Goal: Task Accomplishment & Management: Manage account settings

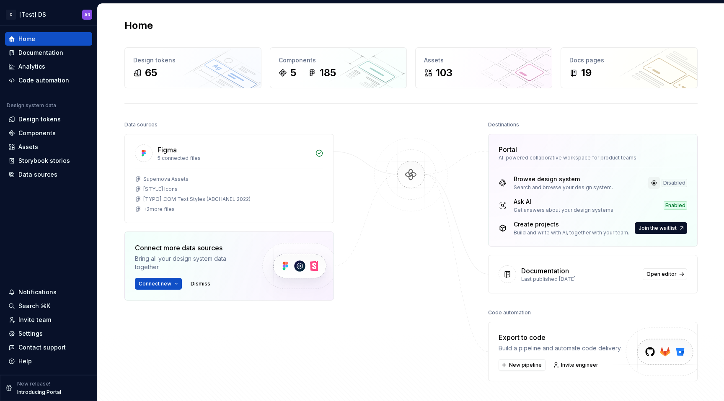
click at [654, 186] on link at bounding box center [654, 183] width 12 height 12
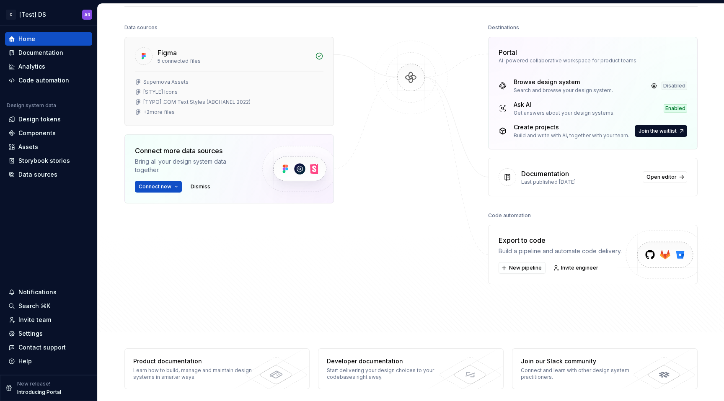
scroll to position [101, 0]
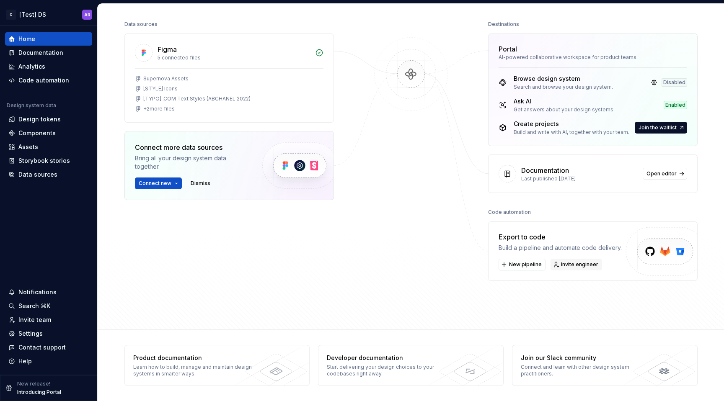
click at [568, 263] on span "Invite engineer" at bounding box center [579, 264] width 37 height 7
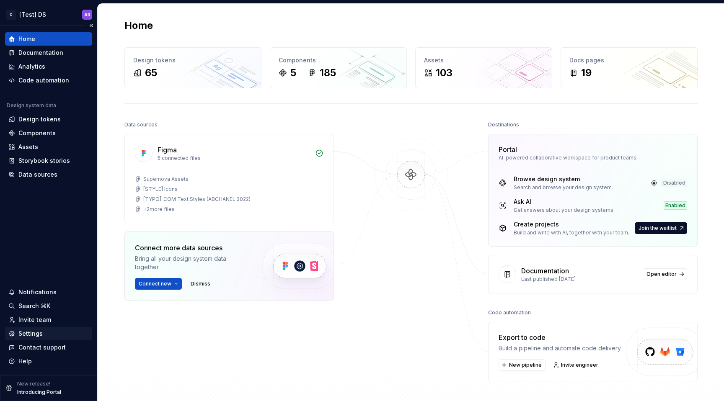
click at [31, 333] on div "Settings" at bounding box center [30, 334] width 24 height 8
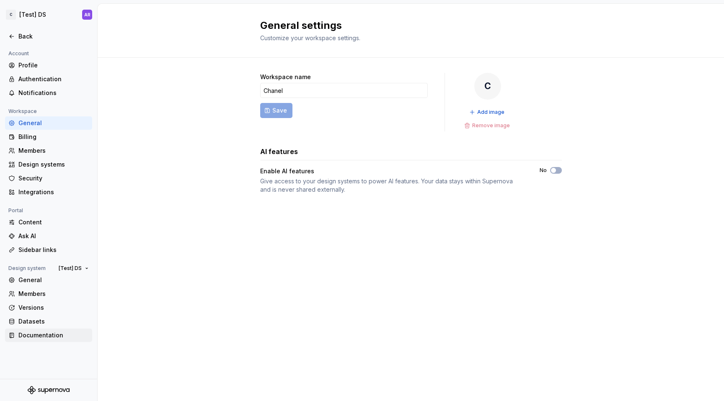
click at [44, 337] on div "Documentation" at bounding box center [53, 335] width 70 height 8
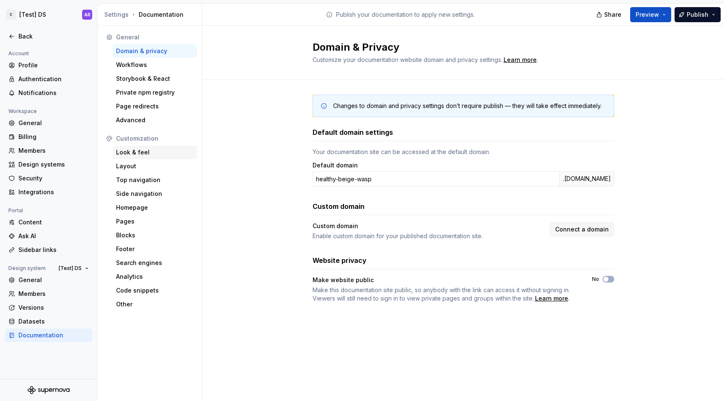
click at [136, 152] on div "Look & feel" at bounding box center [155, 152] width 78 height 8
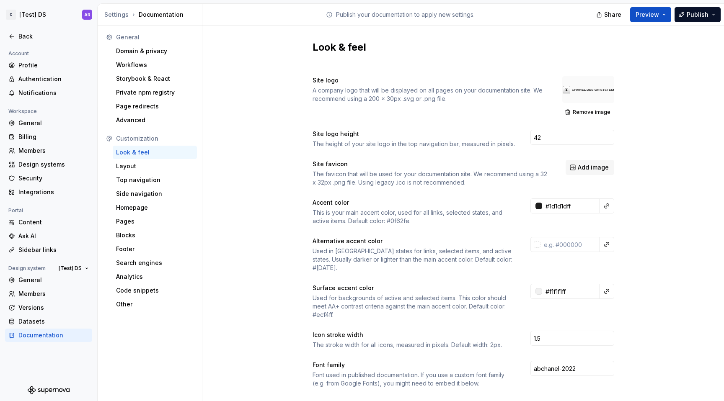
scroll to position [17, 0]
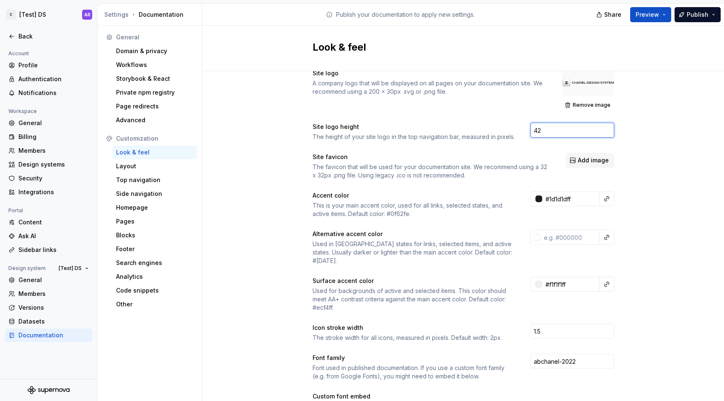
click at [548, 133] on input "42" at bounding box center [572, 130] width 84 height 15
type input "31"
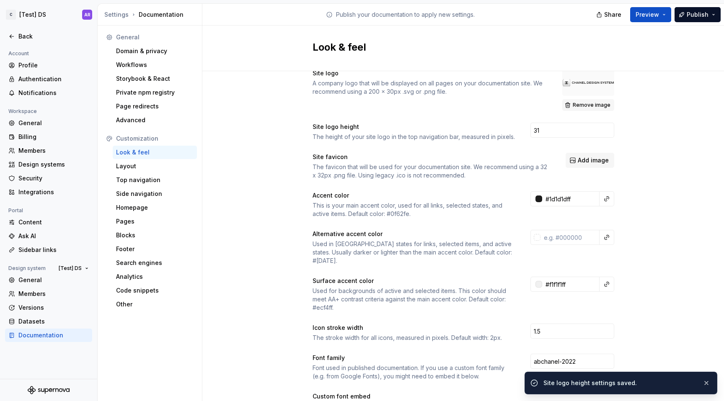
click at [583, 105] on span "Remove image" at bounding box center [592, 105] width 38 height 7
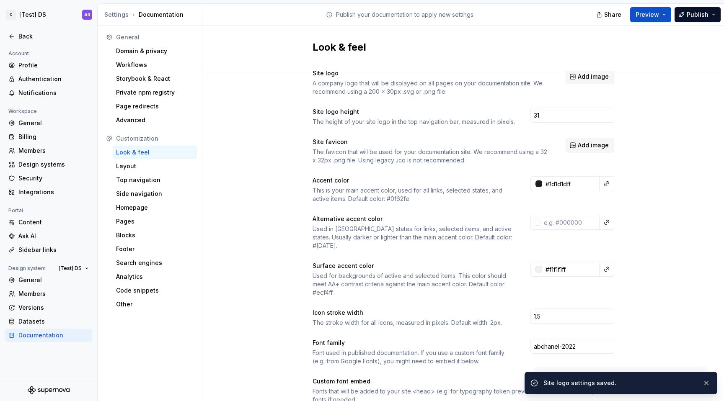
click at [583, 88] on div "Site logo A company logo that will be displayed on all pages on your documentat…" at bounding box center [464, 82] width 302 height 27
click at [583, 83] on button "Add image" at bounding box center [590, 76] width 49 height 15
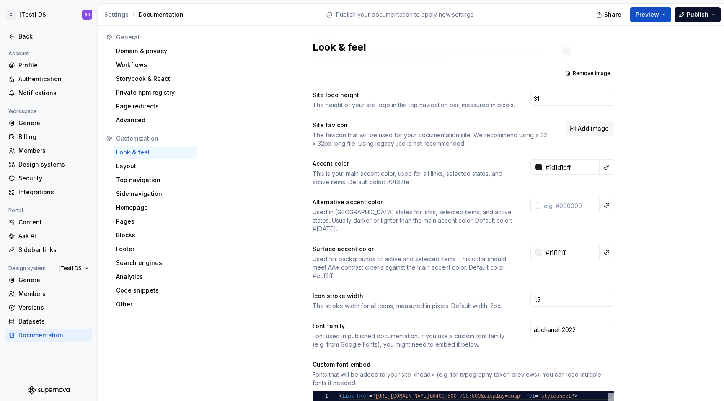
scroll to position [48, 0]
click at [704, 18] on span "Publish" at bounding box center [698, 14] width 22 height 8
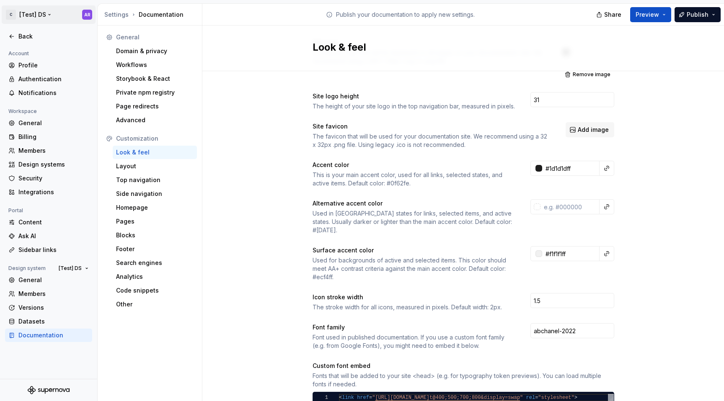
click at [40, 13] on html "C [Test] DS AR Back Account Profile Authentication Notifications Workspace Gene…" at bounding box center [362, 200] width 724 height 401
click at [62, 267] on html "C [Test] DS AR Back Account Profile Authentication Notifications Workspace Gene…" at bounding box center [362, 200] width 724 height 401
click at [74, 267] on span "[Test] DS" at bounding box center [70, 268] width 23 height 7
click at [80, 288] on div "CHANEL Design System" at bounding box center [105, 283] width 97 height 13
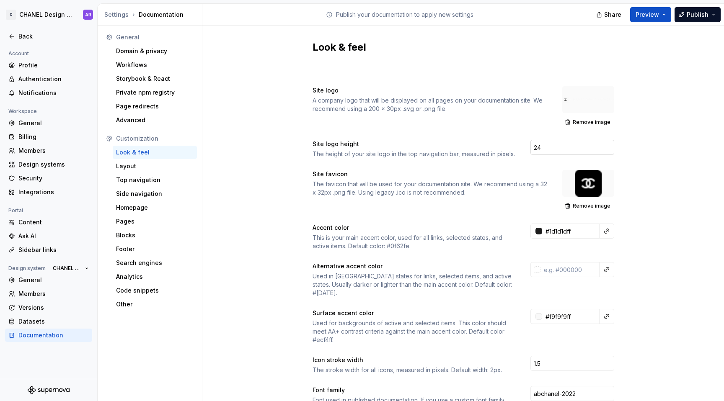
click at [548, 145] on input "24" at bounding box center [572, 147] width 84 height 15
type input "31"
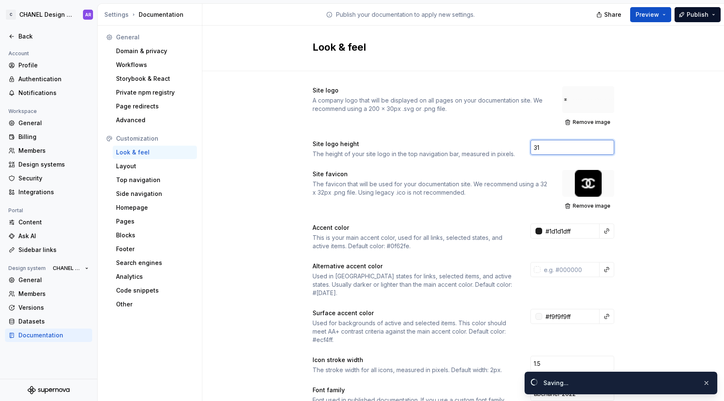
click at [599, 123] on span "Remove image" at bounding box center [592, 122] width 38 height 7
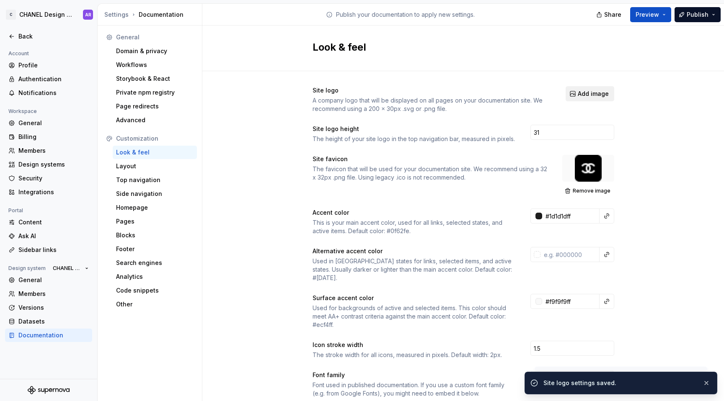
click at [581, 93] on span "Add image" at bounding box center [593, 94] width 31 height 8
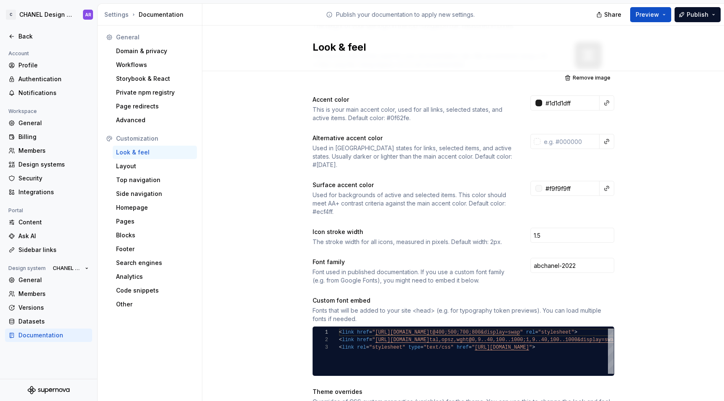
scroll to position [133, 0]
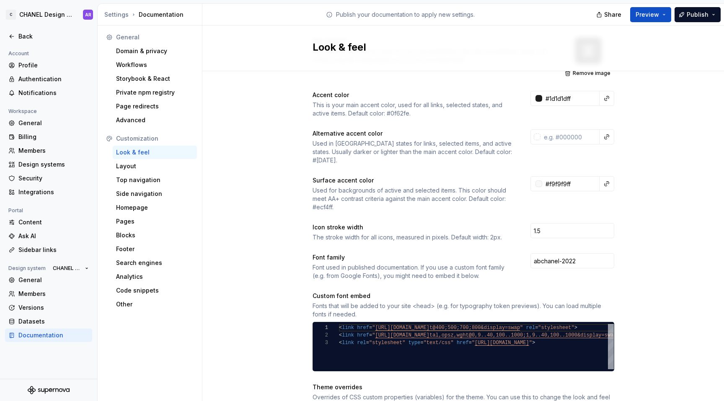
click at [321, 197] on div "Used for backgrounds of active and selected items. This color should meet AA+ c…" at bounding box center [414, 198] width 203 height 25
copy div "ecf4ff"
click at [562, 176] on input "#f9f9f9ff" at bounding box center [570, 183] width 57 height 15
paste input "ecf4"
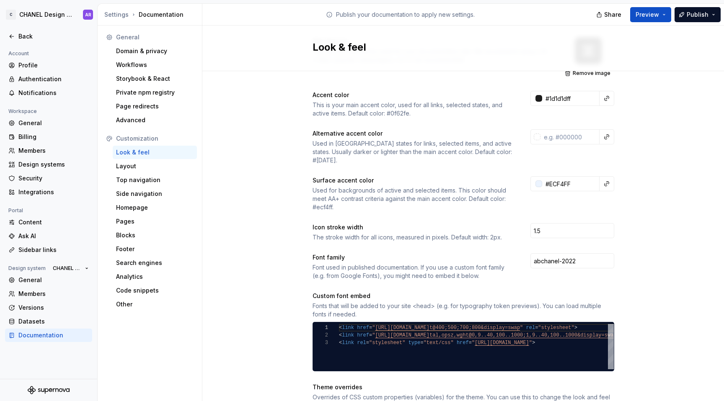
click at [567, 201] on div "Surface accent color Used for backgrounds of active and selected items. This co…" at bounding box center [464, 193] width 302 height 35
click at [567, 180] on input "#ecf4ffff" at bounding box center [570, 183] width 57 height 15
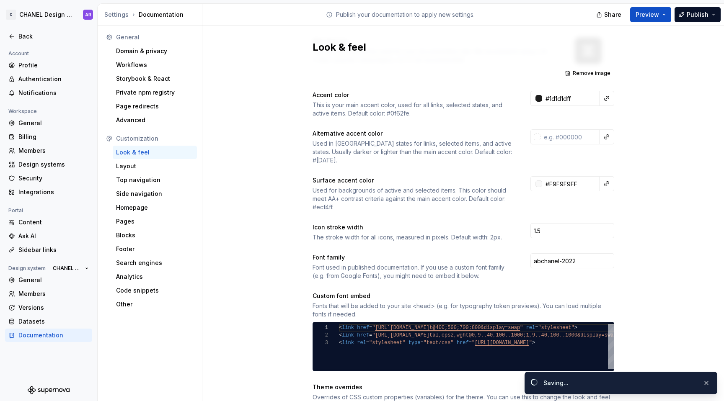
type input "#f9f9f9ff"
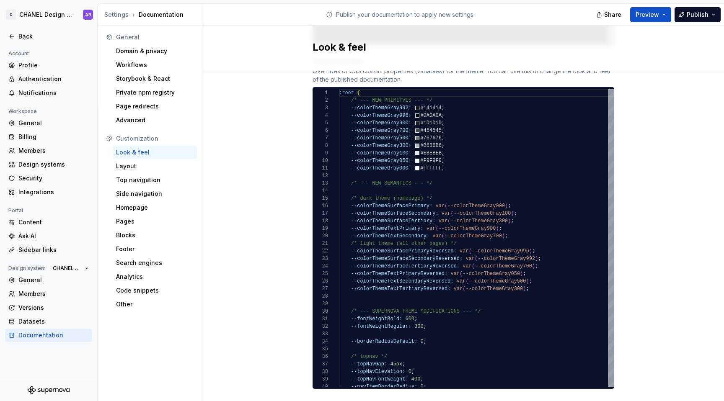
scroll to position [460, 0]
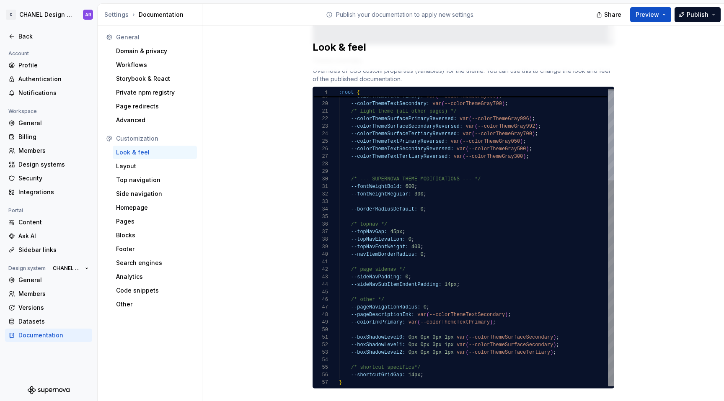
click at [422, 201] on div "--colorThemeSurfaceTertiary: var ( --colorThemeGray300 ) ; --colorThemeTextPrim…" at bounding box center [476, 172] width 275 height 430
click at [424, 260] on div "--colorThemeSurfaceTertiary: var ( --colorThemeGray300 ) ; --colorThemeTextPrim…" at bounding box center [476, 172] width 275 height 430
type textarea "**********"
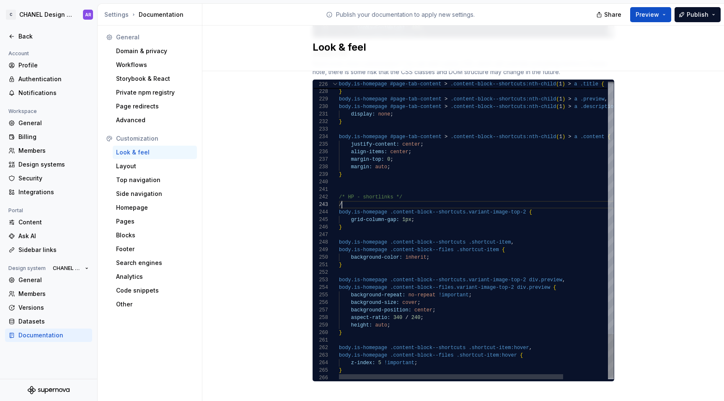
scroll to position [15, 6]
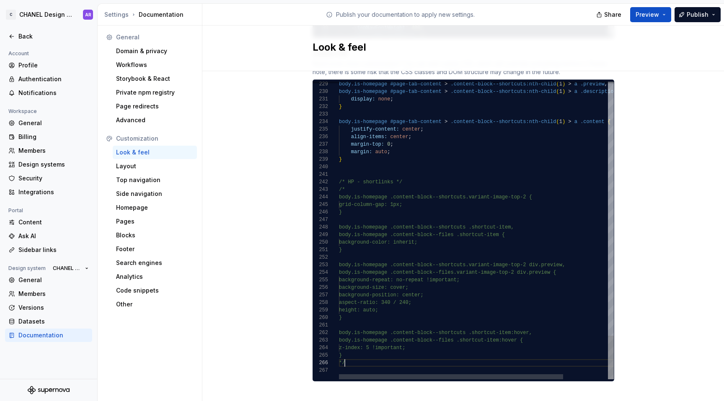
scroll to position [38, 0]
drag, startPoint x: 347, startPoint y: 355, endPoint x: 324, endPoint y: 356, distance: 23.5
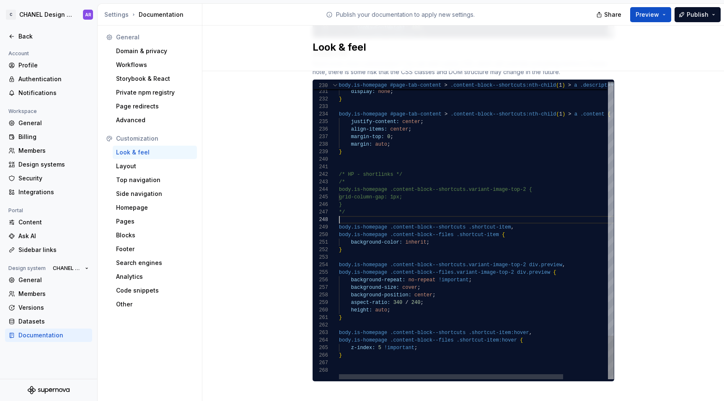
scroll to position [8, 0]
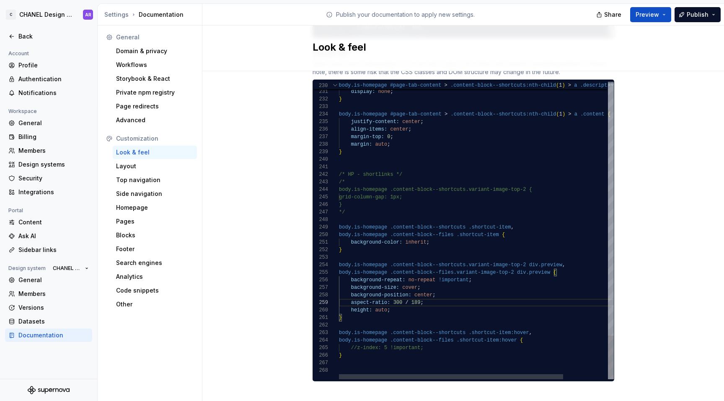
scroll to position [0, 3]
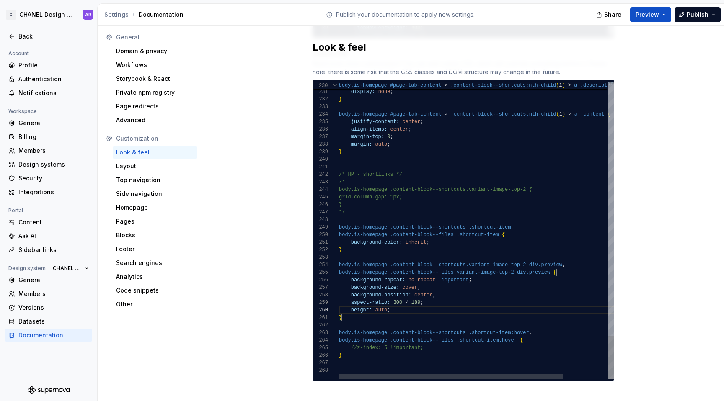
scroll to position [8, 3]
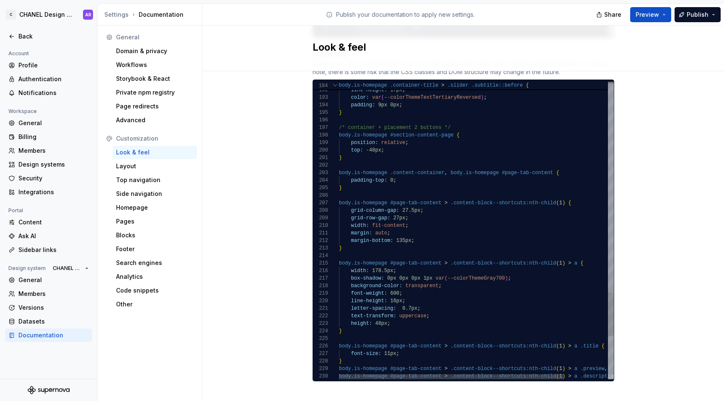
type textarea "**********"
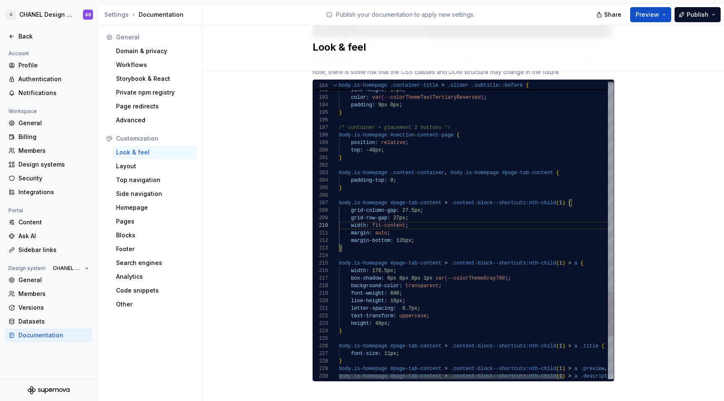
scroll to position [0, 52]
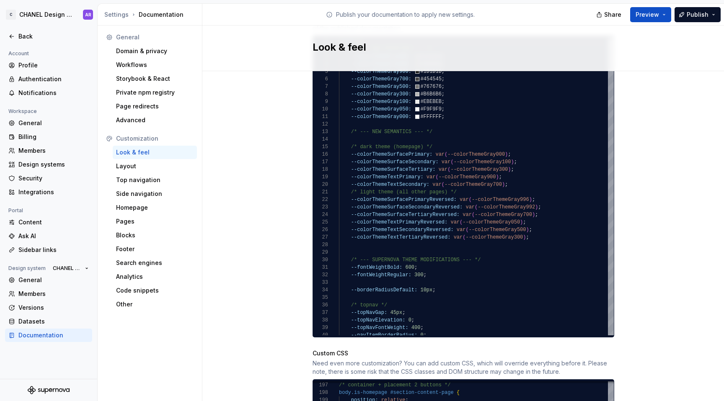
scroll to position [508, 0]
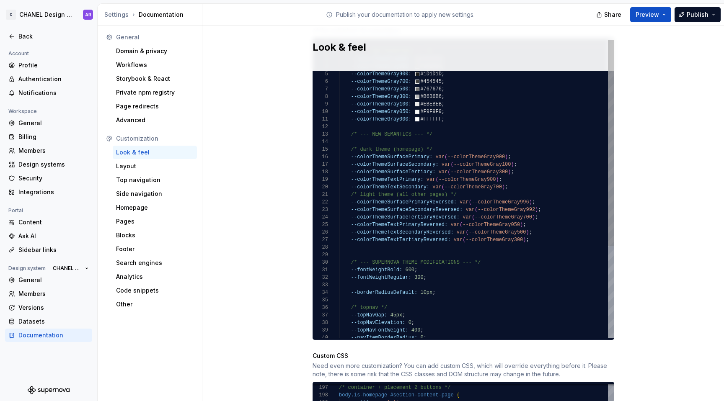
click at [537, 228] on div ":root { /* --- NEW PRIMITVES --- */ --colorThemeGray992: #141414 ; --colorTheme…" at bounding box center [476, 255] width 275 height 430
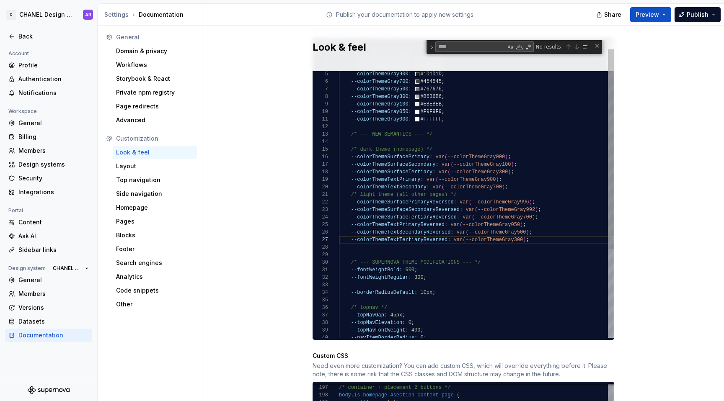
type textarea "**********"
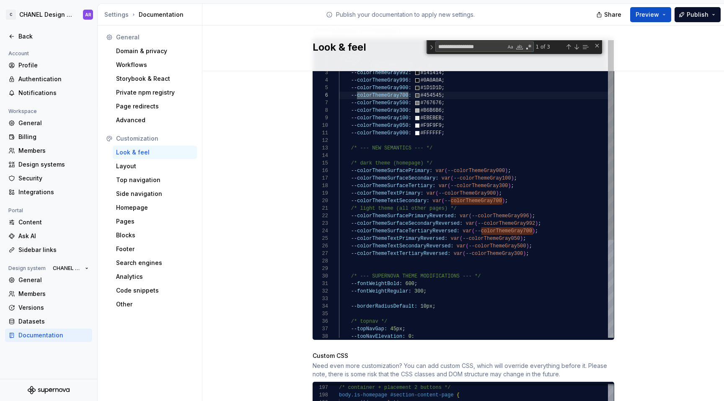
type textarea "**********"
click at [413, 193] on div ":root { /* --- NEW PRIMITVES --- */ --colorThemeGray992: #141414 ; --colorTheme…" at bounding box center [476, 262] width 275 height 444
type textarea "**********"
click at [413, 193] on div ":root { /* --- NEW PRIMITVES --- */ --colorThemeGray992: #141414 ; --colorTheme…" at bounding box center [476, 262] width 275 height 444
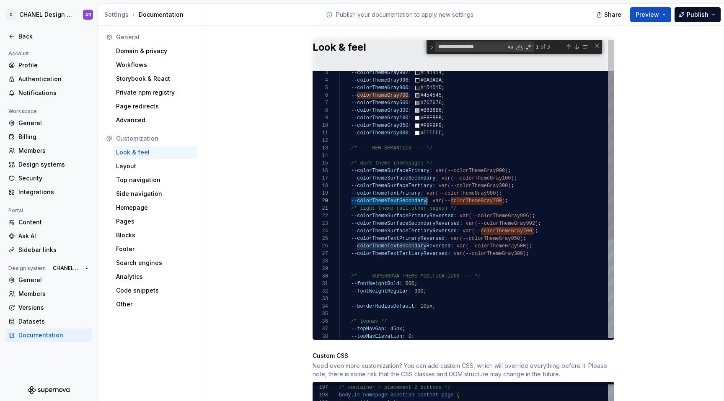
click at [347, 194] on div ":root { /* --- NEW PRIMITVES --- */ --colorThemeGray992: #141414 ; --colorTheme…" at bounding box center [476, 262] width 275 height 444
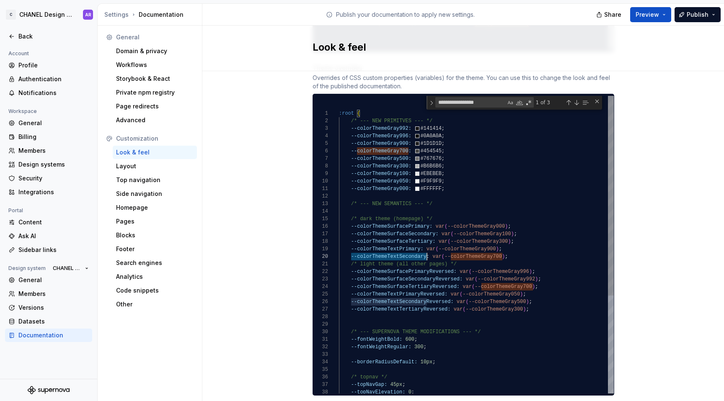
scroll to position [68, 88]
click at [424, 248] on div ":root { /* --- NEW PRIMITVES --- */ --colorThemeGray992: #141414 ; --colorTheme…" at bounding box center [476, 318] width 275 height 444
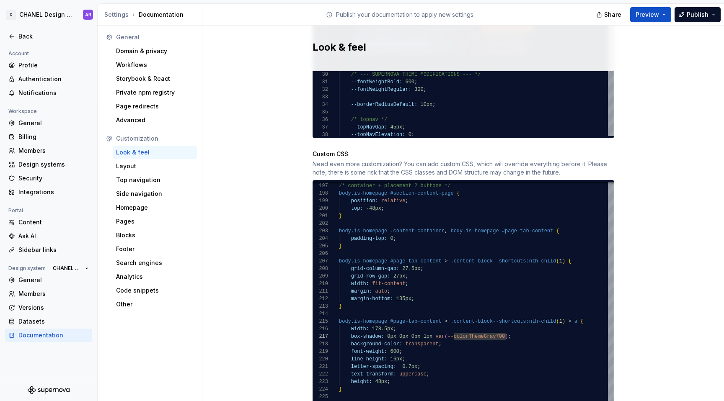
scroll to position [718, 0]
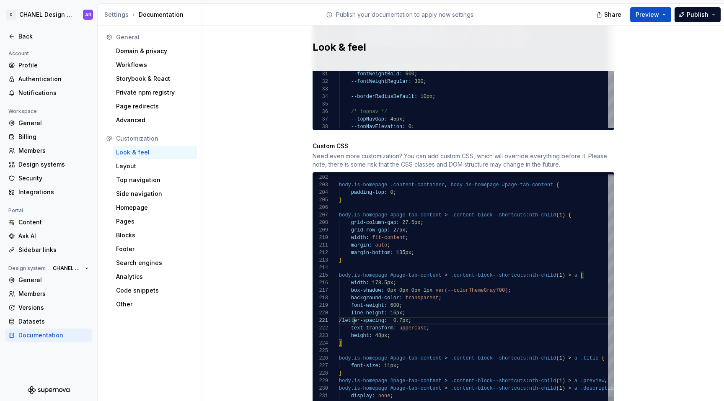
scroll to position [0, 18]
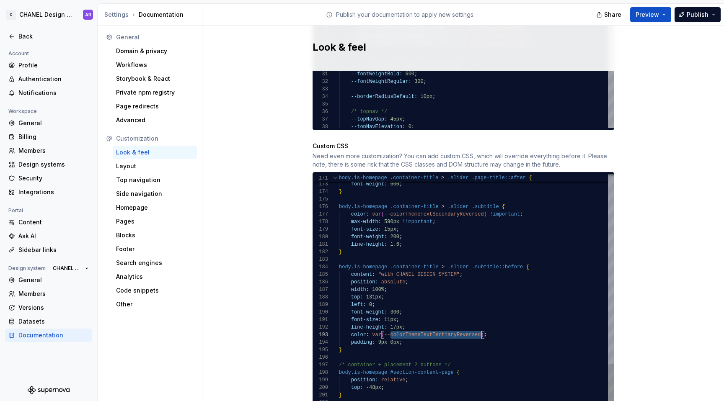
scroll to position [15, 142]
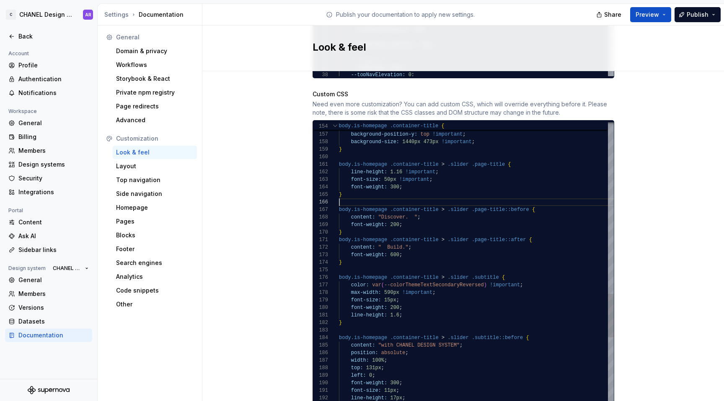
scroll to position [38, 0]
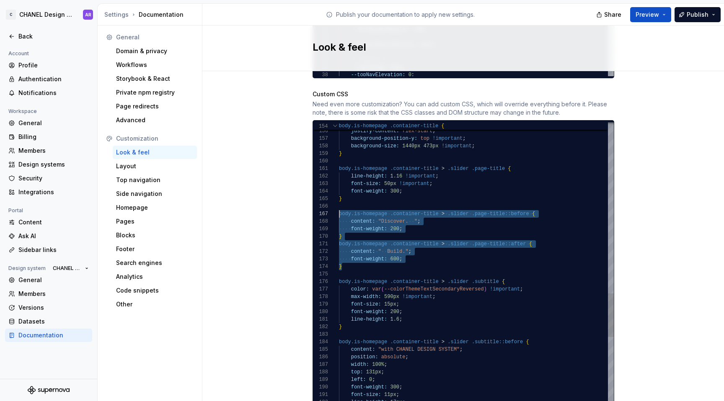
scroll to position [45, 0]
drag, startPoint x: 362, startPoint y: 258, endPoint x: 333, endPoint y: 206, distance: 59.5
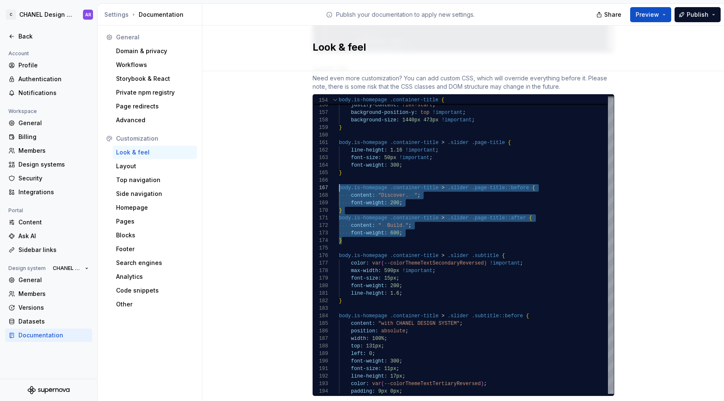
scroll to position [811, 0]
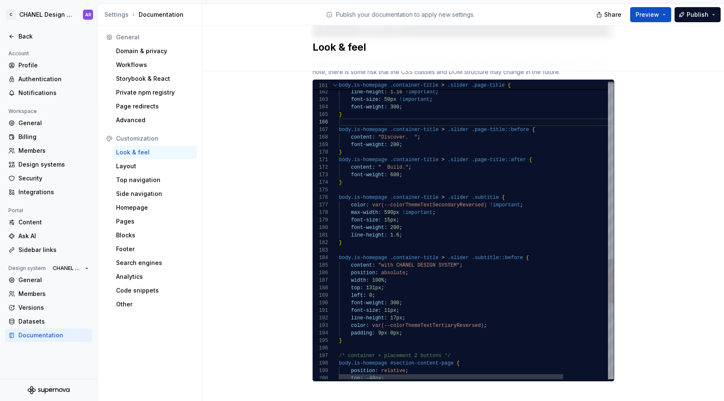
scroll to position [45, 0]
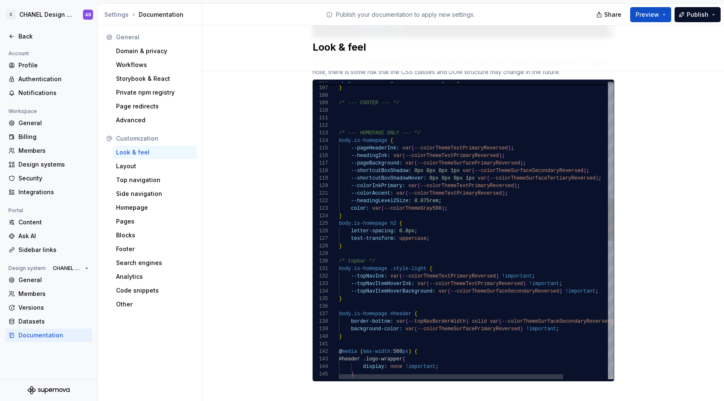
click at [454, 198] on div "} background-color: var ( --colorThemeSurfacePrimaryReversed ) !important ; bor…" at bounding box center [503, 305] width 329 height 2041
click at [422, 208] on div "} background-color: var ( --colorThemeSurfacePrimaryReversed ) !important ; bor…" at bounding box center [503, 305] width 329 height 2041
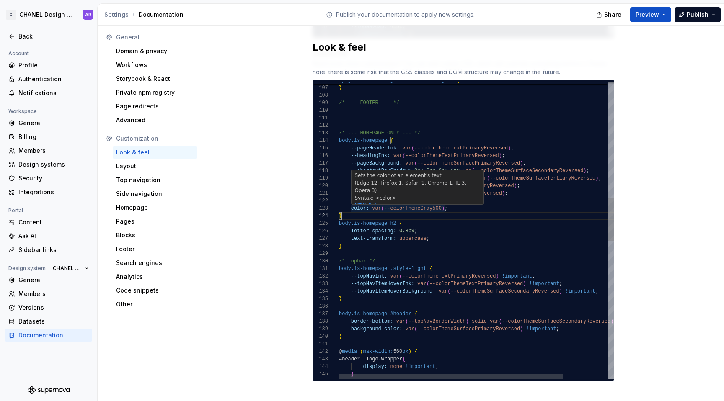
scroll to position [30, 0]
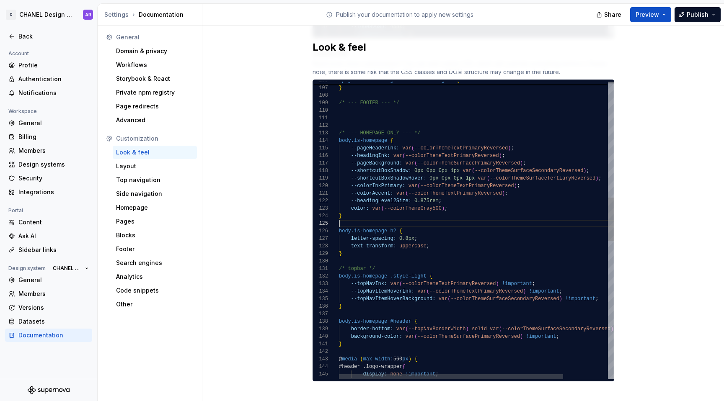
click at [405, 238] on div "} background-color: var ( --colorThemeSurfacePrimaryReversed ) !important ; bor…" at bounding box center [503, 309] width 329 height 2049
click at [349, 236] on div "} background-color: var ( --colorThemeSurfacePrimaryReversed ) !important ; bor…" at bounding box center [503, 309] width 329 height 2049
click at [343, 236] on div "} background-color: var ( --colorThemeSurfacePrimaryReversed ) !important ; bor…" at bounding box center [503, 309] width 329 height 2049
click at [343, 231] on div "} background-color: var ( --colorThemeSurfacePrimaryReversed ) !important ; bor…" at bounding box center [503, 309] width 329 height 2049
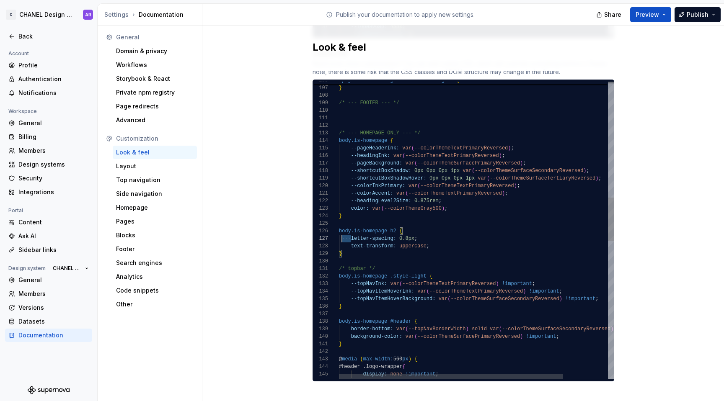
scroll to position [45, 0]
drag, startPoint x: 347, startPoint y: 231, endPoint x: 321, endPoint y: 230, distance: 26.0
click at [339, 230] on div "} background-color: var ( --colorThemeSurfacePrimaryReversed ) !important ; bor…" at bounding box center [503, 309] width 329 height 2049
click at [355, 230] on div "} background-color: var ( --colorThemeSurfacePrimaryReversed ) !important ; bor…" at bounding box center [503, 309] width 329 height 2049
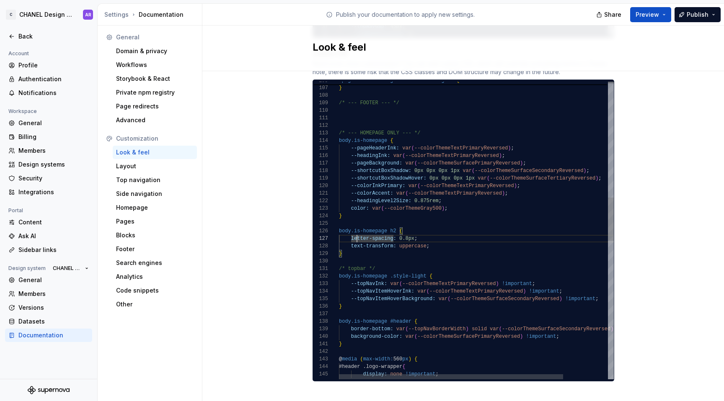
click at [349, 141] on div "} background-color: var ( --colorThemeSurfacePrimaryReversed ) !important ; bor…" at bounding box center [503, 309] width 329 height 2049
click at [349, 147] on div "} background-color: var ( --colorThemeSurfacePrimaryReversed ) !important ; bor…" at bounding box center [503, 309] width 329 height 2049
click at [350, 157] on div "} background-color: var ( --colorThemeSurfacePrimaryReversed ) !important ; bor…" at bounding box center [503, 309] width 329 height 2049
click at [350, 163] on div "} background-color: var ( --colorThemeSurfacePrimaryReversed ) !important ; bor…" at bounding box center [503, 309] width 329 height 2049
click at [348, 156] on div "} background-color: var ( --colorThemeSurfacePrimaryReversed ) !important ; bor…" at bounding box center [503, 309] width 329 height 2049
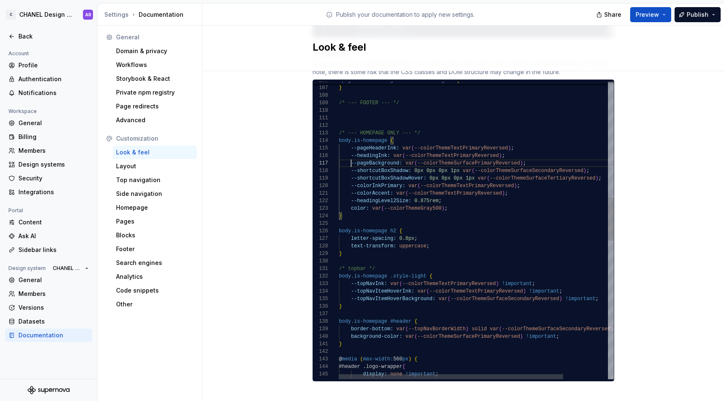
click at [348, 163] on div "} background-color: var ( --colorThemeSurfacePrimaryReversed ) !important ; bor…" at bounding box center [503, 309] width 329 height 2049
click at [348, 174] on div "} background-color: var ( --colorThemeSurfacePrimaryReversed ) !important ; bor…" at bounding box center [503, 309] width 329 height 2049
click at [348, 170] on div "} background-color: var ( --colorThemeSurfacePrimaryReversed ) !important ; bor…" at bounding box center [503, 309] width 329 height 2049
click at [470, 185] on div "} background-color: var ( --colorThemeSurfacePrimaryReversed ) !important ; bor…" at bounding box center [503, 309] width 329 height 2049
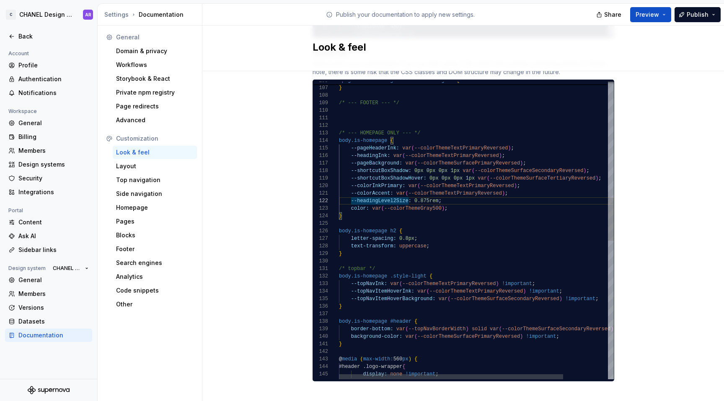
scroll to position [0, 133]
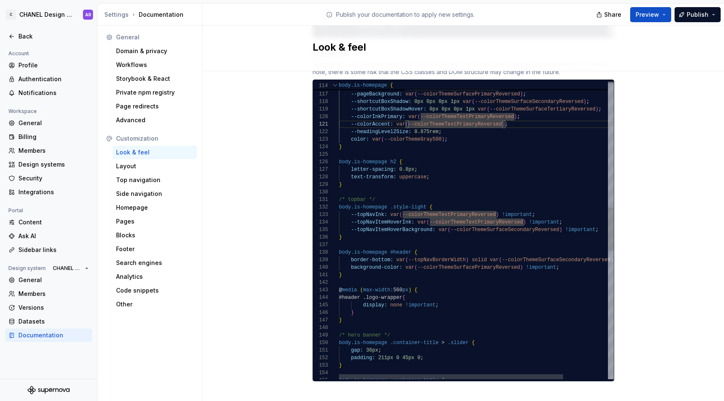
click at [420, 177] on div "} background-color: var ( --colorThemeSurfacePrimaryReversed ) !important ; bor…" at bounding box center [503, 240] width 329 height 2049
click at [420, 181] on div "} background-color: var ( --colorThemeSurfacePrimaryReversed ) !important ; bor…" at bounding box center [503, 240] width 329 height 2049
click at [408, 229] on div "} background-color: var ( --colorThemeSurfacePrimaryReversed ) !important ; bor…" at bounding box center [503, 240] width 329 height 2049
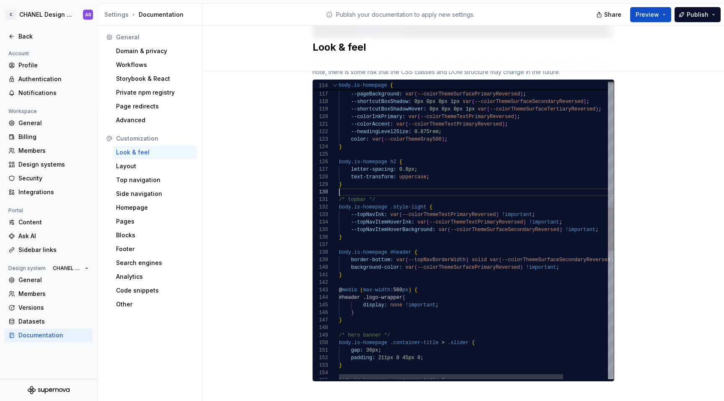
scroll to position [38, 3]
click at [408, 229] on div "} background-color: var ( --colorThemeSurfacePrimaryReversed ) !important ; bor…" at bounding box center [503, 240] width 329 height 2049
click at [406, 235] on div "} background-color: var ( --colorThemeSurfacePrimaryReversed ) !important ; bor…" at bounding box center [503, 240] width 329 height 2049
click at [411, 179] on div "} background-color: var ( --colorThemeSurfacePrimaryReversed ) !important ; bor…" at bounding box center [503, 240] width 329 height 2049
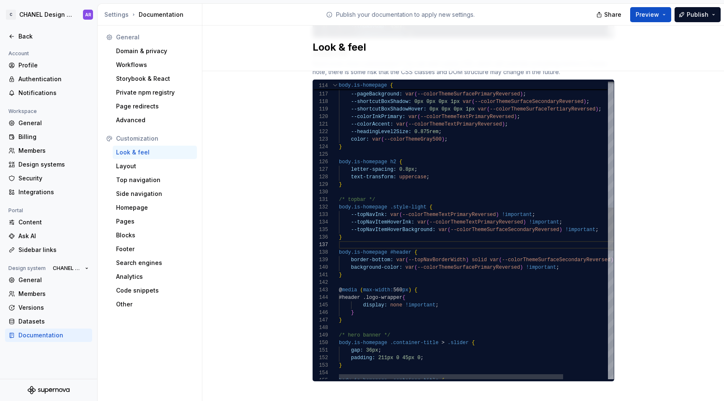
scroll to position [60, 3]
click at [410, 184] on div "} background-color: var ( --colorThemeSurfacePrimaryReversed ) !important ; bor…" at bounding box center [503, 240] width 329 height 2049
click at [416, 148] on div "} background-color: var ( --colorThemeSurfacePrimaryReversed ) !important ; bor…" at bounding box center [503, 240] width 329 height 2049
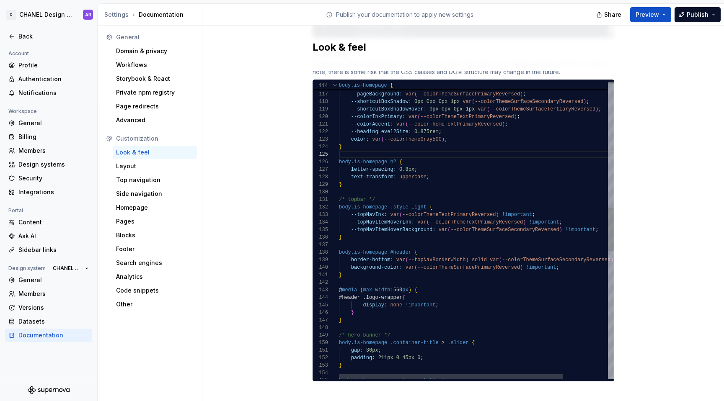
click at [419, 136] on div "} background-color: var ( --colorThemeSurfacePrimaryReversed ) !important ; bor…" at bounding box center [503, 240] width 329 height 2049
click at [418, 145] on div "} background-color: var ( --colorThemeSurfacePrimaryReversed ) !important ; bor…" at bounding box center [503, 240] width 329 height 2049
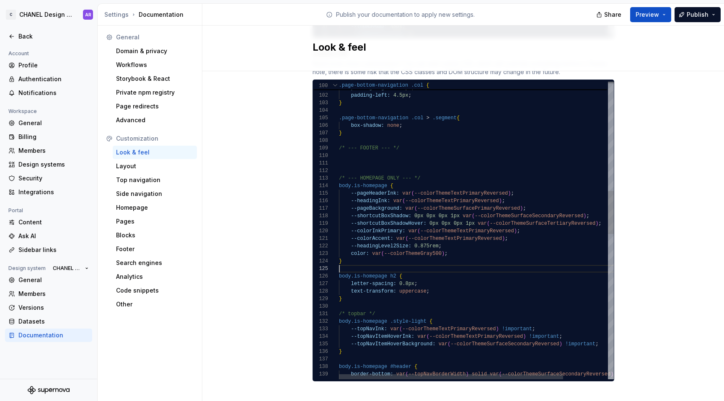
click at [411, 154] on div "background-color: var ( --colorThemeSurfacePrimaryReversed ) !important ; borde…" at bounding box center [503, 354] width 329 height 2049
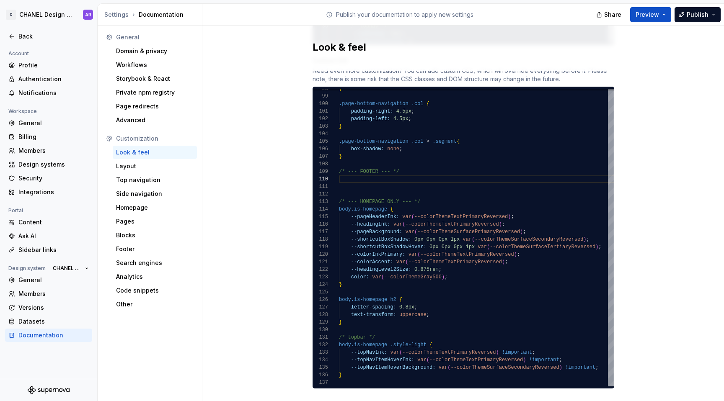
scroll to position [811, 0]
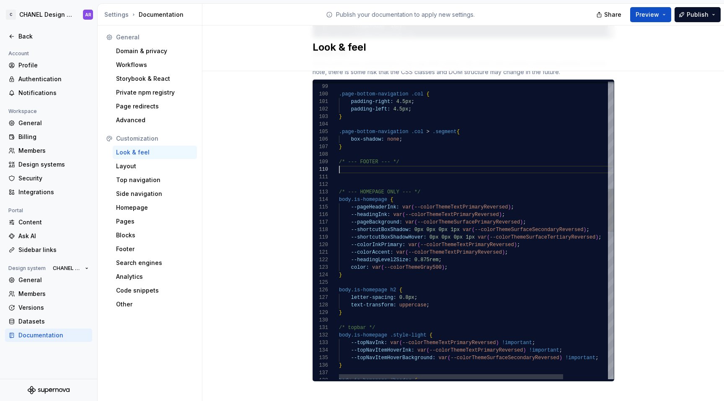
click at [460, 264] on div "padding-left: 4.5px ; } .page-bottom-navigation .col > .segment { box-shadow: n…" at bounding box center [503, 368] width 329 height 2049
click at [458, 273] on div "padding-left: 4.5px ; } .page-bottom-navigation .col > .segment { box-shadow: n…" at bounding box center [503, 368] width 329 height 2049
click at [458, 190] on div "padding-left: 4.5px ; } .page-bottom-navigation .col > .segment { box-shadow: n…" at bounding box center [503, 368] width 329 height 2049
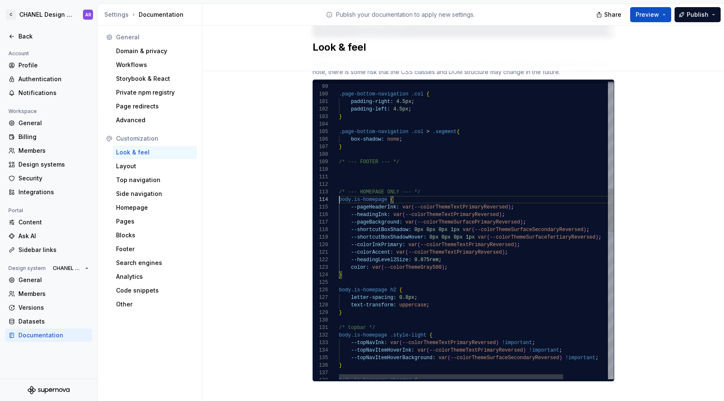
scroll to position [23, 0]
click at [458, 166] on div "padding-left: 4.5px ; } .page-bottom-navigation .col > .segment { box-shadow: n…" at bounding box center [503, 368] width 329 height 2049
click at [450, 160] on div "padding-left: 4.5px ; } .page-bottom-navigation .col > .segment { box-shadow: n…" at bounding box center [503, 368] width 329 height 2049
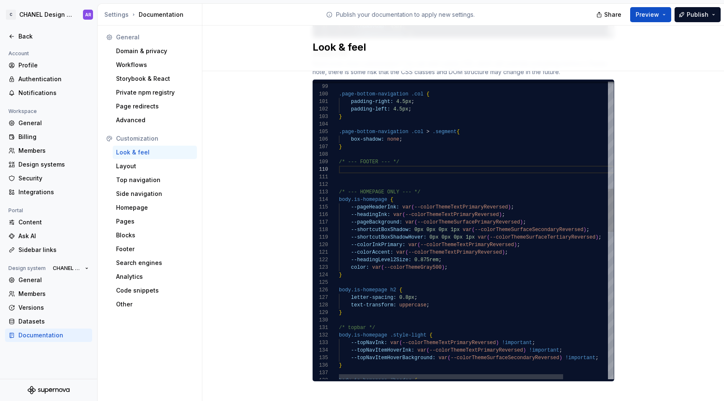
click at [449, 163] on div "padding-left: 4.5px ; } .page-bottom-navigation .col > .segment { box-shadow: n…" at bounding box center [503, 368] width 329 height 2049
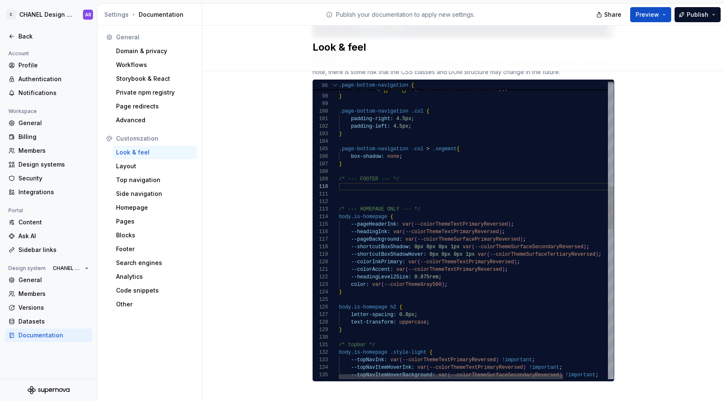
click at [461, 119] on div "padding-left: 4.5px ; } .page-bottom-navigation .col > .segment { box-shadow: n…" at bounding box center [503, 385] width 329 height 2049
click at [453, 137] on div "padding-left: 4.5px ; } .page-bottom-navigation .col > .segment { box-shadow: n…" at bounding box center [503, 385] width 329 height 2049
click at [440, 170] on div "padding-left: 4.5px ; } .page-bottom-navigation .col > .segment { box-shadow: n…" at bounding box center [503, 385] width 329 height 2049
click at [435, 186] on div "padding-left: 4.5px ; } .page-bottom-navigation .col > .segment { box-shadow: n…" at bounding box center [503, 385] width 329 height 2049
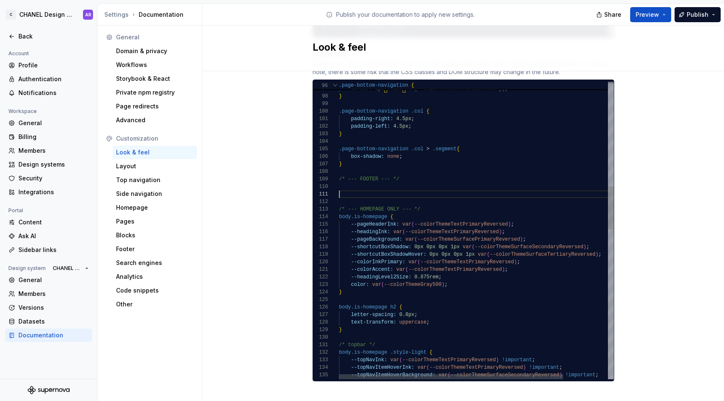
scroll to position [0, 0]
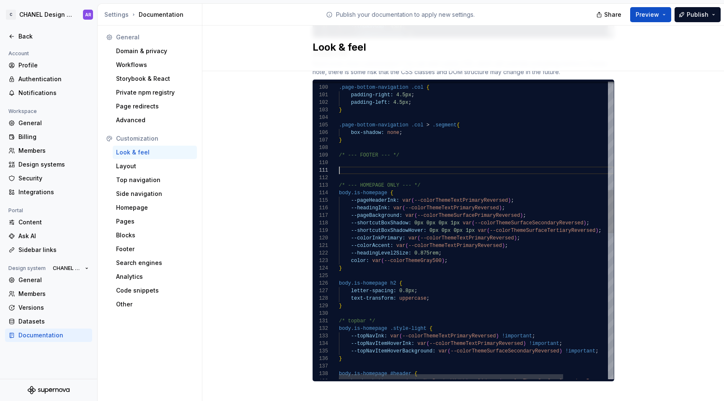
click at [375, 140] on div "} .page-bottom-navigation .col > .segment { box-shadow: none ; } /* --- FOOTER …" at bounding box center [503, 361] width 329 height 2049
click at [364, 154] on div "} .page-bottom-navigation .col > .segment { box-shadow: none ; } /* --- FOOTER …" at bounding box center [503, 361] width 329 height 2049
click at [362, 162] on div "} .page-bottom-navigation .col > .segment { box-shadow: none ; } /* --- FOOTER …" at bounding box center [503, 361] width 329 height 2049
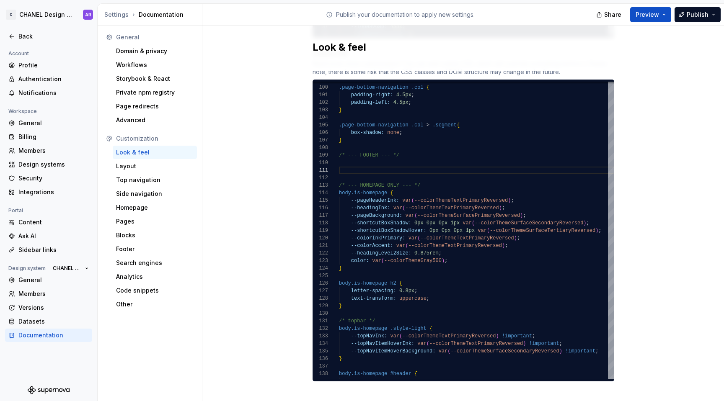
type textarea "**********"
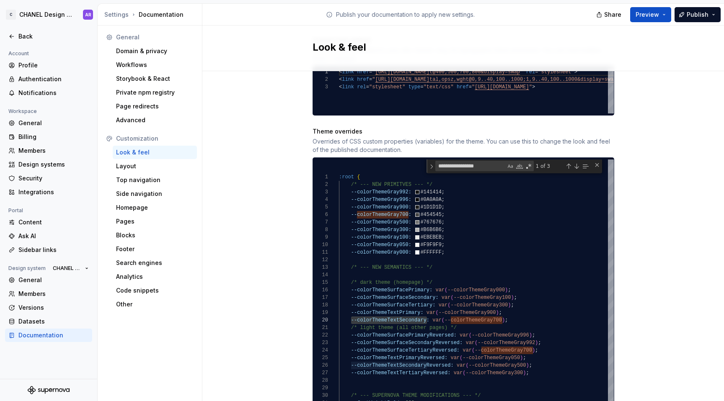
scroll to position [315, 0]
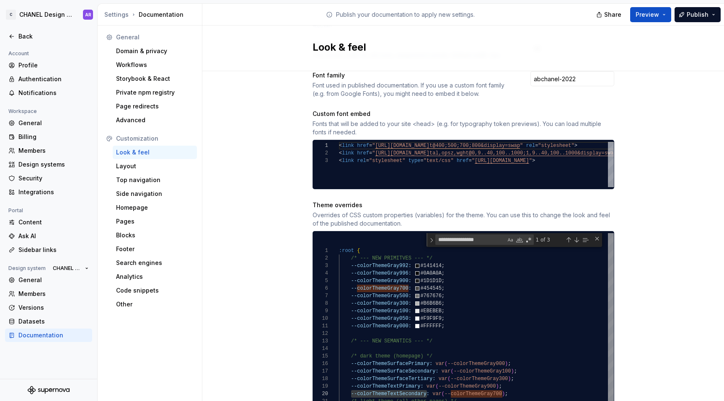
type textarea "**********"
click at [595, 235] on div "Close (Escape)" at bounding box center [597, 238] width 7 height 7
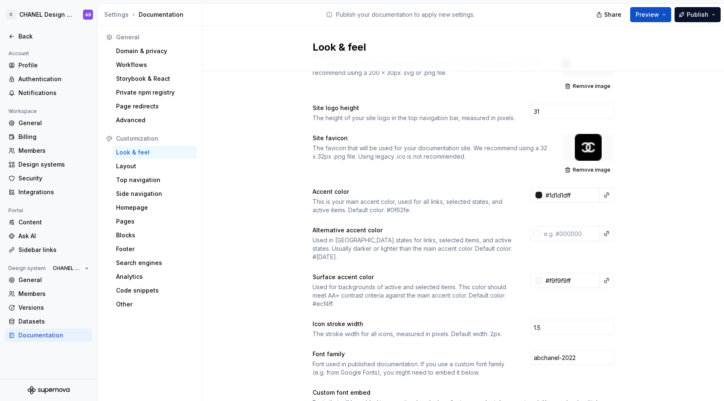
scroll to position [0, 0]
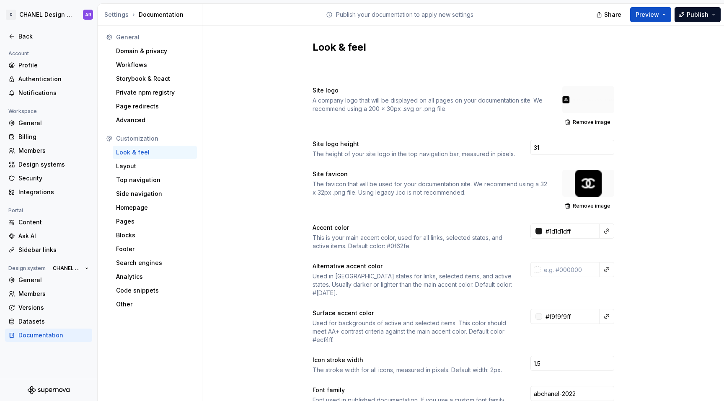
click at [587, 184] on div at bounding box center [588, 183] width 52 height 27
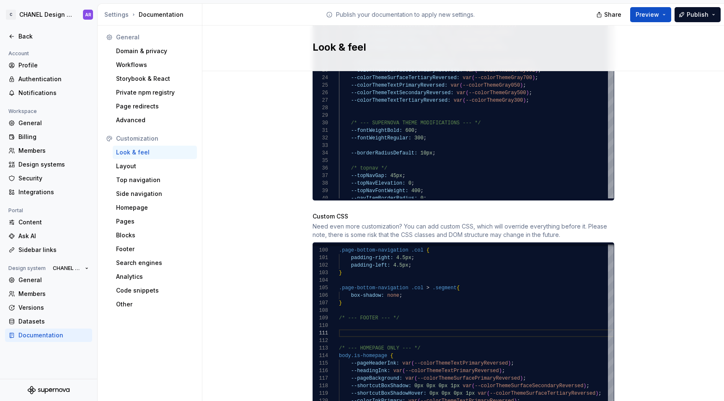
scroll to position [649, 0]
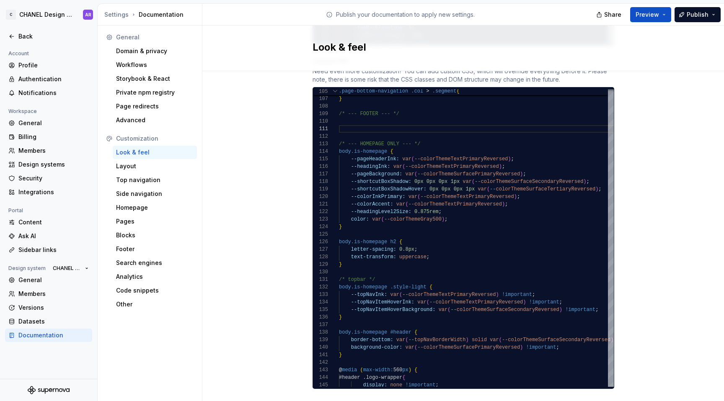
scroll to position [811, 0]
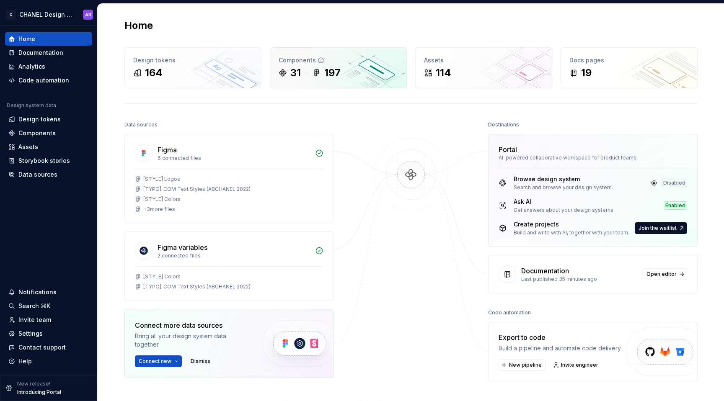
click at [333, 57] on div "Components" at bounding box center [338, 60] width 119 height 8
click at [33, 57] on div "Documentation" at bounding box center [48, 52] width 87 height 13
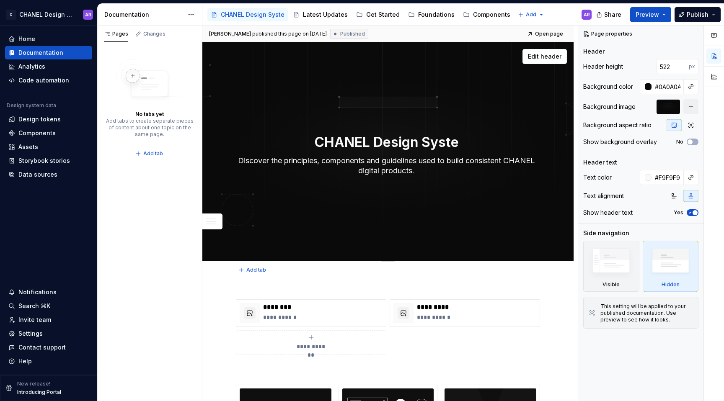
click at [457, 144] on textarea "CHANEL Design Syste" at bounding box center [386, 142] width 304 height 20
type textarea "*"
type textarea "CHANEL Design System"
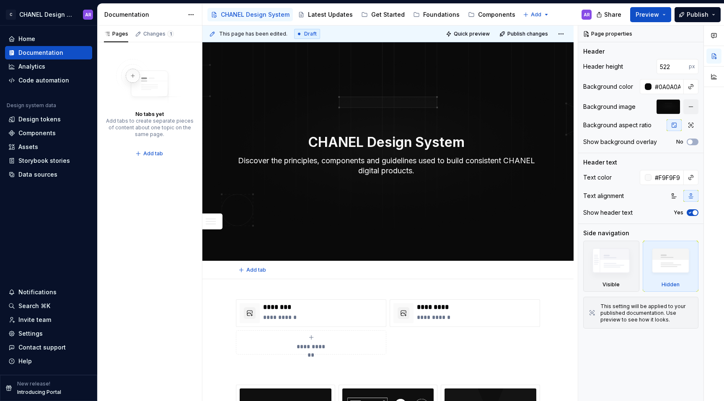
type textarea "*"
type textarea "CHANEL Design System"
click at [504, 269] on div "Add tab" at bounding box center [388, 270] width 304 height 12
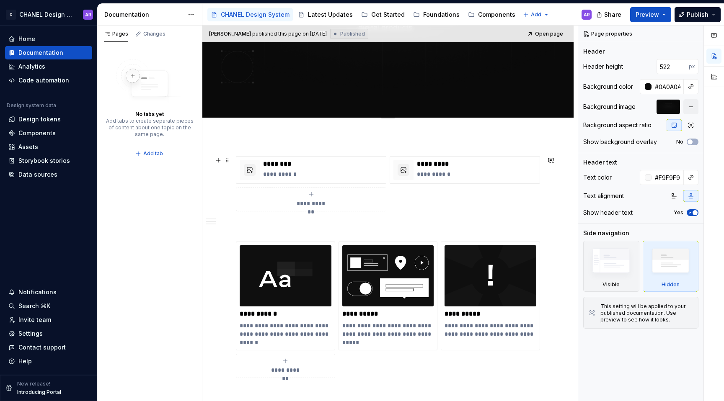
scroll to position [205, 0]
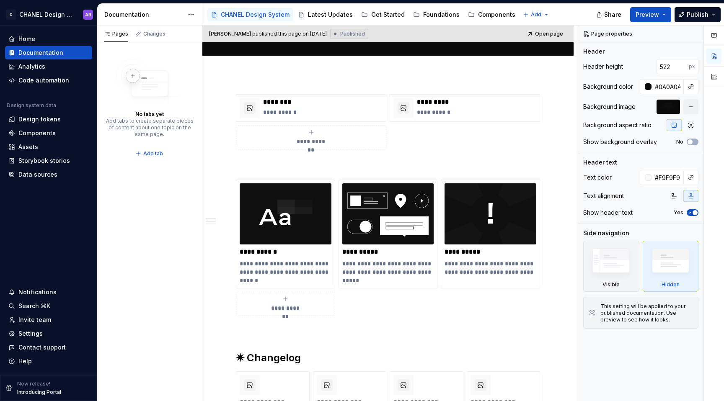
type textarea "*"
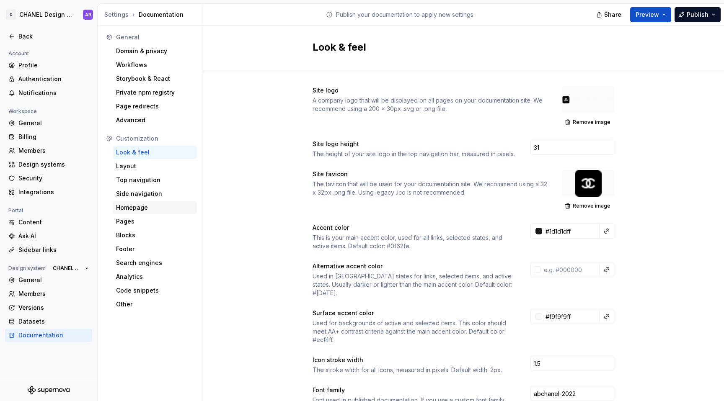
click at [134, 206] on div "Homepage" at bounding box center [155, 208] width 78 height 8
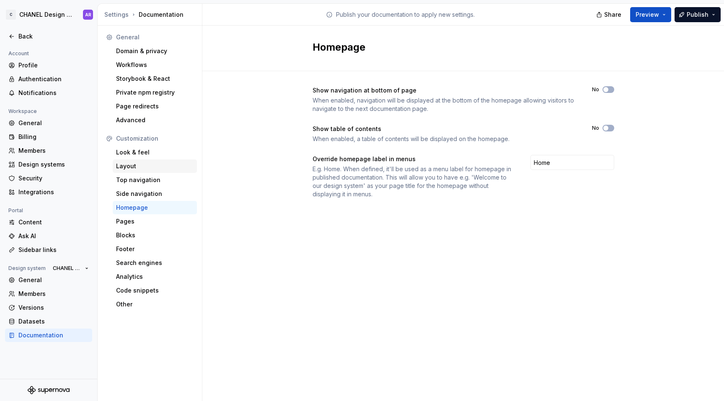
click at [144, 167] on div "Layout" at bounding box center [155, 166] width 78 height 8
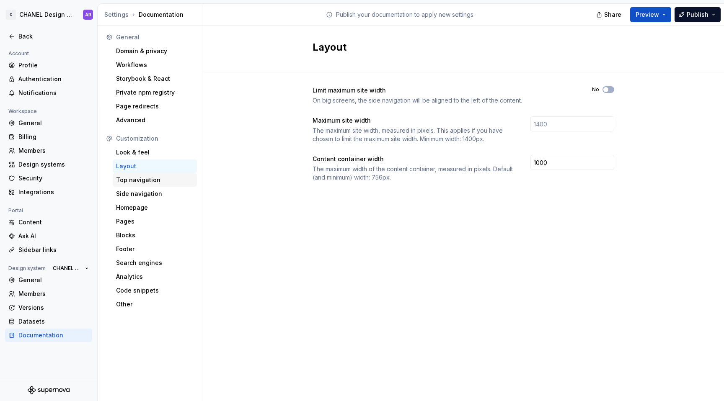
click at [141, 180] on div "Top navigation" at bounding box center [155, 180] width 78 height 8
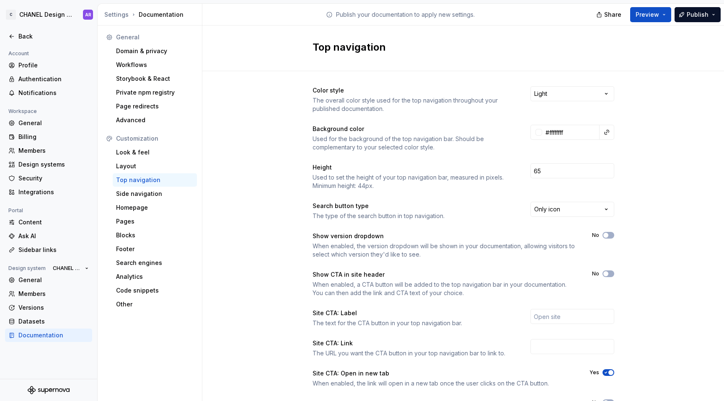
click at [140, 185] on div "Top navigation" at bounding box center [155, 179] width 84 height 13
click at [158, 150] on div "Look & feel" at bounding box center [155, 152] width 78 height 8
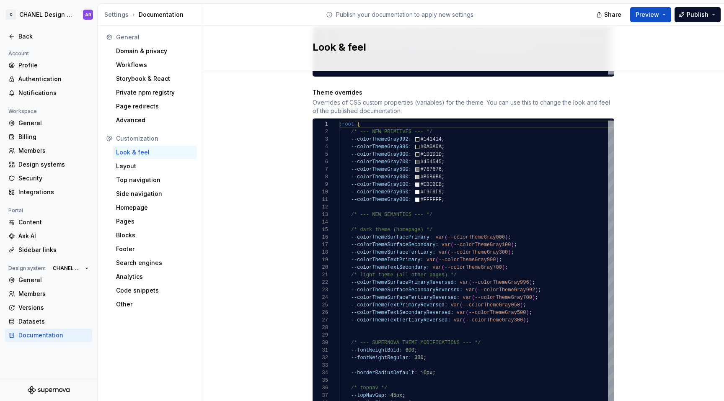
scroll to position [327, 0]
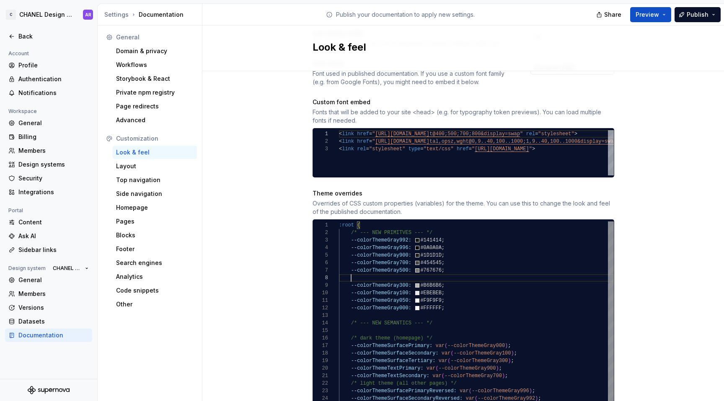
scroll to position [53, 30]
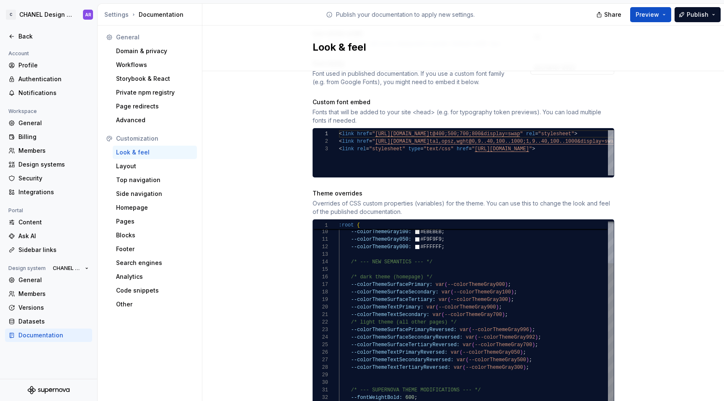
click at [494, 349] on div "--colorThemeSurfaceTertiary: var ( --colorThemeGray300 ) ; --colorThemeTextPrim…" at bounding box center [476, 378] width 275 height 437
click at [490, 310] on div "--colorThemeSurfaceTertiary: var ( --colorThemeGray300 ) ; --colorThemeTextPrim…" at bounding box center [476, 378] width 275 height 437
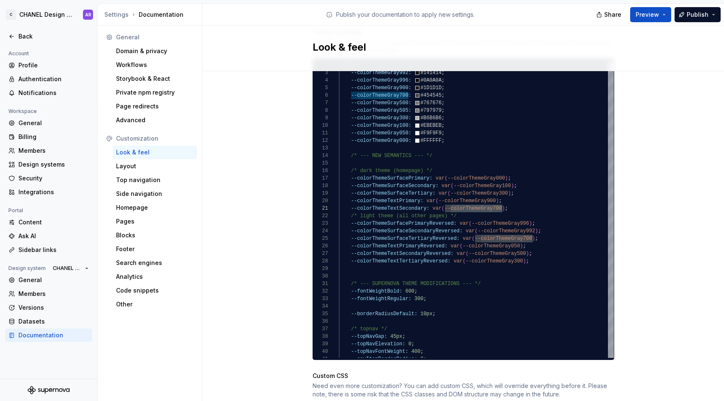
scroll to position [491, 0]
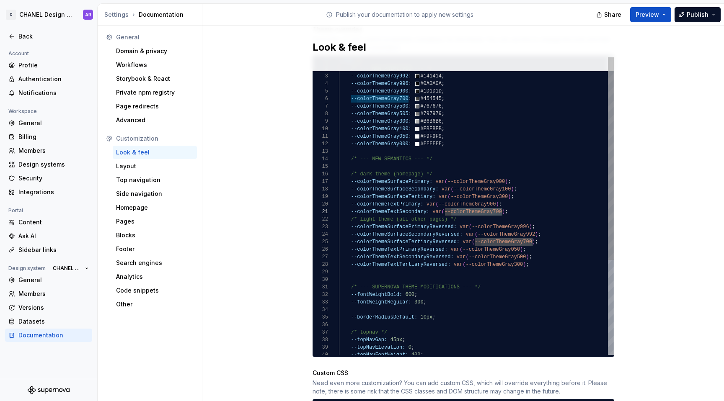
click at [398, 98] on div "--colorThemeSurfaceTertiary: var ( --colorThemeGray300 ) ; --colorThemeTextPrim…" at bounding box center [476, 275] width 275 height 437
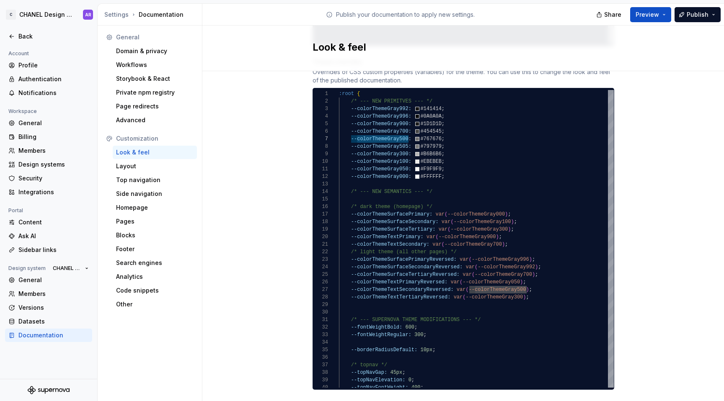
scroll to position [457, 0]
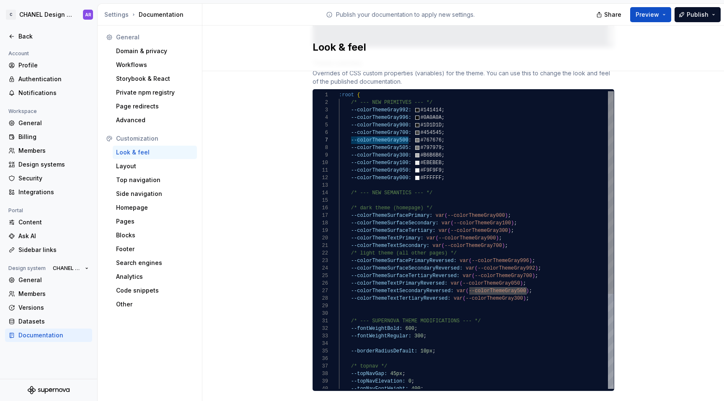
click at [435, 274] on div "--colorThemeSurfaceTertiary: var ( --colorThemeGray300 ) ; --colorThemeTextPrim…" at bounding box center [476, 309] width 275 height 437
click at [509, 274] on div "--colorThemeSurfaceTertiary: var ( --colorThemeGray300 ) ; --colorThemeTextPrim…" at bounding box center [476, 309] width 275 height 437
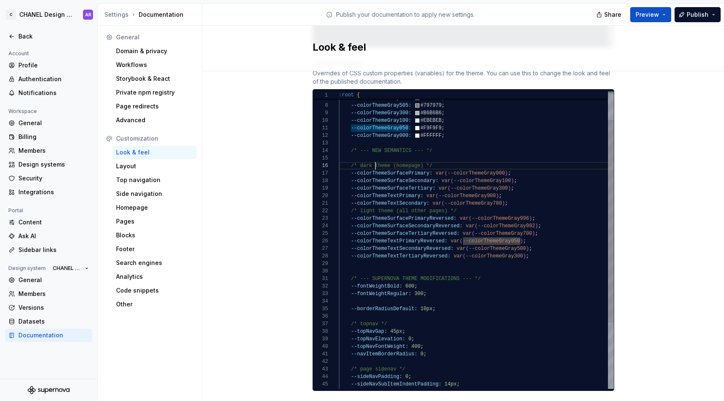
scroll to position [38, 36]
click at [372, 159] on div "--colorThemeSurfaceTertiary: var ( --colorThemeGray300 ) ; --colorThemeTextPrim…" at bounding box center [476, 267] width 275 height 437
drag, startPoint x: 393, startPoint y: 158, endPoint x: 358, endPoint y: 156, distance: 35.6
click at [358, 156] on div "--colorThemeSurfaceTertiary: var ( --colorThemeGray300 ) ; --colorThemeTextPrim…" at bounding box center [476, 267] width 275 height 437
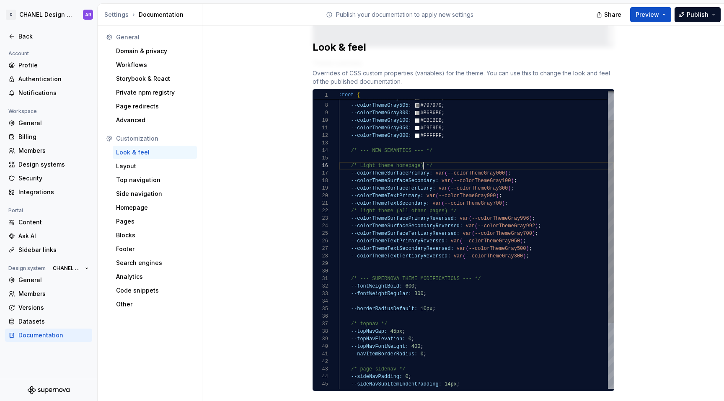
scroll to position [38, 82]
click at [365, 202] on div "--colorThemeSurfaceTertiary: var ( --colorThemeGray300 ) ; --colorThemeTextPrim…" at bounding box center [476, 267] width 275 height 437
drag, startPoint x: 391, startPoint y: 204, endPoint x: 440, endPoint y: 203, distance: 49.0
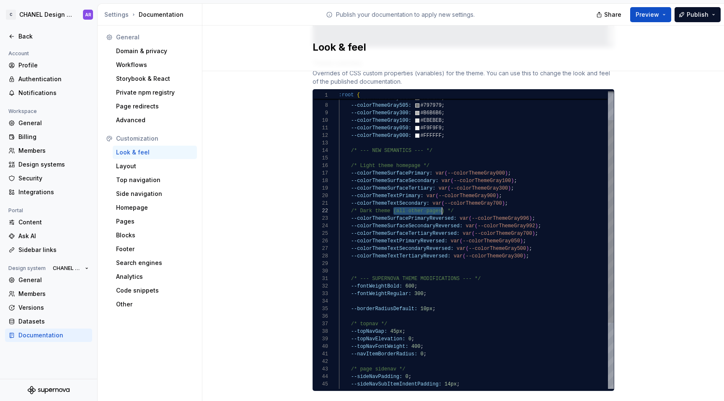
click at [440, 203] on div "--colorThemeSurfaceTertiary: var ( --colorThemeGray300 ) ; --colorThemeTextPrim…" at bounding box center [476, 267] width 275 height 437
click at [396, 157] on div "--colorThemeSurfaceTertiary: var ( --colorThemeGray300 ) ; --colorThemeTextPrim…" at bounding box center [476, 267] width 275 height 437
click at [411, 202] on div "--colorThemeSurfaceTertiary: var ( --colorThemeGray300 ) ; --colorThemeTextPrim…" at bounding box center [476, 267] width 275 height 437
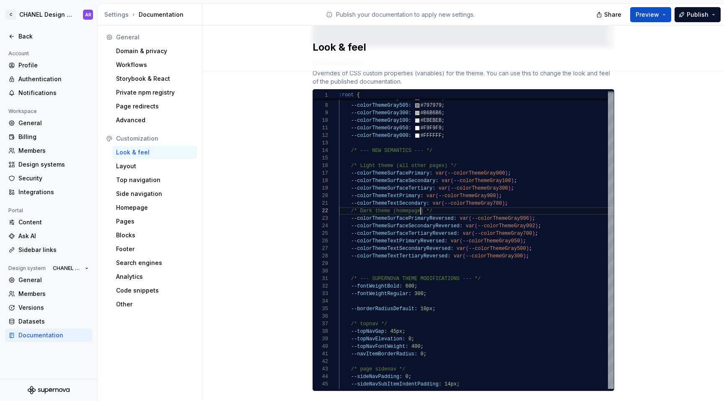
scroll to position [8, 82]
click at [439, 204] on div "--colorThemeSurfaceTertiary: var ( --colorThemeGray300 ) ; --colorThemeTextPrim…" at bounding box center [476, 267] width 275 height 437
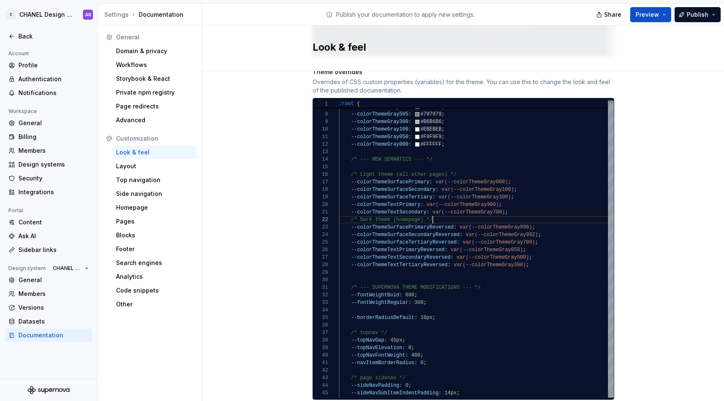
scroll to position [447, 0]
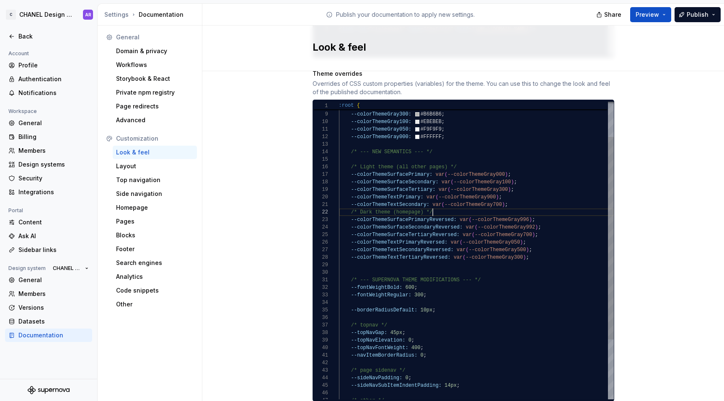
click at [438, 212] on div "--colorThemeSurfaceTertiary: var ( --colorThemeGray300 ) ; --colorThemeTextPrim…" at bounding box center [476, 268] width 275 height 437
click at [510, 213] on div "--colorThemeSurfaceTertiary: var ( --colorThemeGray300 ) ; --colorThemeTextPrim…" at bounding box center [476, 268] width 275 height 437
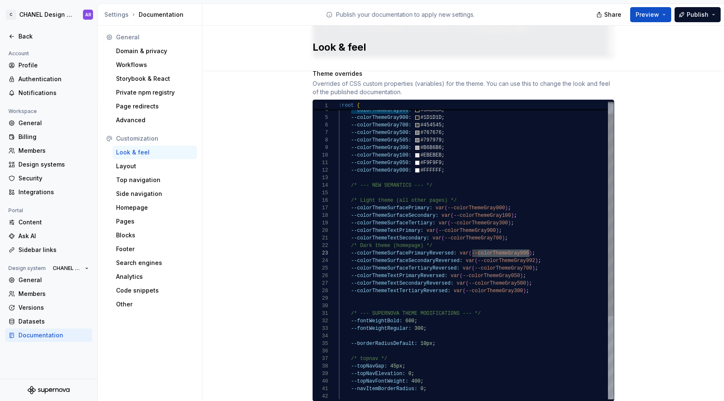
click at [499, 269] on div "--colorThemeSurfaceTertiary: var ( --colorThemeGray300 ) ; --colorThemeTextPrim…" at bounding box center [476, 302] width 275 height 437
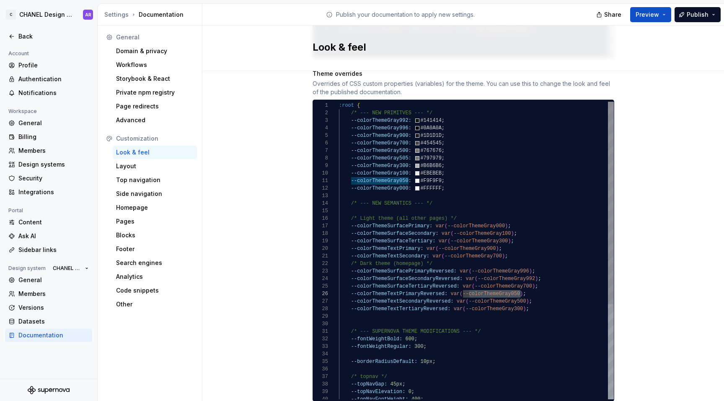
click at [498, 291] on div "--colorThemeSurfaceTertiary: var ( --colorThemeGray300 ) ; --colorThemeTextPrim…" at bounding box center [476, 320] width 275 height 437
click at [415, 150] on div "--colorThemeSurfaceTertiary: var ( --colorThemeGray300 ) ; --colorThemeTextPrim…" at bounding box center [476, 320] width 275 height 437
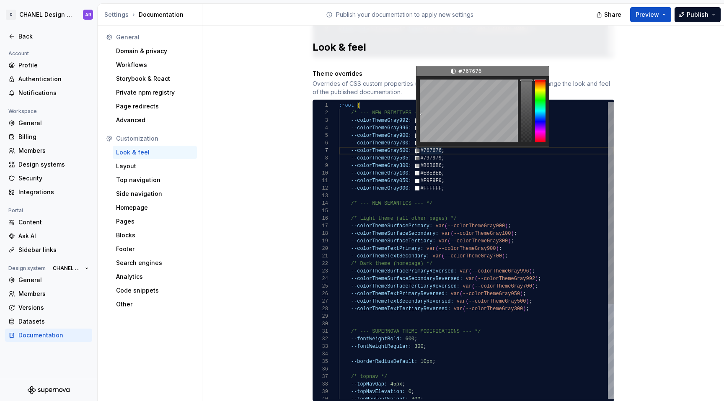
click at [414, 143] on div "--colorThemeSurfaceTertiary: var ( --colorThemeGray300 ) ; --colorThemeTextPrim…" at bounding box center [476, 320] width 275 height 437
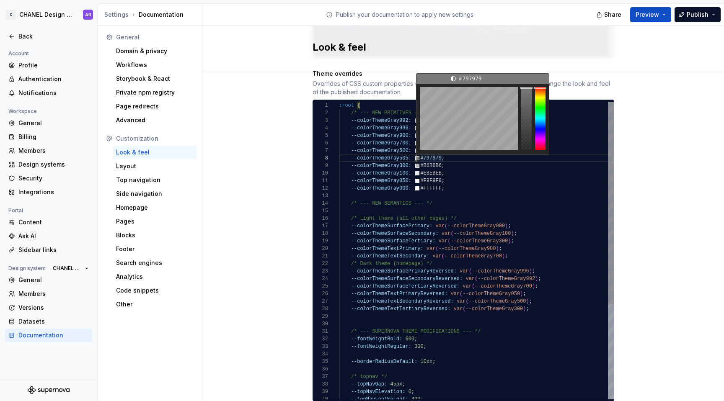
click at [414, 151] on div "--colorThemeSurfaceTertiary: var ( --colorThemeGray300 ) ; --colorThemeTextPrim…" at bounding box center [476, 320] width 275 height 437
click at [428, 150] on div "--colorThemeSurfaceTertiary: var ( --colorThemeGray300 ) ; --colorThemeTextPrim…" at bounding box center [476, 320] width 275 height 437
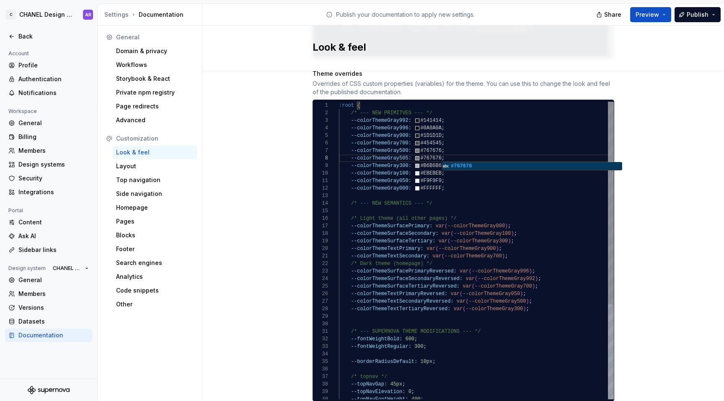
scroll to position [0, 106]
click at [446, 170] on div "--colorThemeSurfaceTertiary: var ( --colorThemeGray300 ) ; --colorThemeTextPrim…" at bounding box center [476, 320] width 275 height 437
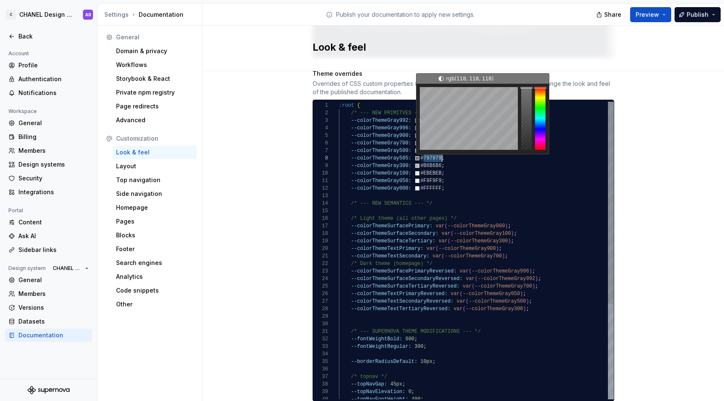
scroll to position [60, 94]
click at [431, 161] on div "--colorThemeSurfaceTertiary: var ( --colorThemeGray300 ) ; --colorThemeTextPrim…" at bounding box center [476, 320] width 275 height 437
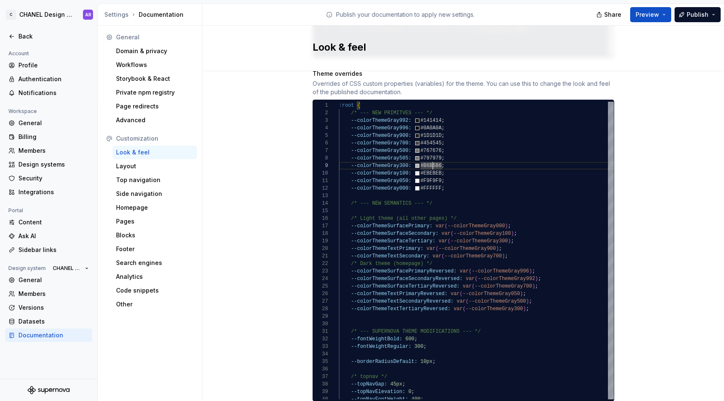
click at [708, 146] on div "Site logo A company logo that will be displayed on all pages on your documentat…" at bounding box center [463, 201] width 522 height 1153
click at [395, 150] on div "--colorThemeSurfaceTertiary: var ( --colorThemeGray300 ) ; --colorThemeTextPrim…" at bounding box center [476, 320] width 275 height 437
drag, startPoint x: 398, startPoint y: 151, endPoint x: 404, endPoint y: 148, distance: 6.4
click at [398, 151] on div "--colorThemeSurfaceTertiary: var ( --colorThemeGray300 ) ; --colorThemeTextPrim…" at bounding box center [476, 320] width 275 height 437
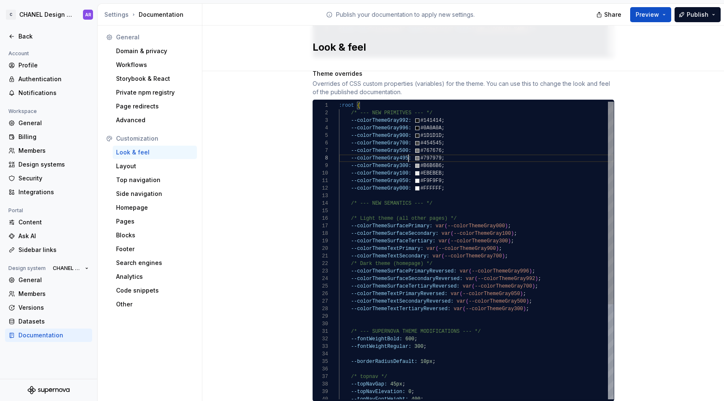
scroll to position [53, 70]
click at [399, 151] on div "--colorThemeSurfaceTertiary: var ( --colorThemeGray300 ) ; --colorThemeTextPrim…" at bounding box center [476, 320] width 275 height 437
click at [508, 291] on div "--colorThemeSurfaceTertiary: var ( --colorThemeGray300 ) ; --colorThemeTextPrim…" at bounding box center [476, 320] width 275 height 437
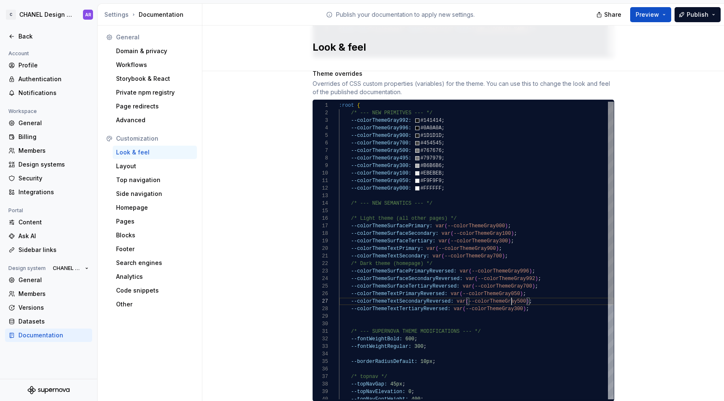
click at [508, 291] on div "--colorThemeSurfaceTertiary: var ( --colorThemeGray300 ) ; --colorThemeTextPrim…" at bounding box center [476, 320] width 275 height 437
click at [549, 314] on div "--colorThemeSurfaceTertiary: var ( --colorThemeGray300 ) ; --colorThemeTextPrim…" at bounding box center [476, 320] width 275 height 437
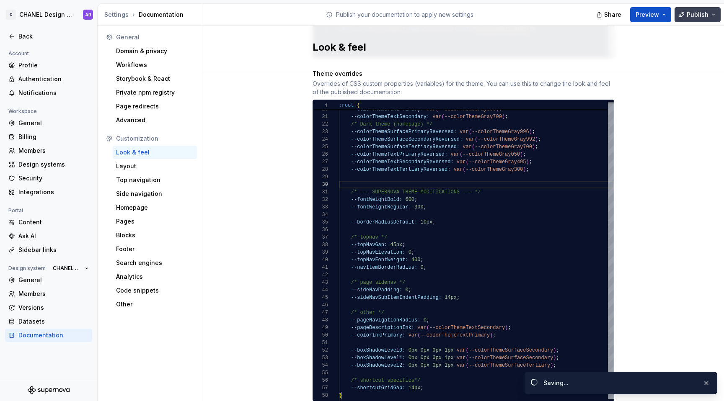
click at [700, 19] on button "Publish" at bounding box center [698, 14] width 46 height 15
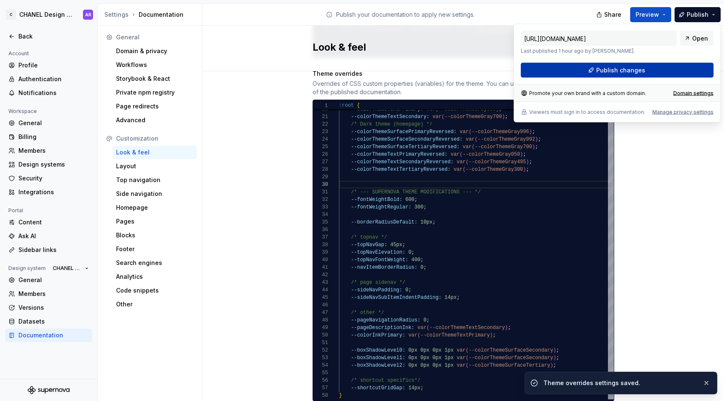
click at [670, 71] on button "Publish changes" at bounding box center [617, 70] width 193 height 15
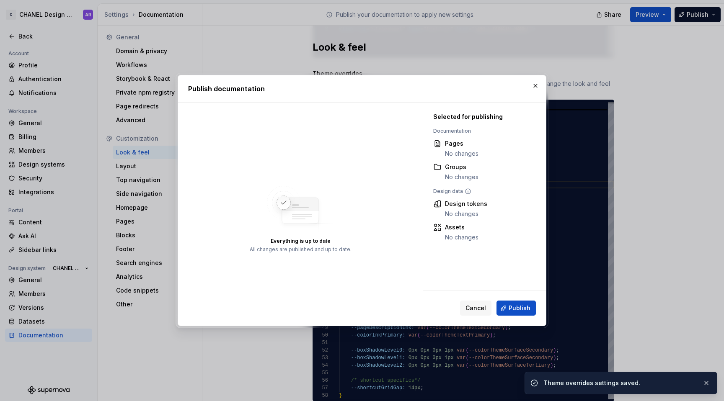
click at [526, 297] on div "Cancel Publish" at bounding box center [484, 308] width 123 height 35
click at [524, 309] on span "Publish" at bounding box center [520, 308] width 22 height 8
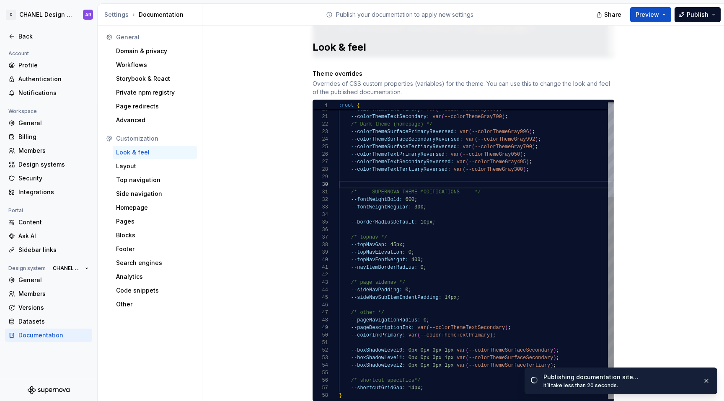
scroll to position [53, 91]
click at [524, 309] on div "--colorThemeSurfaceTertiary: var ( --colorThemeGray300 ) ; --colorThemeTextPrim…" at bounding box center [476, 180] width 275 height 437
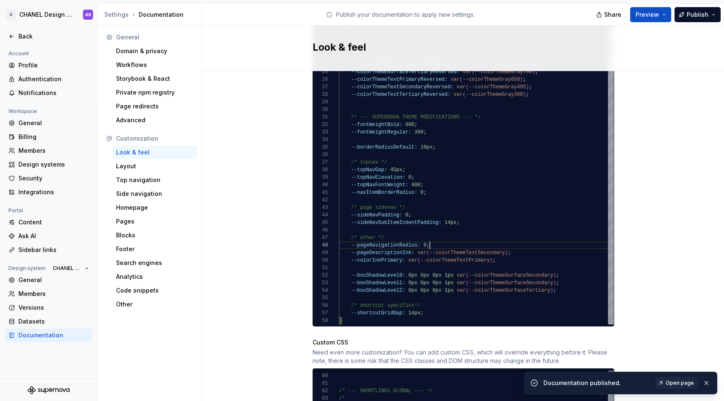
scroll to position [510, 0]
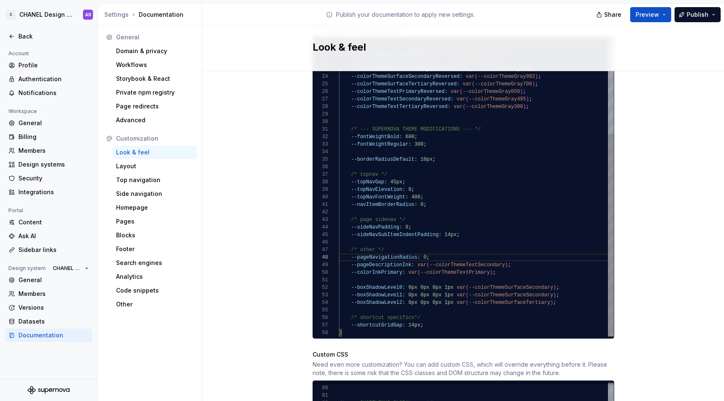
click at [412, 248] on div "--colorThemeSurfaceTertiary: var ( --colorThemeGray300 ) ; --colorThemeTextPrim…" at bounding box center [476, 117] width 275 height 437
click at [422, 248] on div "--colorThemeSurfaceTertiary: var ( --colorThemeGray300 ) ; --colorThemeTextPrim…" at bounding box center [476, 117] width 275 height 437
click at [423, 251] on div "--colorThemeSurfaceTertiary: var ( --colorThemeGray300 ) ; --colorThemeTextPrim…" at bounding box center [476, 117] width 275 height 437
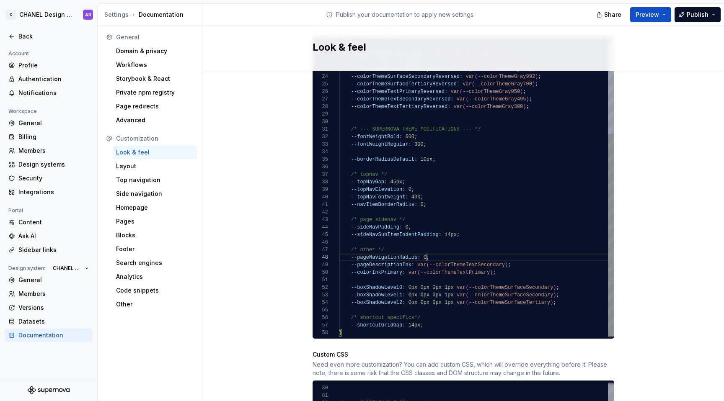
click at [423, 251] on div "--colorThemeSurfaceTertiary: var ( --colorThemeGray300 ) ; --colorThemeTextPrim…" at bounding box center [476, 117] width 275 height 437
click at [499, 223] on div "--colorThemeSurfaceTertiary: var ( --colorThemeGray300 ) ; --colorThemeTextPrim…" at bounding box center [476, 117] width 275 height 437
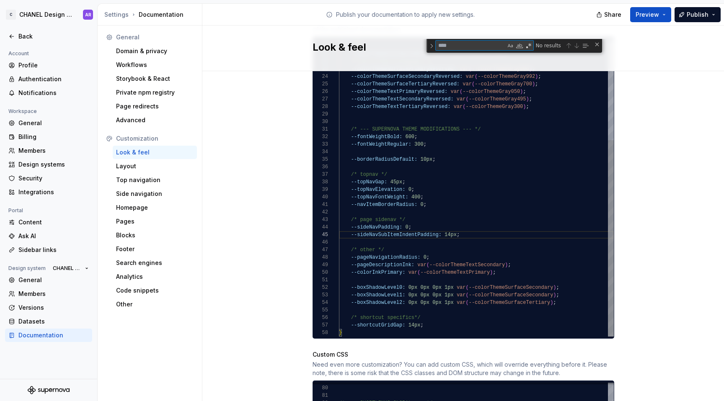
type textarea "**********"
click at [471, 135] on div "--colorThemeSurfaceTertiary: var ( --colorThemeGray300 ) ; --colorThemeTextPrim…" at bounding box center [476, 111] width 275 height 451
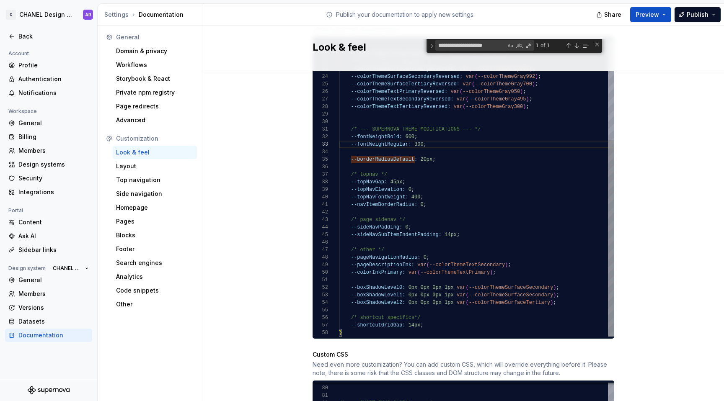
click at [455, 150] on div "--colorThemeSurfaceTertiary: var ( --colorThemeGray300 ) ; --colorThemeTextPrim…" at bounding box center [476, 111] width 275 height 451
type textarea "**********"
paste textarea "*"
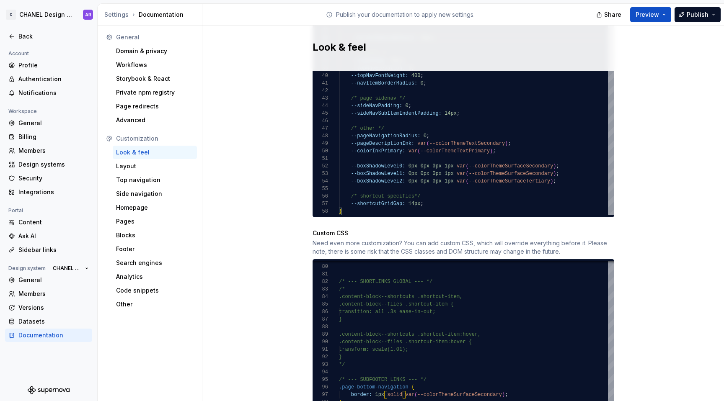
scroll to position [659, 0]
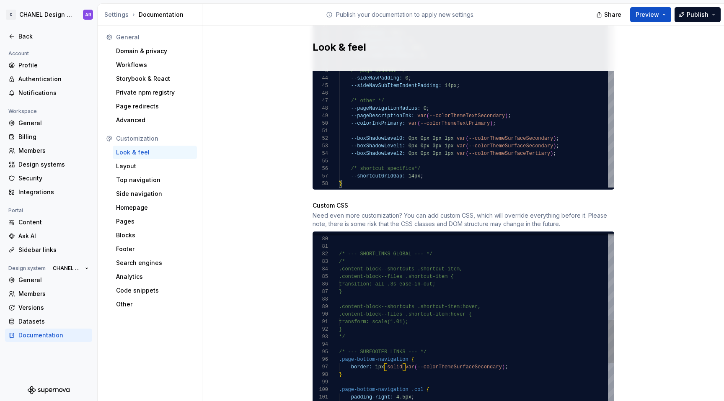
type textarea "**********"
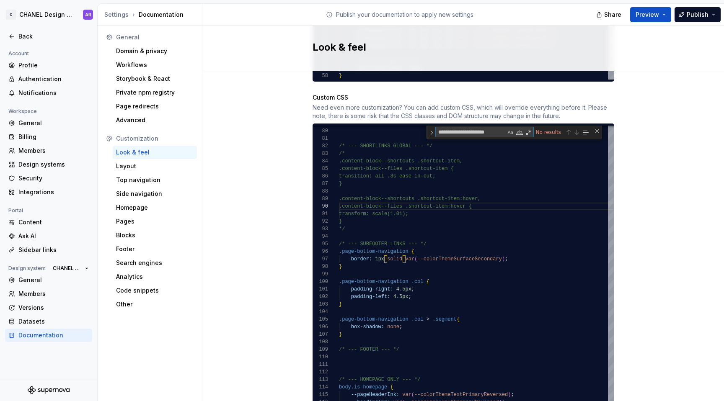
scroll to position [811, 0]
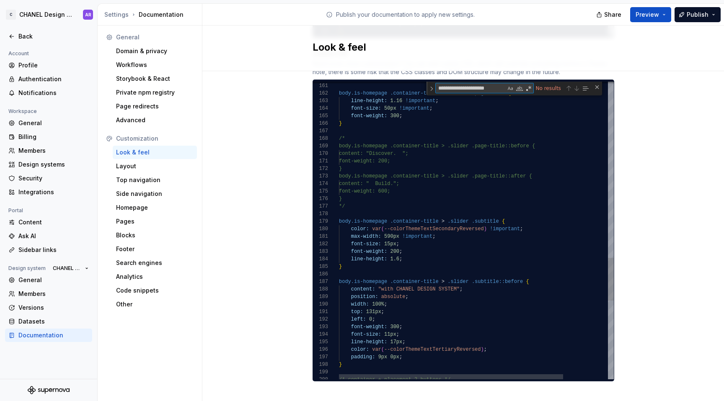
type textarea "**********"
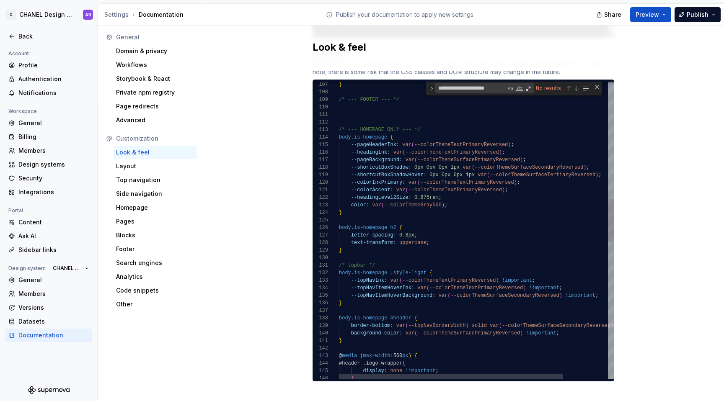
click at [349, 235] on div "} color: var ( --colorThemeGray500 ) ; --headingLevel2Size: 0.875rem ; --colorA…" at bounding box center [503, 299] width 329 height 2063
click at [444, 236] on div "} color: var ( --colorThemeGray500 ) ; --headingLevel2Size: 0.875rem ; --colorA…" at bounding box center [503, 299] width 329 height 2063
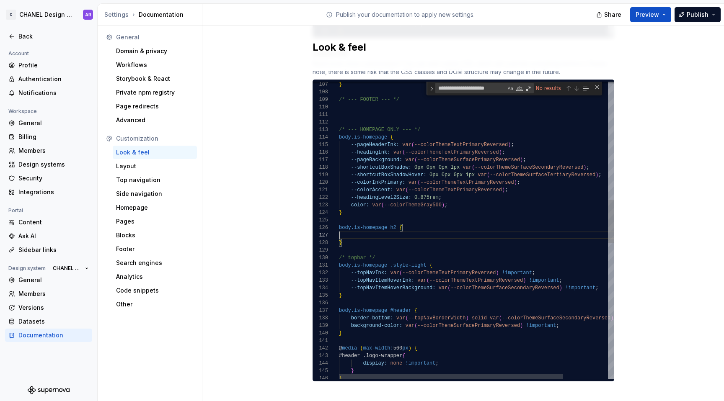
scroll to position [38, 64]
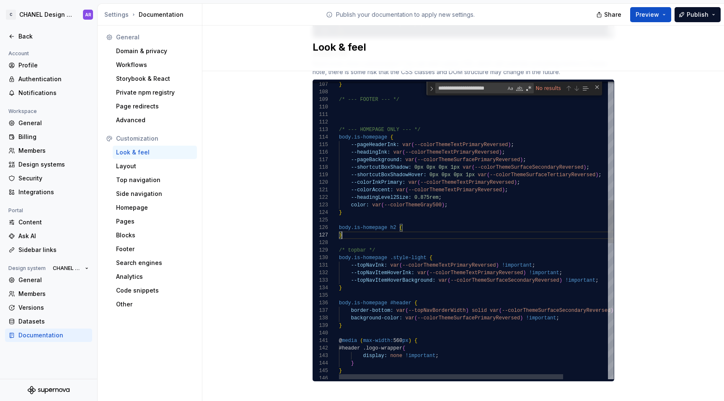
click at [357, 230] on div "} color: var ( --colorThemeGray500 ) ; --headingLevel2Size: 0.875rem ; --colorA…" at bounding box center [503, 292] width 329 height 2048
drag, startPoint x: 358, startPoint y: 228, endPoint x: 334, endPoint y: 217, distance: 25.9
click at [339, 217] on div "} color: var ( --colorThemeGray500 ) ; --headingLevel2Size: 0.875rem ; --colorA…" at bounding box center [503, 292] width 329 height 2048
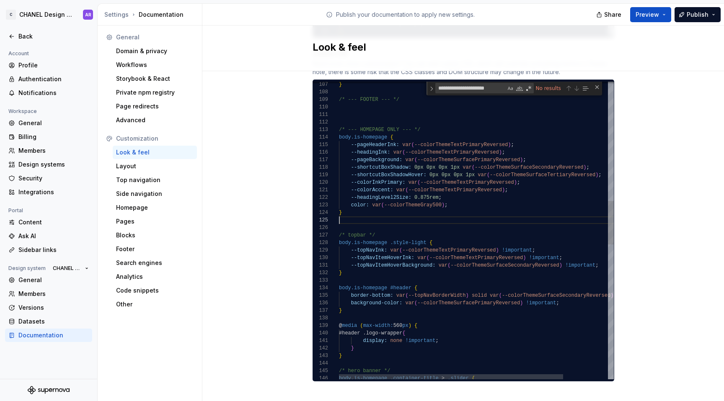
scroll to position [23, 3]
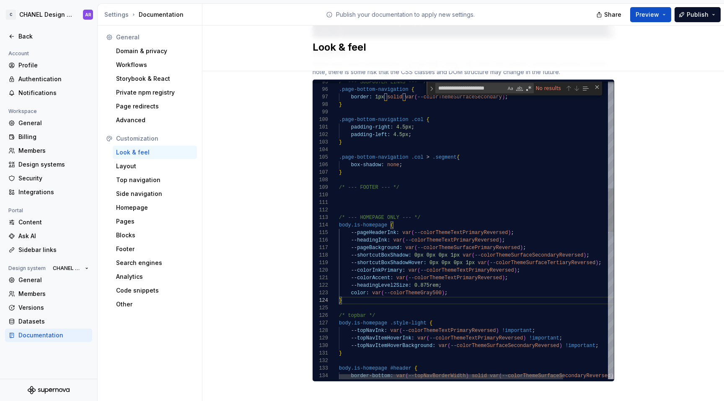
click at [415, 257] on div "} color: var ( --colorThemeGray500 ) ; --headingLevel2Size: 0.875rem ; --colorA…" at bounding box center [503, 368] width 329 height 2025
click at [349, 253] on div "} color: var ( --colorThemeGray500 ) ; --headingLevel2Size: 0.875rem ; --colorA…" at bounding box center [503, 368] width 329 height 2025
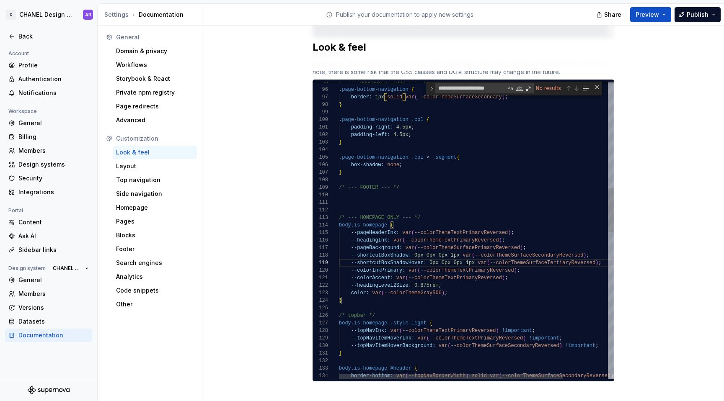
click at [347, 247] on div "} color: var ( --colorThemeGray500 ) ; --headingLevel2Size: 0.875rem ; --colorA…" at bounding box center [503, 368] width 329 height 2025
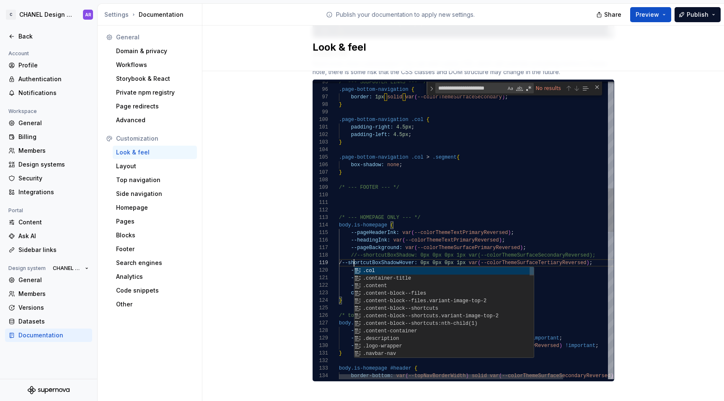
scroll to position [60, 18]
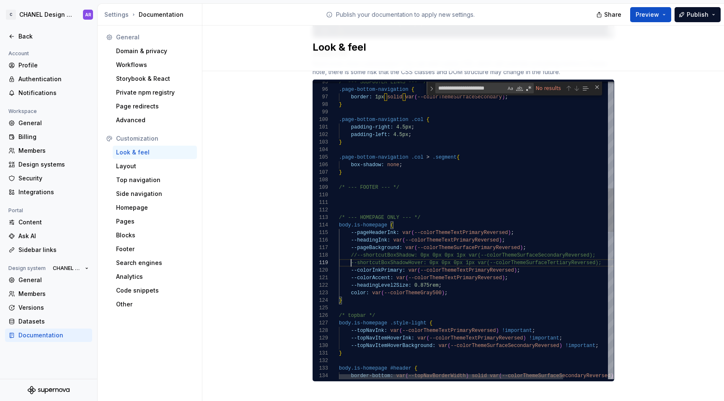
type textarea "**********"
click at [374, 245] on div "} color: var ( --colorThemeGray500 ) ; --headingLevel2Size: 0.875rem ; --colorA…" at bounding box center [503, 368] width 329 height 2025
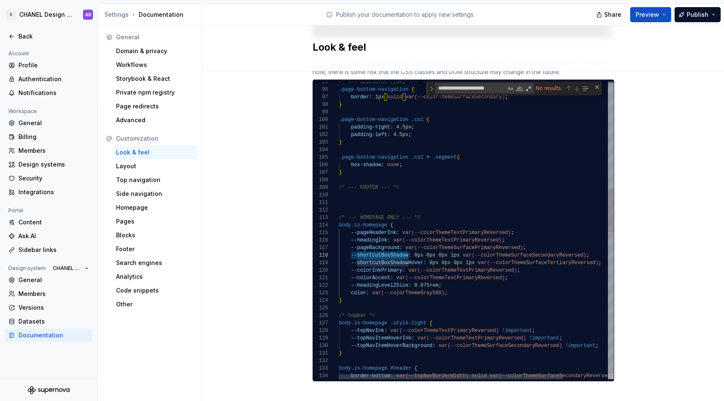
type textarea "**********"
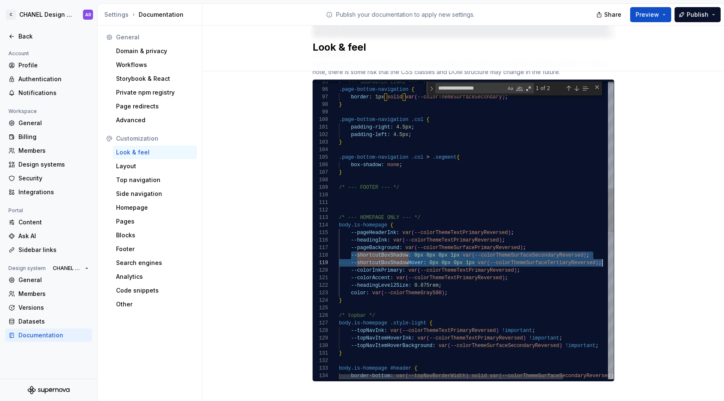
scroll to position [53, 263]
drag, startPoint x: 347, startPoint y: 247, endPoint x: 601, endPoint y: 256, distance: 254.1
click at [601, 256] on div "} color: var ( --colorThemeGray500 ) ; --headingLevel2Size: 0.875rem ; --colorA…" at bounding box center [503, 368] width 329 height 2025
click at [537, 237] on div "} color: var ( --colorThemeGray500 ) ; --headingLevel2Size: 0.875rem ; --colorA…" at bounding box center [503, 368] width 329 height 2025
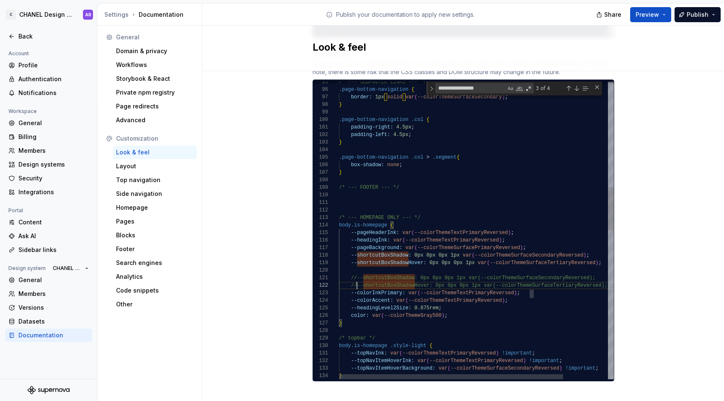
scroll to position [8, 18]
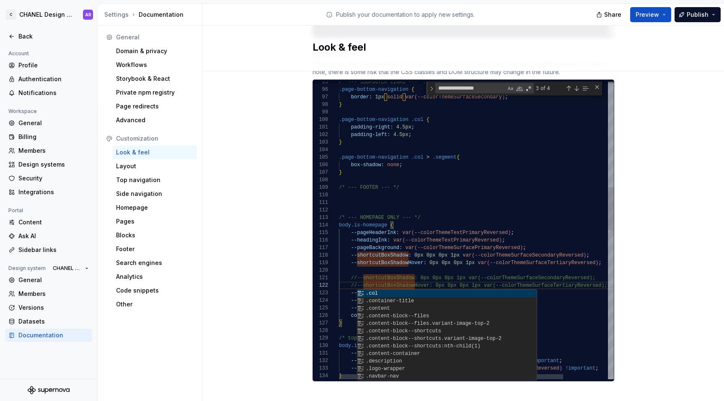
click at [448, 247] on div "} color: var ( --colorThemeGray500 ) ; --headingLevel2Size: 0.875rem ; --colorA…" at bounding box center [503, 380] width 329 height 2048
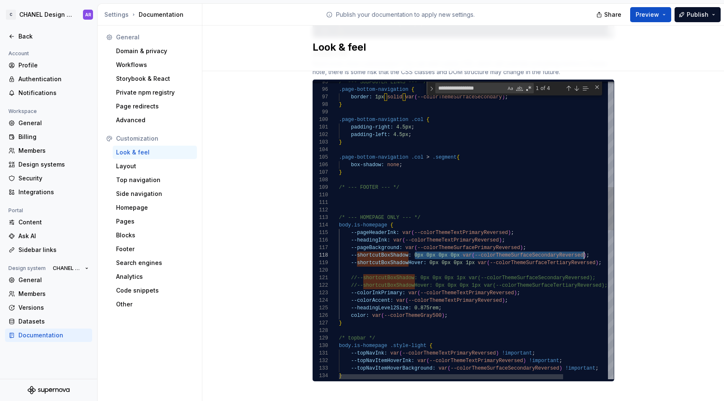
scroll to position [53, 248]
drag, startPoint x: 411, startPoint y: 248, endPoint x: 582, endPoint y: 247, distance: 171.0
click at [582, 247] on div "} color: var ( --colorThemeGray500 ) ; --headingLevel2Size: 0.875rem ; --colorA…" at bounding box center [503, 380] width 329 height 2048
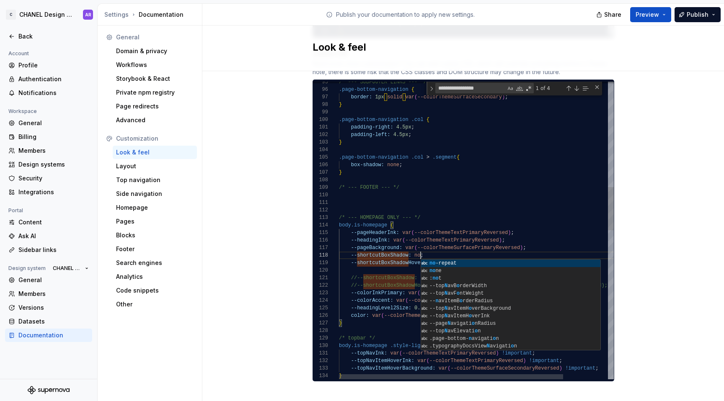
scroll to position [53, 88]
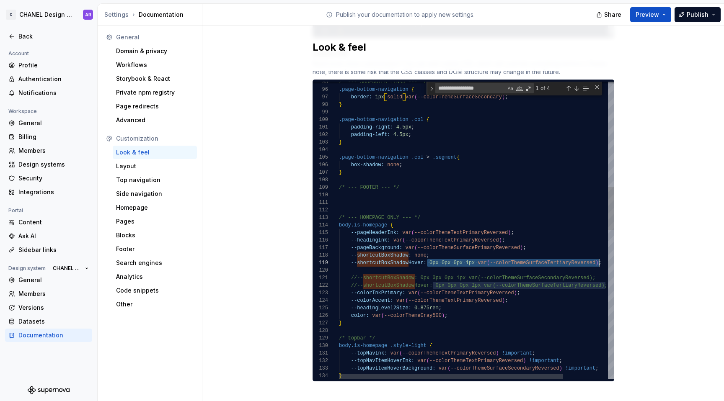
drag, startPoint x: 425, startPoint y: 255, endPoint x: 597, endPoint y: 254, distance: 171.8
click at [597, 254] on div "} color: var ( --colorThemeGray500 ) ; --headingLevel2Size: 0.875rem ; --colorA…" at bounding box center [503, 380] width 329 height 2048
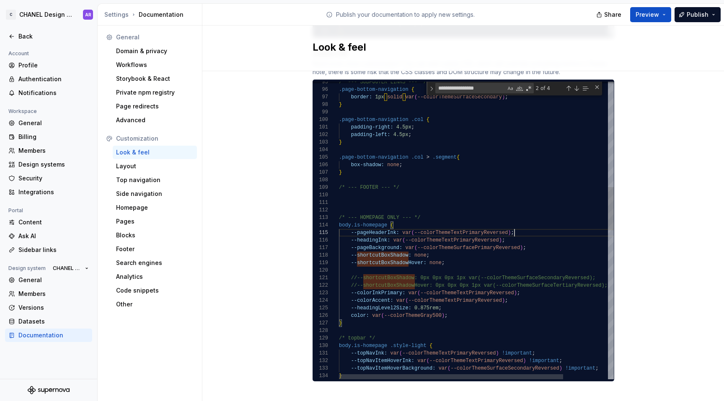
click at [574, 223] on div "} color: var ( --colorThemeGray500 ) ; --headingLevel2Size: 0.875rem ; --colorA…" at bounding box center [503, 380] width 329 height 2048
click at [487, 230] on div "} color: var ( --colorThemeGray500 ) ; --headingLevel2Size: 0.875rem ; --colorA…" at bounding box center [503, 380] width 329 height 2048
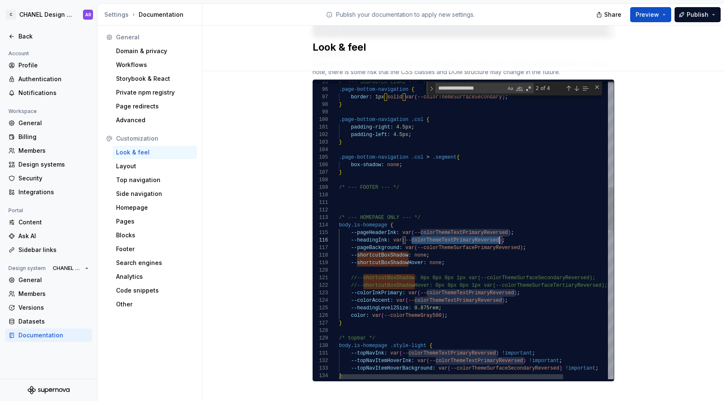
scroll to position [38, 160]
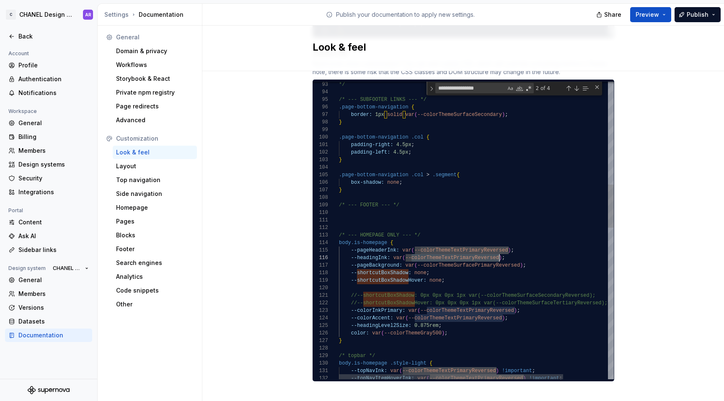
click at [482, 254] on div "} color: var ( --colorThemeGray500 ) ; --headingLevel2Size: 0.875rem ; --colorA…" at bounding box center [503, 397] width 329 height 2048
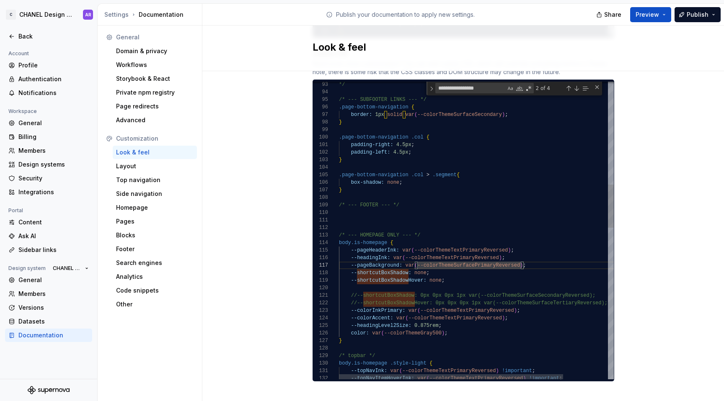
click at [482, 257] on div "} color: var ( --colorThemeGray500 ) ; --headingLevel2Size: 0.875rem ; --colorA…" at bounding box center [503, 397] width 329 height 2048
click at [483, 267] on div "} color: var ( --colorThemeGray500 ) ; --headingLevel2Size: 0.875rem ; --colorA…" at bounding box center [503, 397] width 329 height 2048
click at [481, 238] on div "} color: var ( --colorThemeGray500 ) ; --headingLevel2Size: 0.875rem ; --colorA…" at bounding box center [503, 397] width 329 height 2048
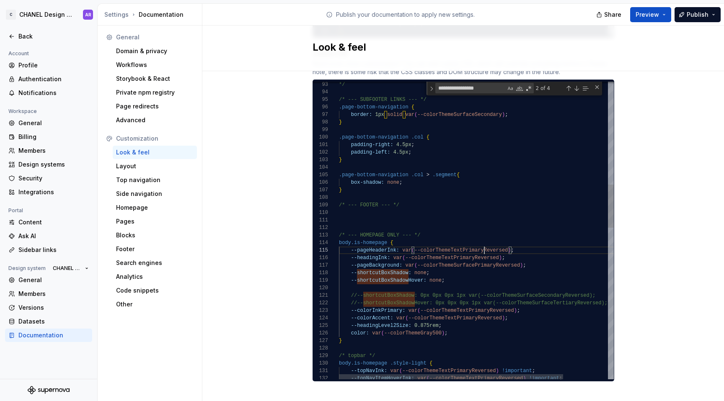
click at [481, 238] on div "} color: var ( --colorThemeGray500 ) ; --headingLevel2Size: 0.875rem ; --colorA…" at bounding box center [503, 397] width 329 height 2048
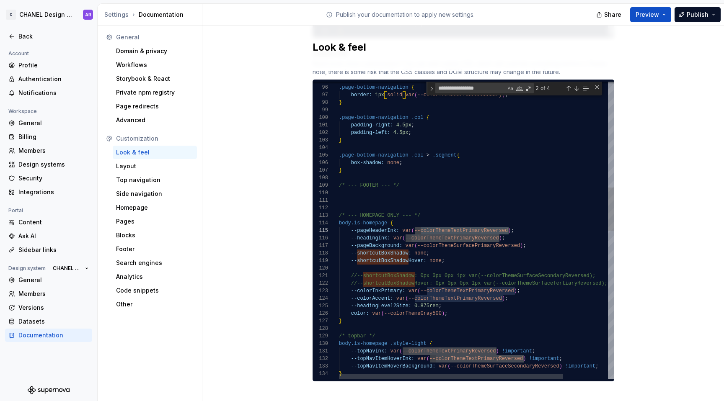
click at [465, 282] on div "} color: var ( --colorThemeGray500 ) ; --headingLevel2Size: 0.875rem ; --colorA…" at bounding box center [503, 377] width 329 height 2048
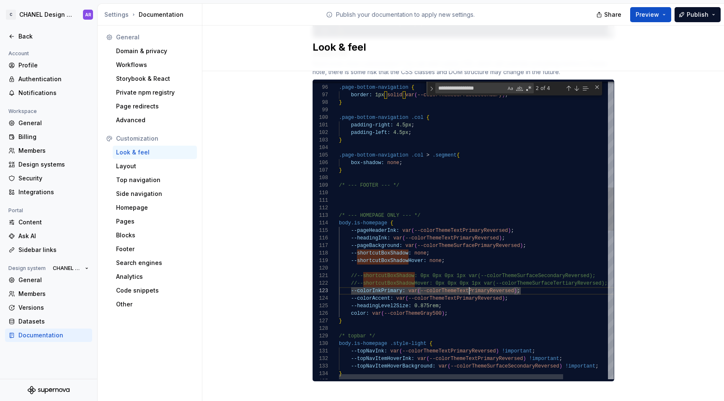
scroll to position [15, 182]
click at [522, 282] on div "} color: var ( --colorThemeGray500 ) ; --headingLevel2Size: 0.875rem ; --colorA…" at bounding box center [503, 377] width 329 height 2048
click at [348, 283] on div "} color: var ( --colorThemeGray500 ) ; --headingLevel2Size: 0.875rem ; --colorA…" at bounding box center [503, 377] width 329 height 2048
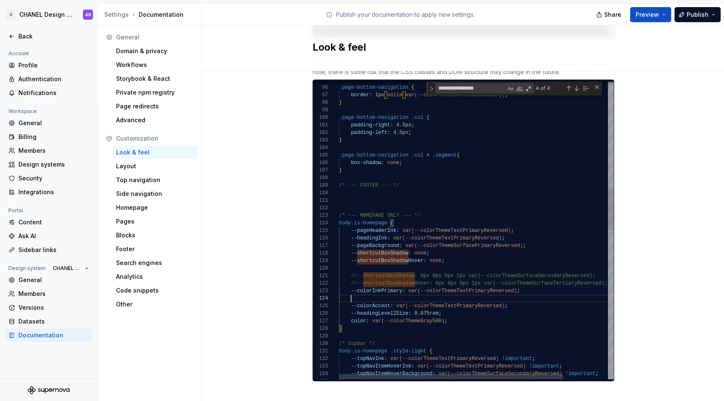
scroll to position [23, 182]
click at [378, 289] on div "} color: var ( --colorThemeGray500 ) ; --headingLevel2Size: 0.875rem ; --colorA…" at bounding box center [503, 380] width 329 height 2055
click at [400, 290] on div "} color: var ( --colorThemeGray500 ) ; --headingLevel2Size: 0.875rem ; --colorA…" at bounding box center [503, 380] width 329 height 2055
drag, startPoint x: 492, startPoint y: 290, endPoint x: 471, endPoint y: 290, distance: 21.0
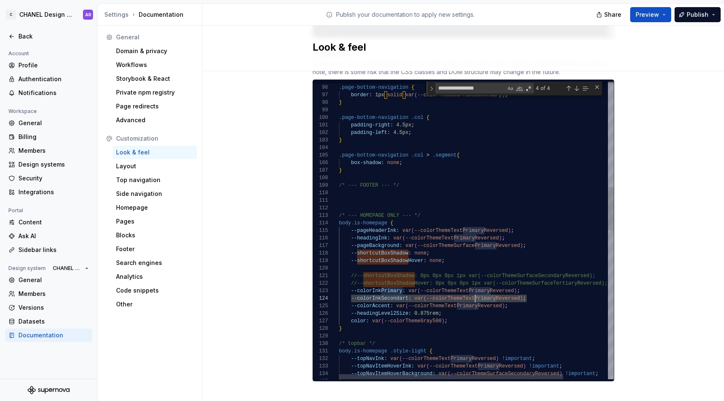
click at [471, 290] on div "} color: var ( --colorThemeGray500 ) ; --headingLevel2Size: 0.875rem ; --colorA…" at bounding box center [503, 380] width 329 height 2055
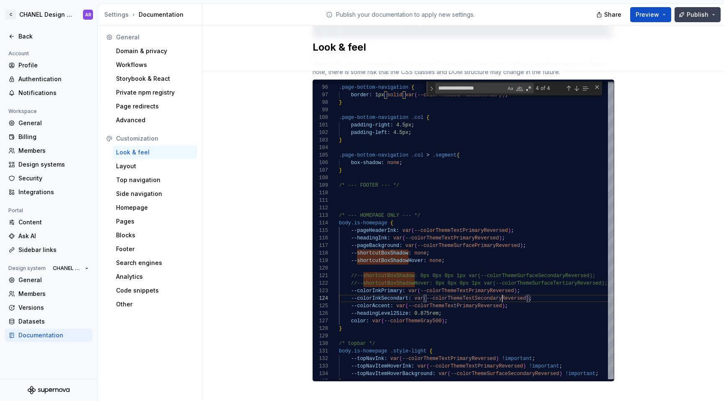
type textarea "**********"
click at [702, 8] on button "Publish" at bounding box center [698, 14] width 46 height 15
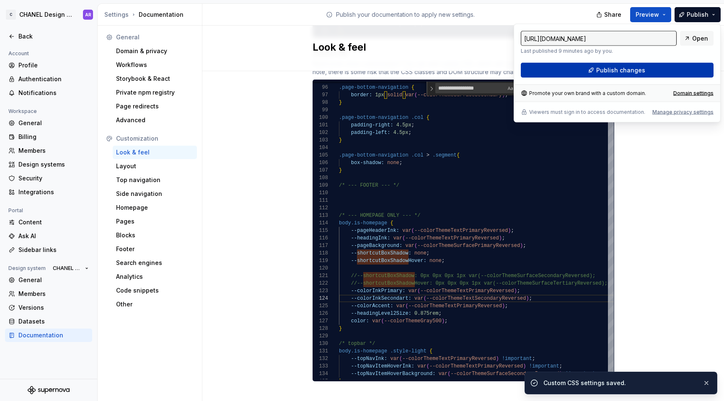
click at [665, 74] on button "Publish changes" at bounding box center [617, 70] width 193 height 15
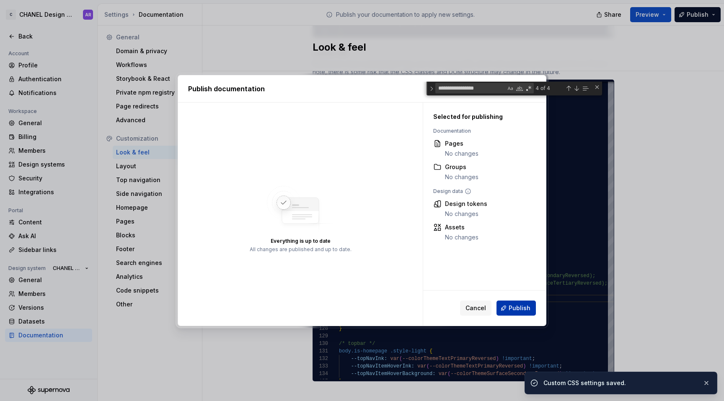
click at [520, 308] on span "Publish" at bounding box center [520, 308] width 22 height 8
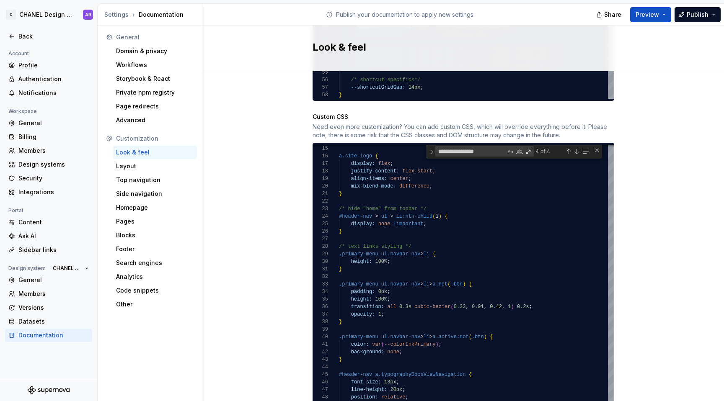
scroll to position [555, 0]
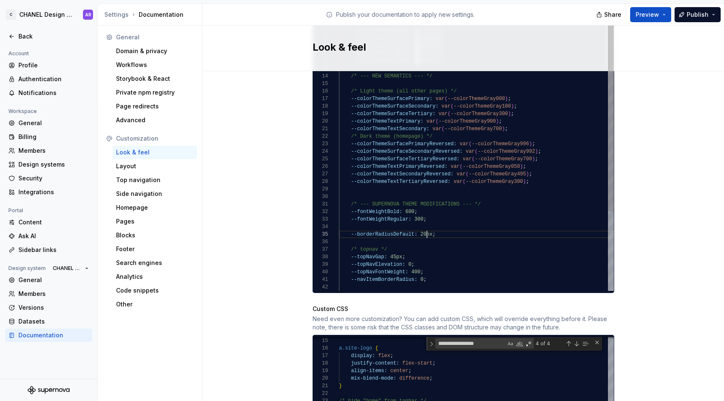
click at [423, 224] on div "--colorThemeSurfaceTertiary: var ( --colorThemeGray300 ) ; --colorThemeTextPrim…" at bounding box center [476, 186] width 275 height 451
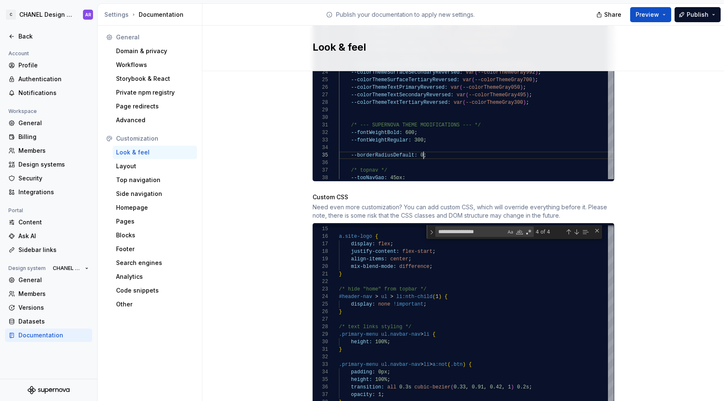
scroll to position [811, 0]
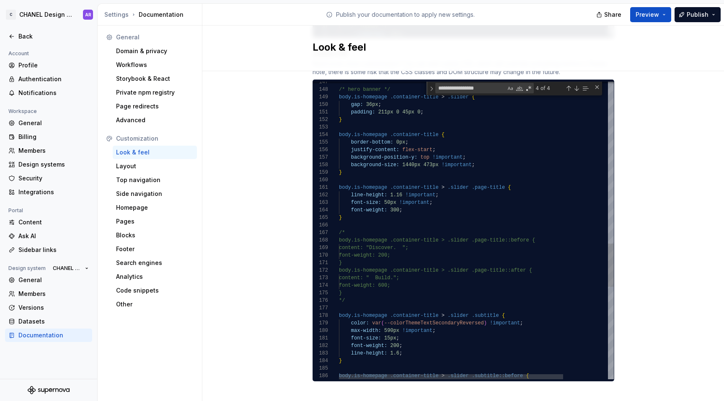
type textarea "**********"
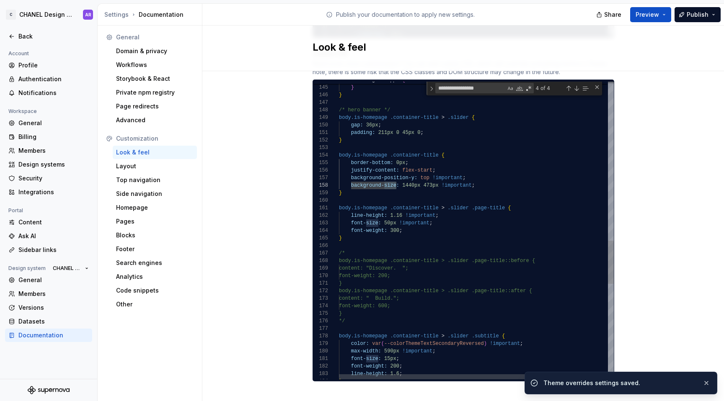
click at [425, 178] on div "padding: 211px 0 45px 0 ; } body.is-homepage .container-title { border-bottom: …" at bounding box center [503, 11] width 329 height 2055
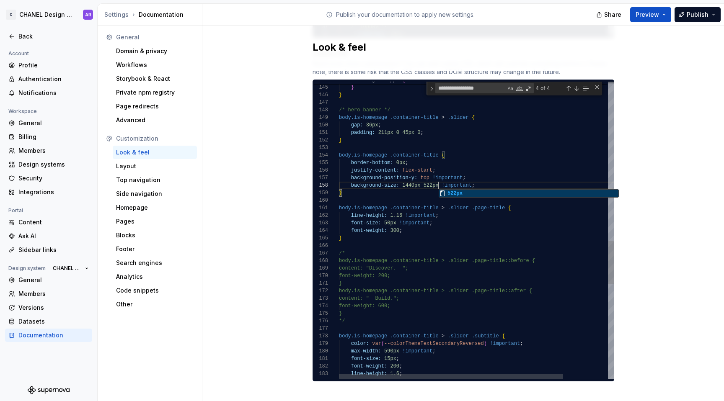
scroll to position [53, 100]
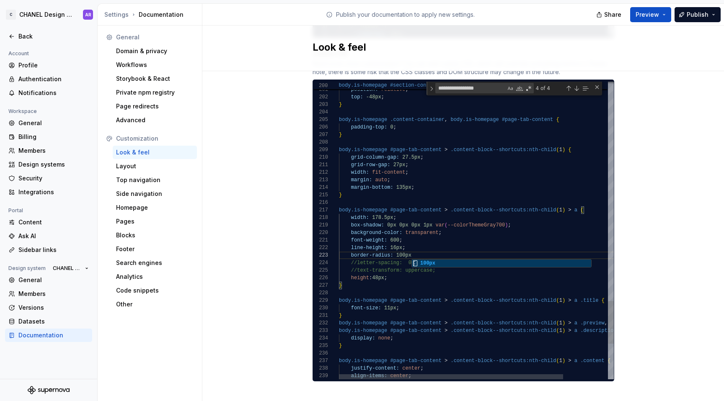
scroll to position [15, 76]
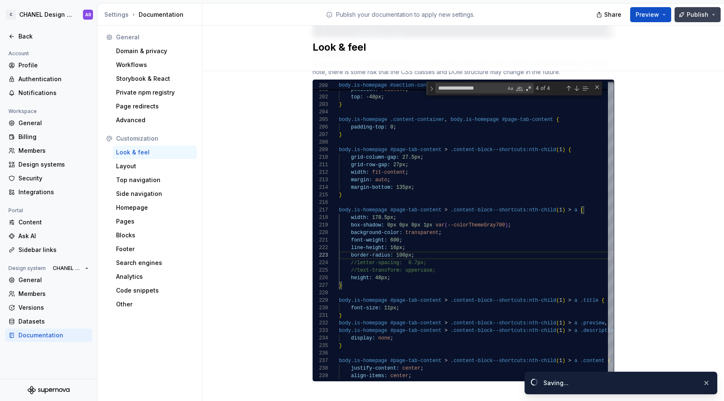
click at [696, 17] on span "Publish" at bounding box center [698, 14] width 22 height 8
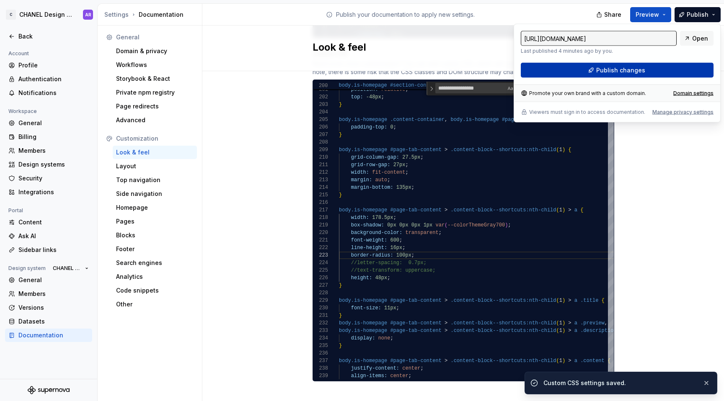
click at [638, 74] on span "Publish changes" at bounding box center [620, 70] width 49 height 8
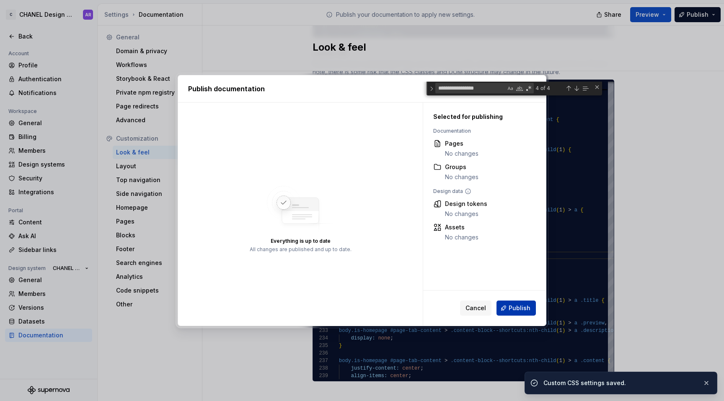
click at [529, 304] on span "Publish" at bounding box center [520, 308] width 22 height 8
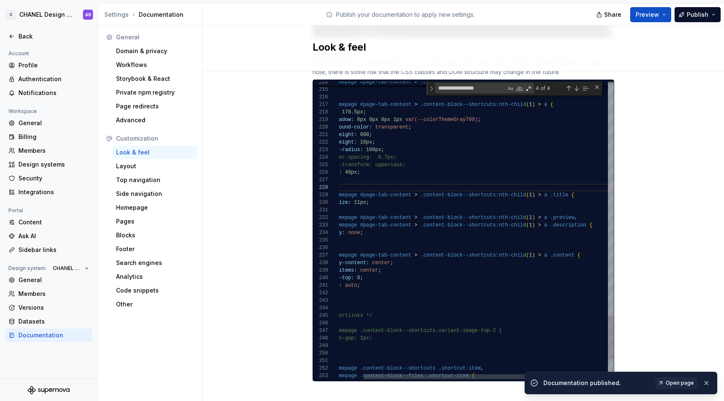
scroll to position [8, 118]
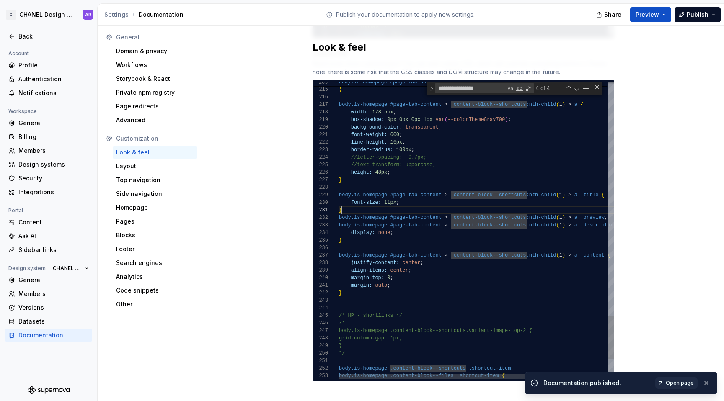
scroll to position [0, 3]
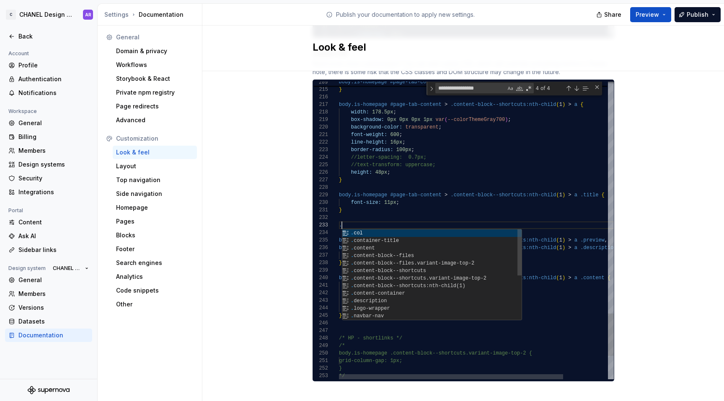
scroll to position [15, 18]
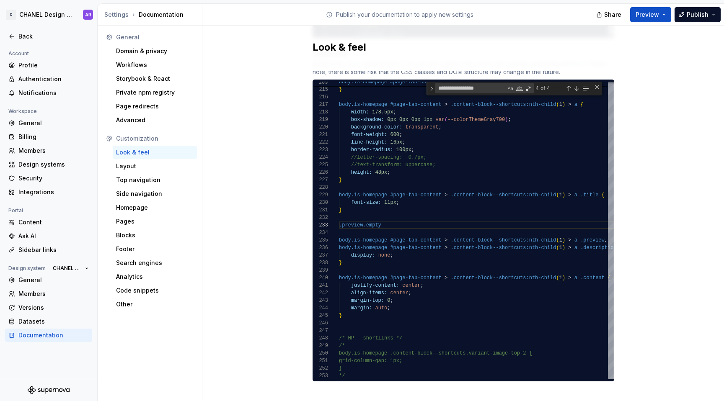
type textarea "**********"
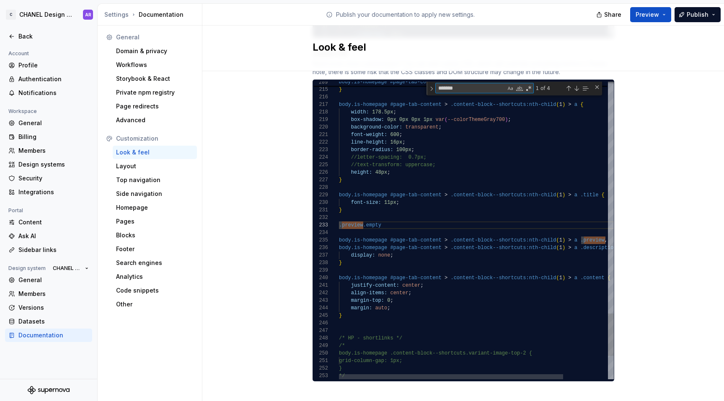
paste textarea "**********"
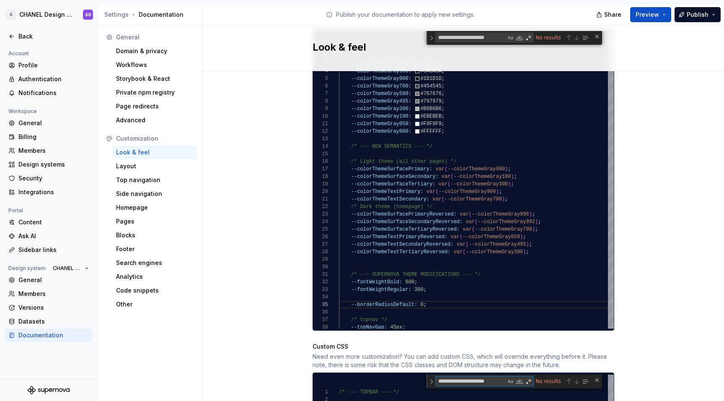
scroll to position [475, 0]
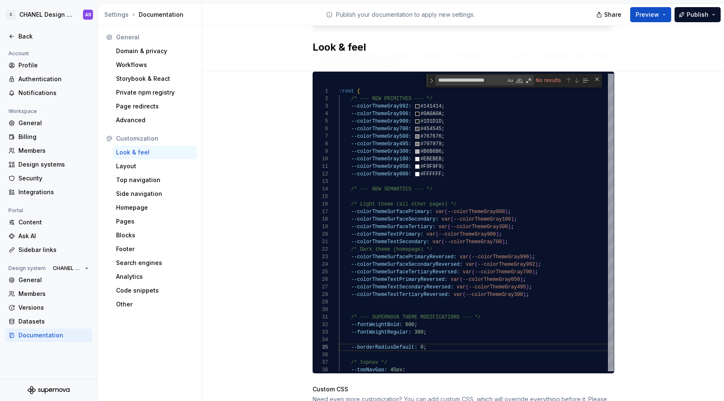
type textarea "**********"
click at [515, 238] on div "--colorThemeSurfaceTertiary: var ( --colorThemeGray300 ) ; --colorThemeTextPrim…" at bounding box center [476, 299] width 275 height 451
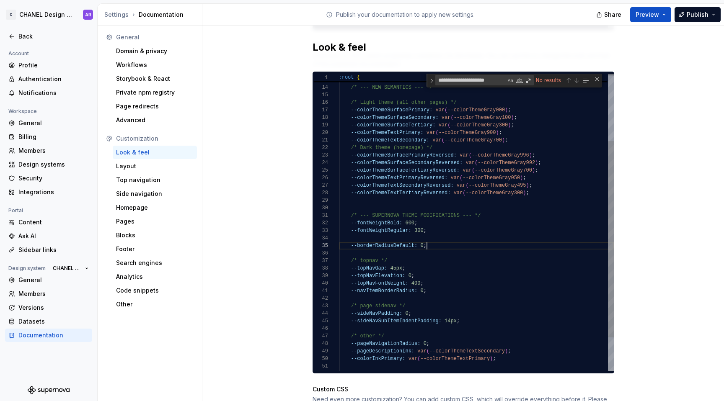
click at [430, 238] on div "--colorThemeSurfaceTertiary: var ( --colorThemeGray300 ) ; --colorThemeTextPrim…" at bounding box center [476, 197] width 275 height 451
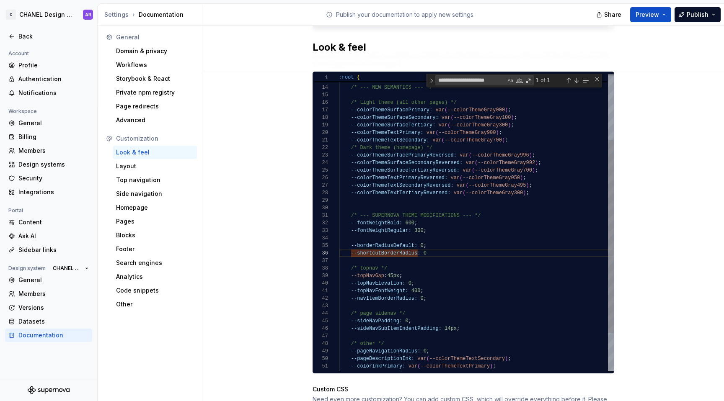
scroll to position [38, 91]
type textarea "**********"
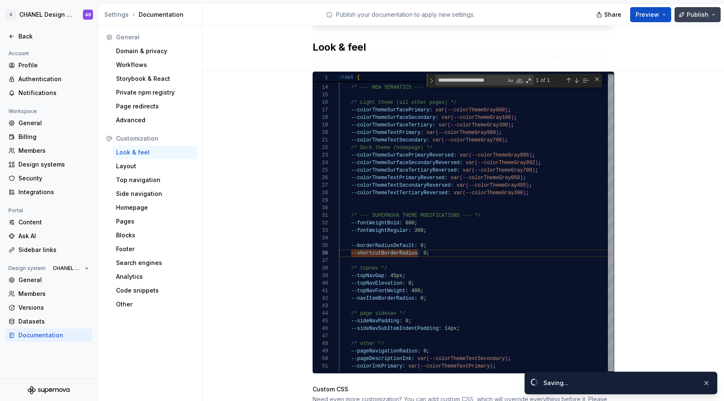
click at [696, 13] on span "Publish" at bounding box center [698, 14] width 22 height 8
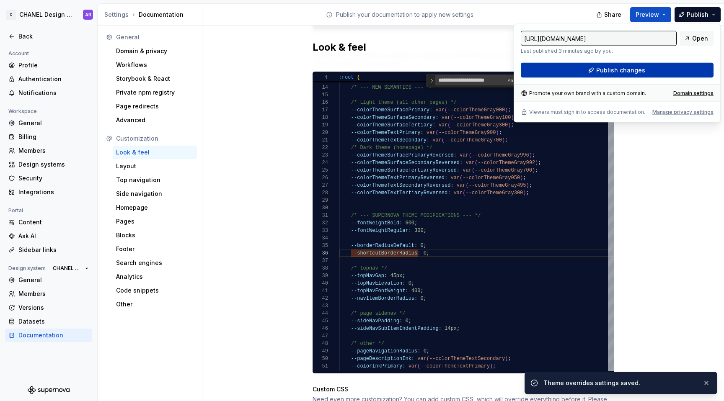
click at [675, 72] on button "Publish changes" at bounding box center [617, 70] width 193 height 15
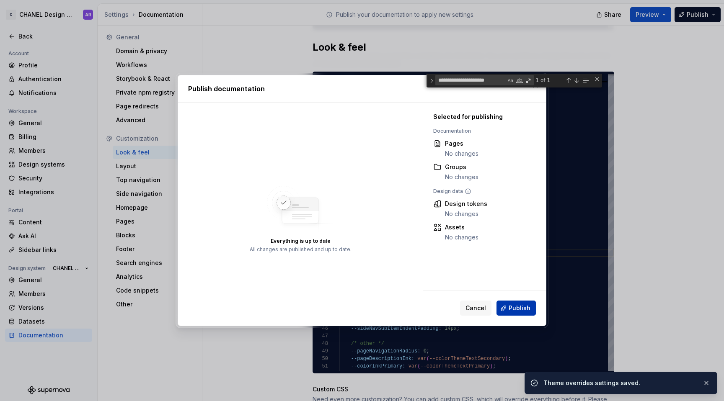
click at [521, 313] on button "Publish" at bounding box center [516, 308] width 39 height 15
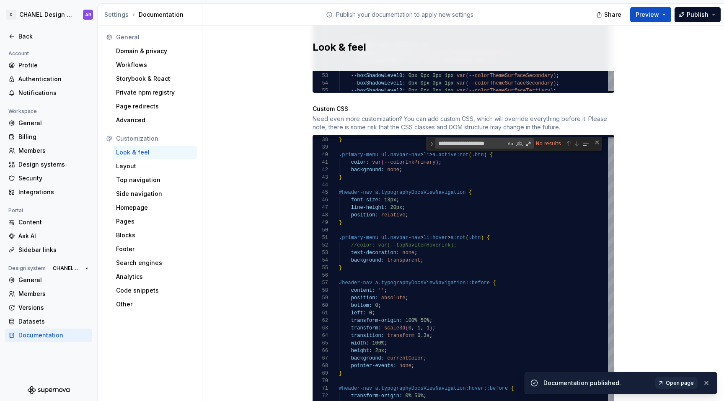
scroll to position [811, 0]
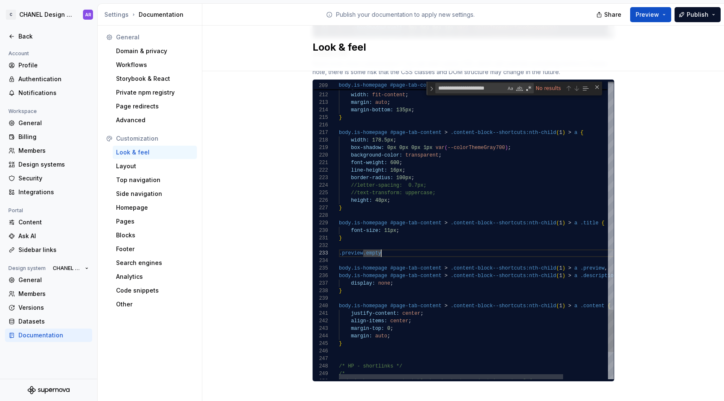
scroll to position [30, 115]
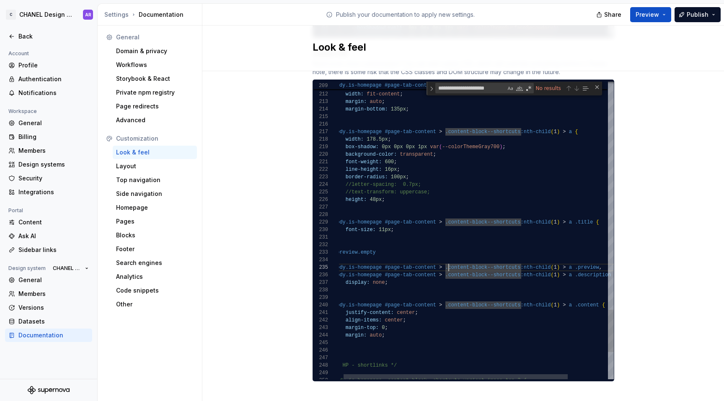
drag, startPoint x: 516, startPoint y: 260, endPoint x: 520, endPoint y: 261, distance: 4.4
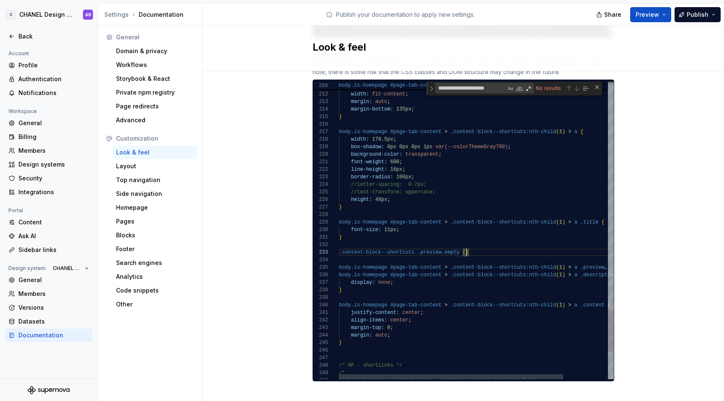
scroll to position [23, 12]
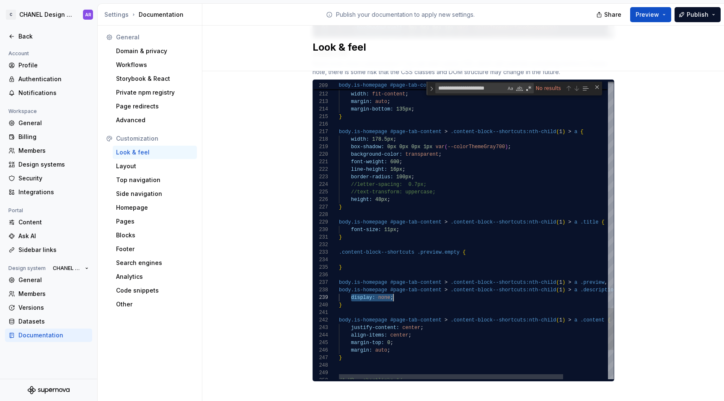
drag, startPoint x: 347, startPoint y: 289, endPoint x: 408, endPoint y: 289, distance: 61.6
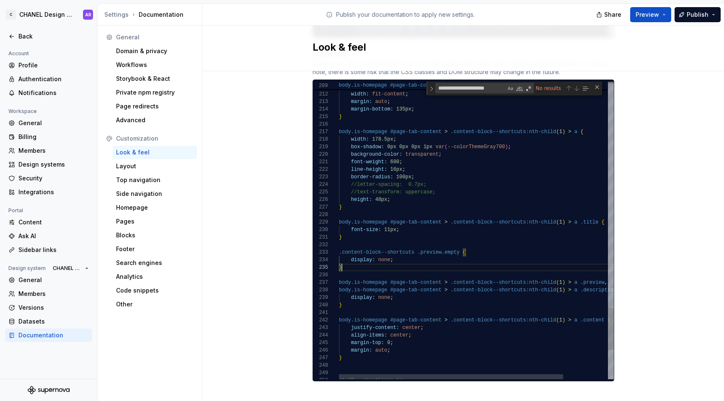
scroll to position [15, 0]
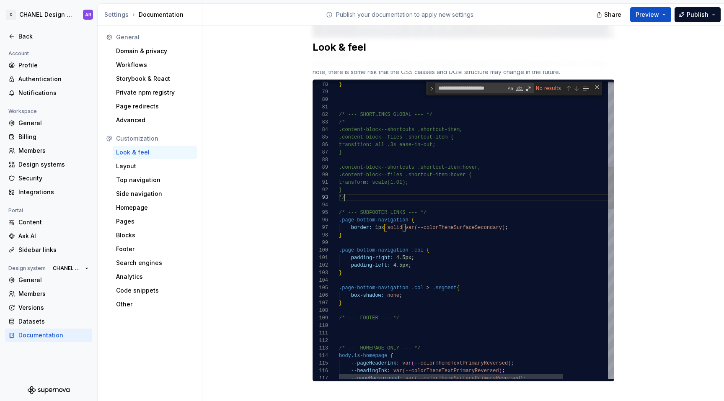
scroll to position [15, 6]
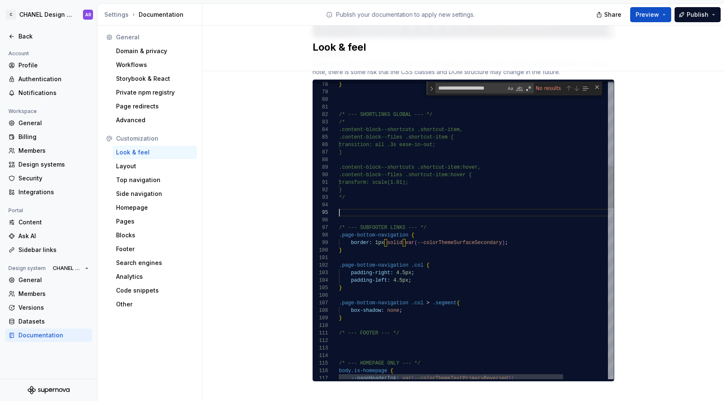
scroll to position [45, 3]
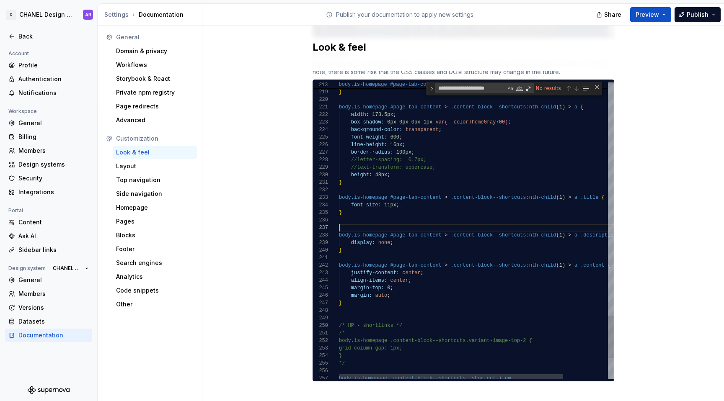
scroll to position [38, 0]
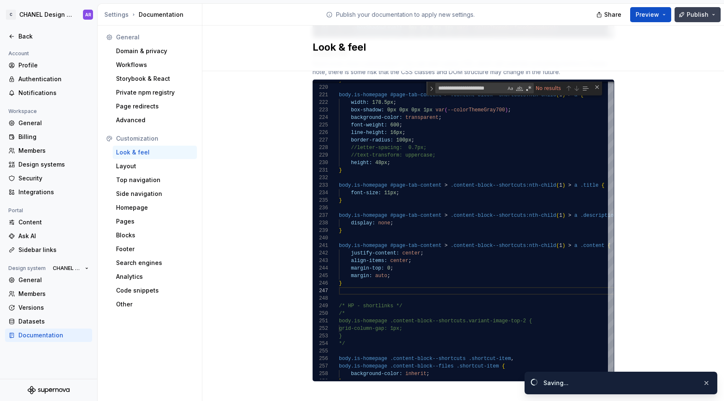
click at [699, 18] on span "Publish" at bounding box center [698, 14] width 22 height 8
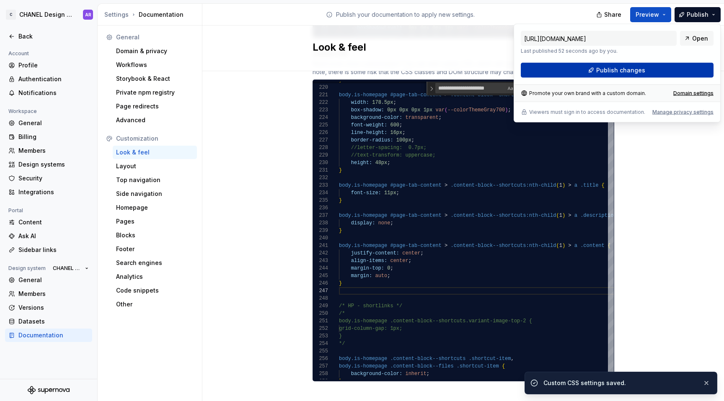
click at [659, 76] on button "Publish changes" at bounding box center [617, 70] width 193 height 15
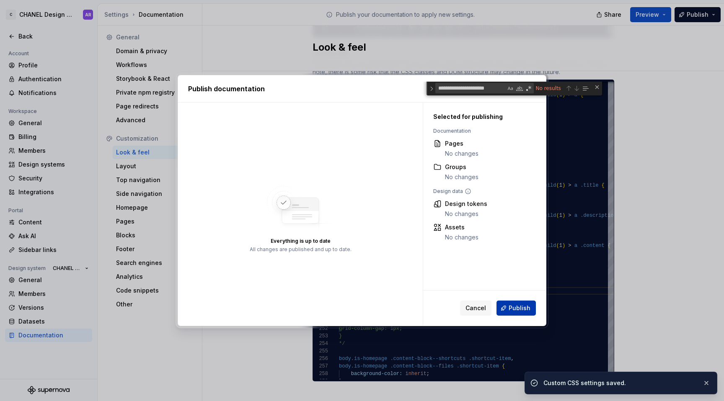
click at [525, 313] on button "Publish" at bounding box center [516, 308] width 39 height 15
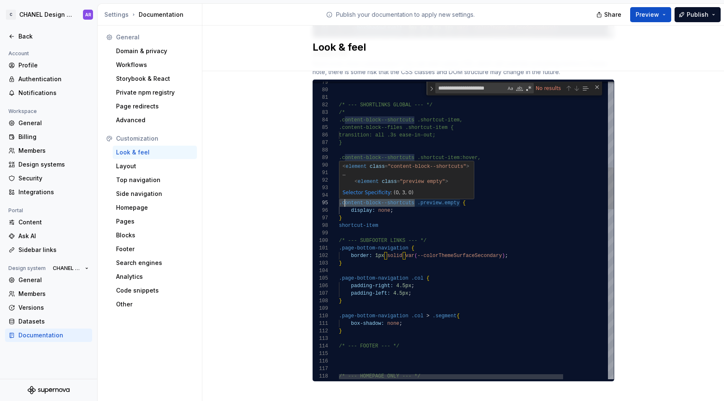
scroll to position [30, 3]
drag, startPoint x: 411, startPoint y: 195, endPoint x: 337, endPoint y: 194, distance: 73.8
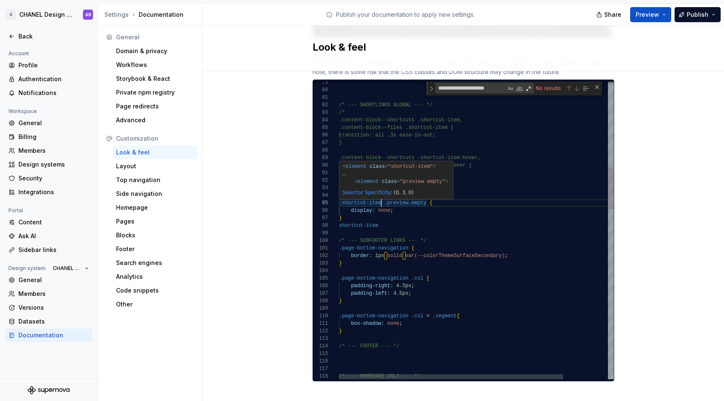
scroll to position [30, 45]
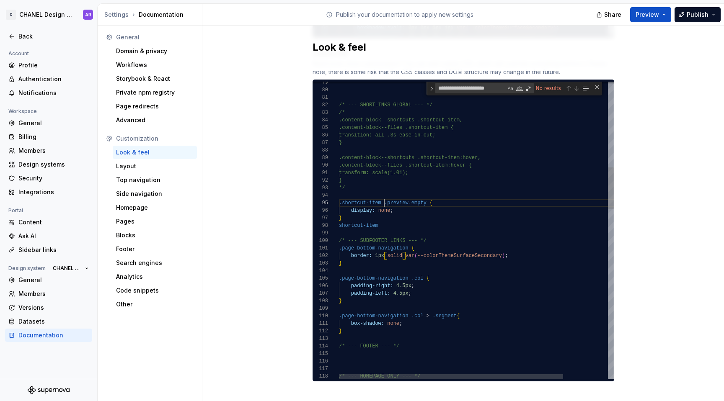
type textarea "**********"
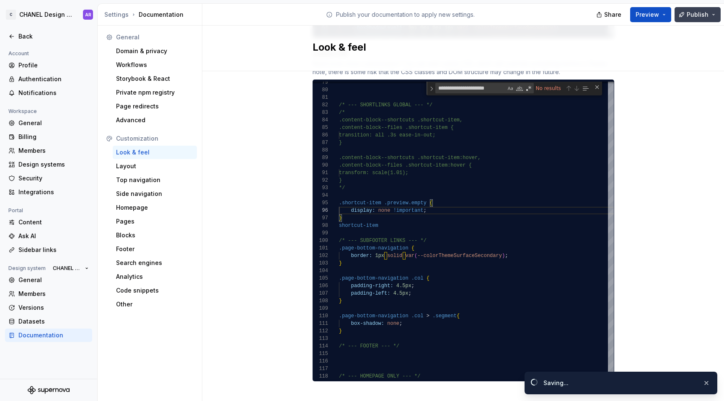
click at [691, 13] on span "Publish" at bounding box center [698, 14] width 22 height 8
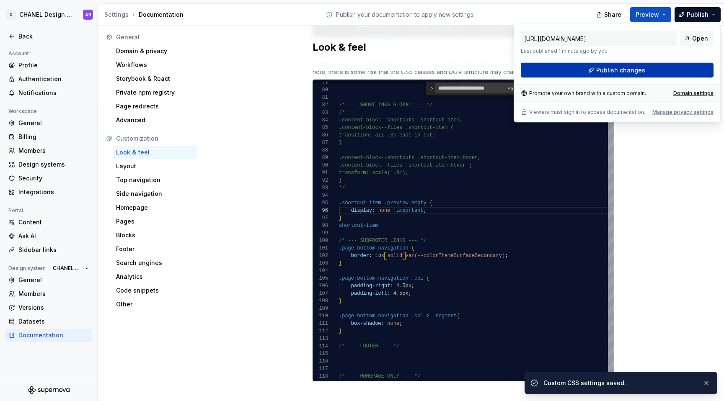
click at [693, 72] on button "Publish changes" at bounding box center [617, 70] width 193 height 15
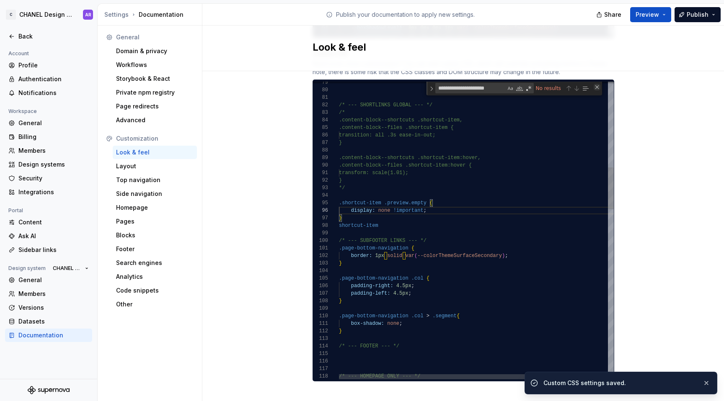
click at [594, 84] on div "Close (Escape)" at bounding box center [597, 87] width 7 height 7
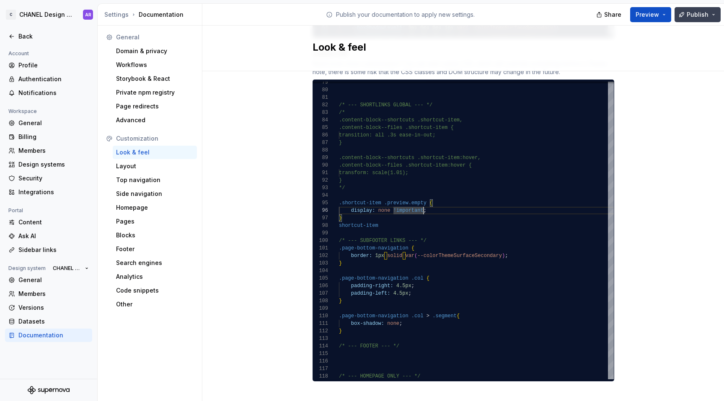
click at [696, 13] on span "Publish" at bounding box center [698, 14] width 22 height 8
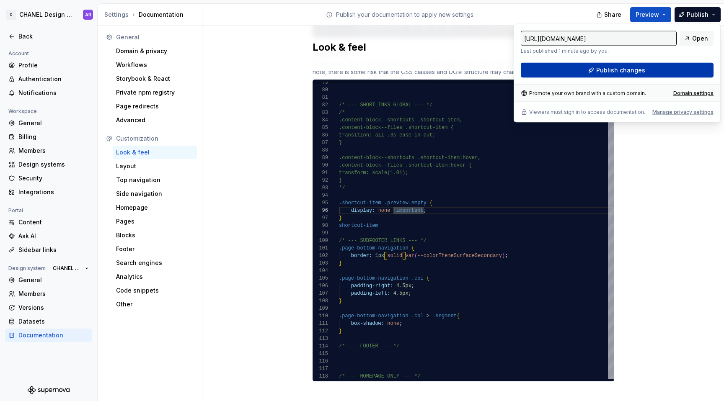
click at [613, 70] on span "Publish changes" at bounding box center [620, 70] width 49 height 8
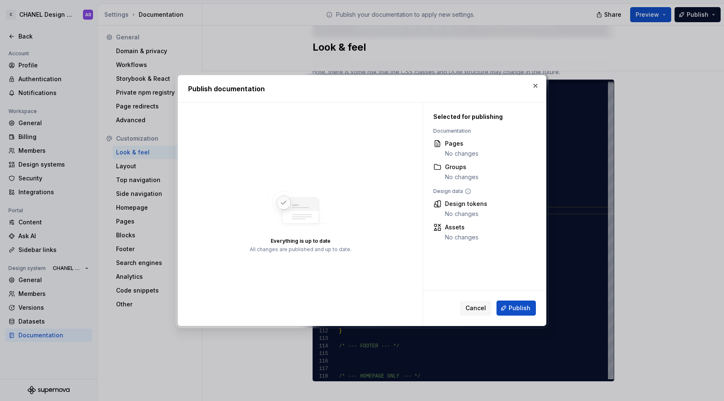
click at [516, 313] on button "Publish" at bounding box center [516, 308] width 39 height 15
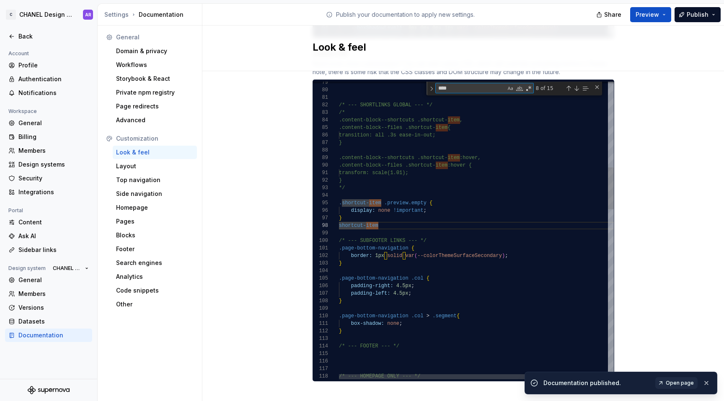
type textarea "*"
type textarea "**********"
type textarea "**"
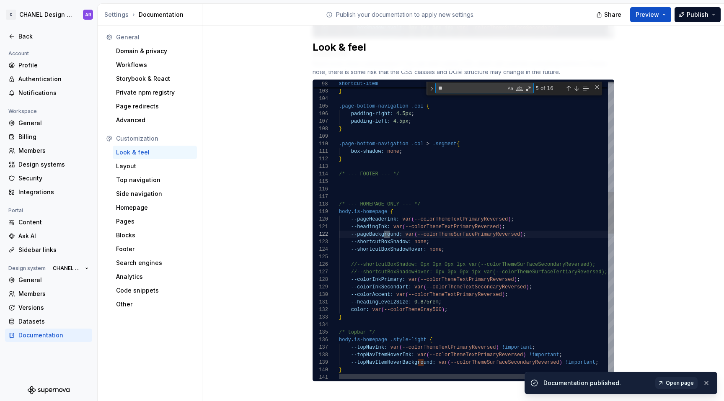
type textarea "**********"
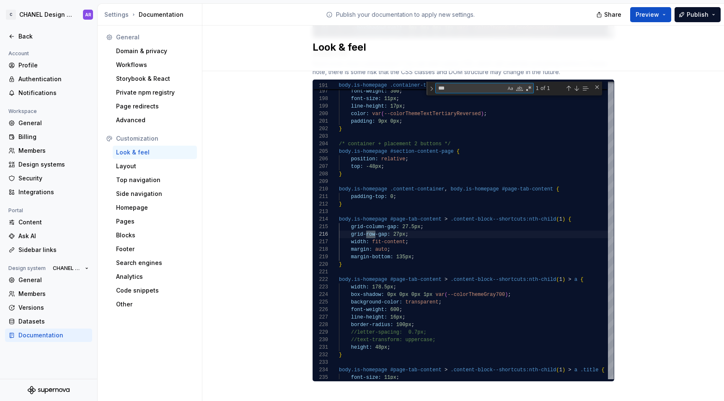
type textarea "***"
type textarea "**********"
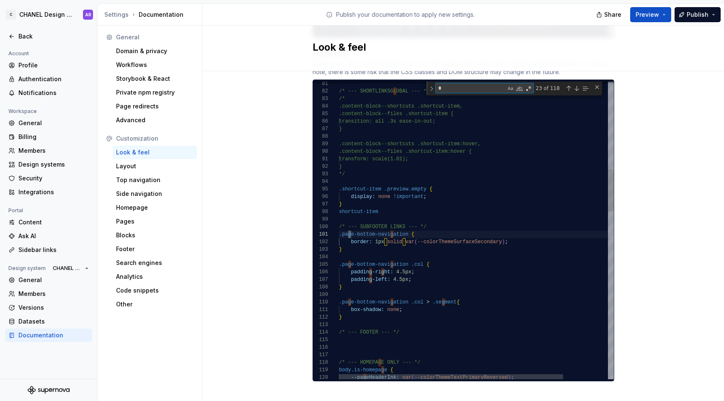
type textarea "**"
type textarea "**********"
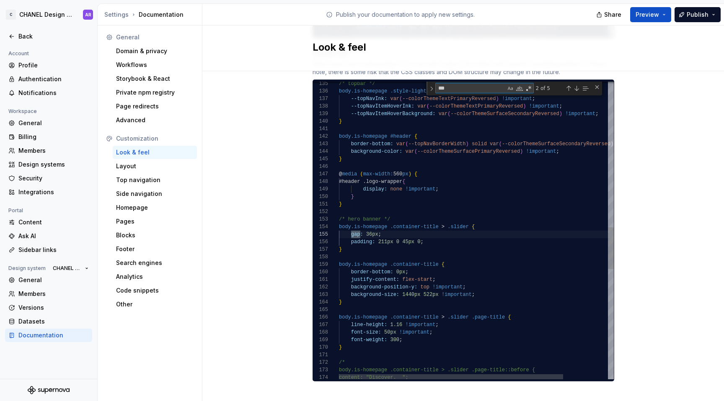
type textarea "***"
click at [455, 229] on div "/* topbar */ body.is-homepage .style-light { --topNavInk: var ( --colorThemeTex…" at bounding box center [503, 106] width 329 height 2101
click at [447, 238] on div "/* topbar */ body.is-homepage .style-light { --topNavInk: var ( --colorThemeTex…" at bounding box center [503, 106] width 329 height 2101
click at [359, 234] on div "/* topbar */ body.is-homepage .style-light { --topNavInk: var ( --colorThemeTex…" at bounding box center [503, 106] width 329 height 2101
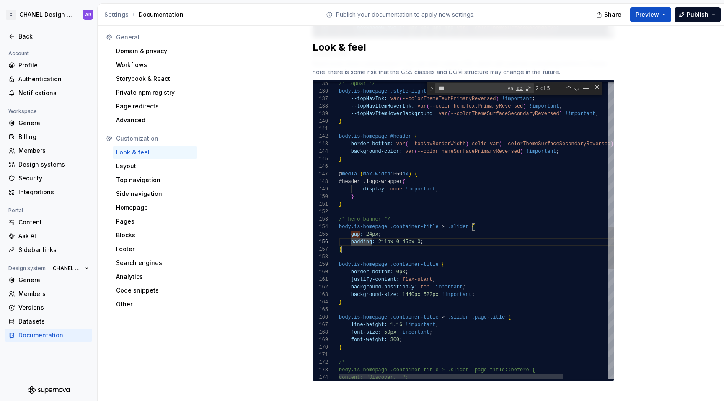
scroll to position [38, 42]
click at [378, 234] on div "/* topbar */ body.is-homepage .style-light { --topNavInk: var ( --colorThemeTex…" at bounding box center [503, 106] width 329 height 2101
click at [377, 234] on div "/* topbar */ body.is-homepage .style-light { --topNavInk: var ( --colorThemeTex…" at bounding box center [503, 106] width 329 height 2101
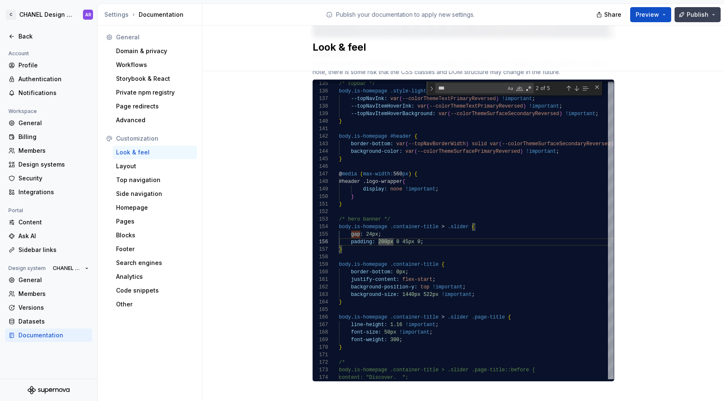
click at [712, 10] on button "Publish" at bounding box center [698, 14] width 46 height 15
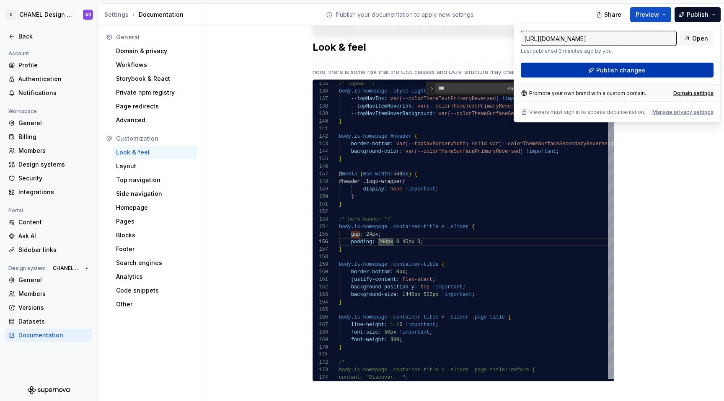
click at [638, 72] on span "Publish changes" at bounding box center [620, 70] width 49 height 8
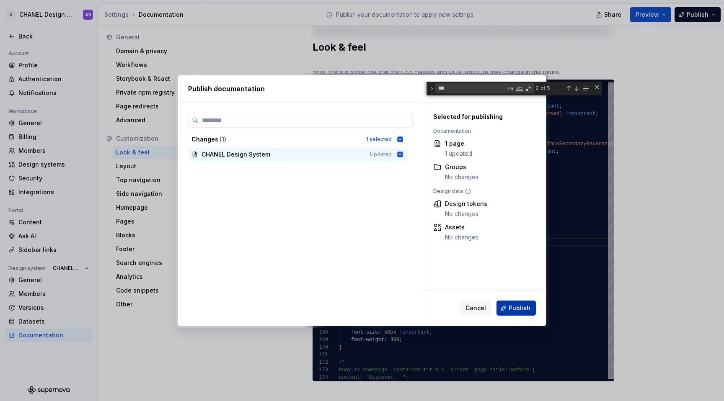
click at [528, 308] on span "Publish" at bounding box center [520, 308] width 22 height 8
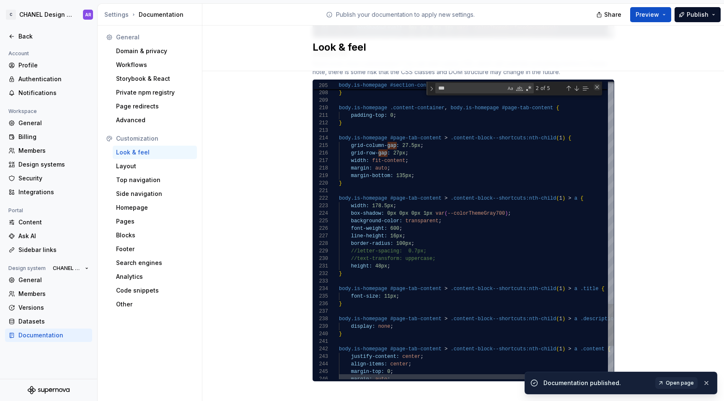
click at [594, 84] on div "Close (Escape)" at bounding box center [597, 87] width 7 height 7
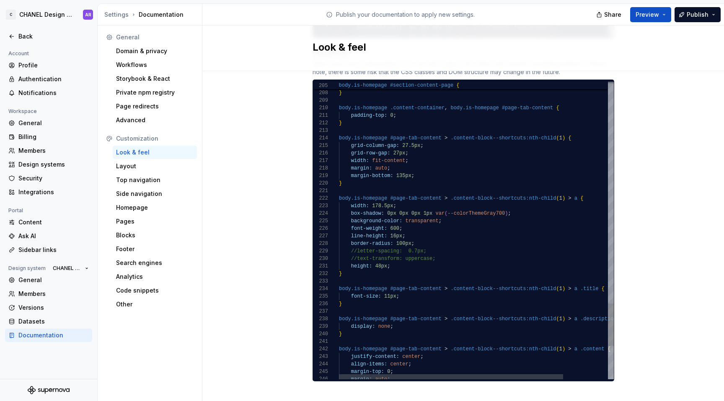
scroll to position [38, 54]
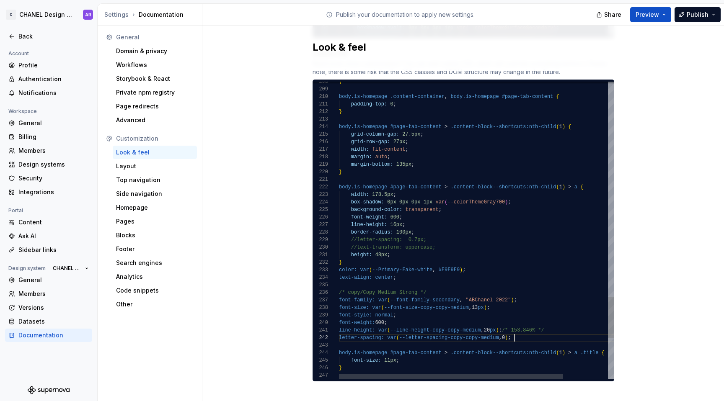
scroll to position [8, 176]
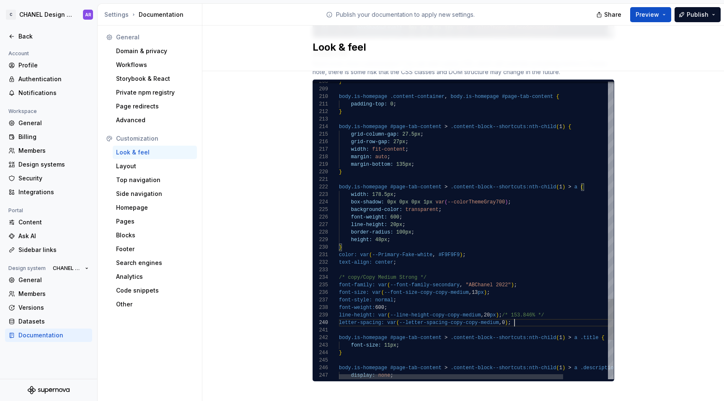
scroll to position [68, 176]
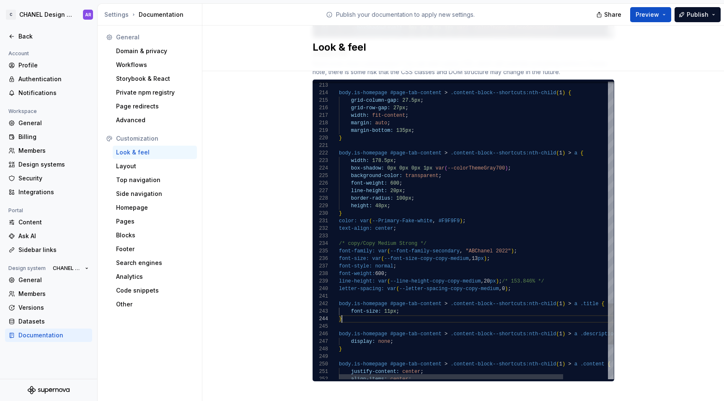
scroll to position [23, 3]
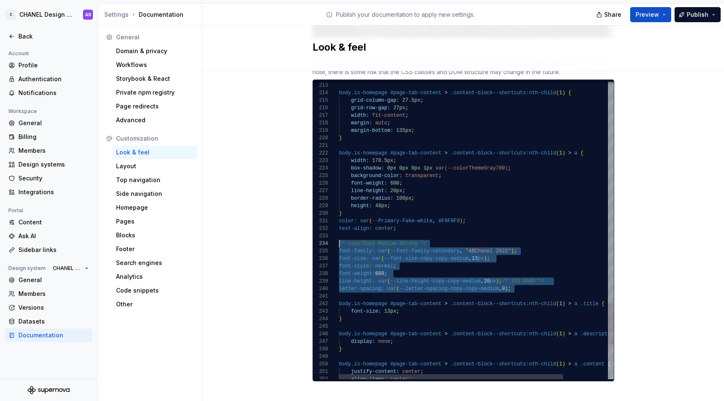
drag, startPoint x: 535, startPoint y: 281, endPoint x: 287, endPoint y: 237, distance: 252.3
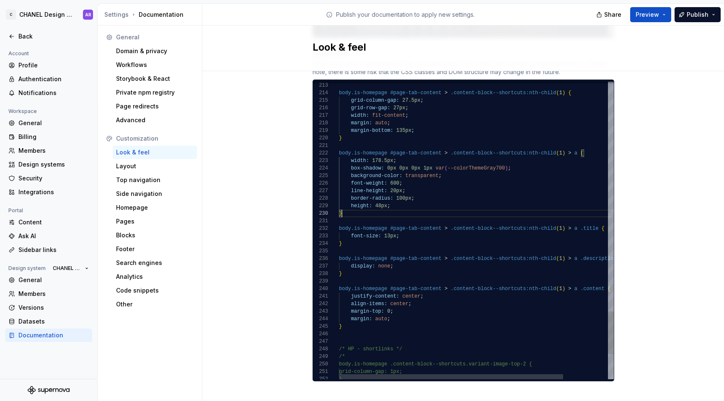
scroll to position [68, 3]
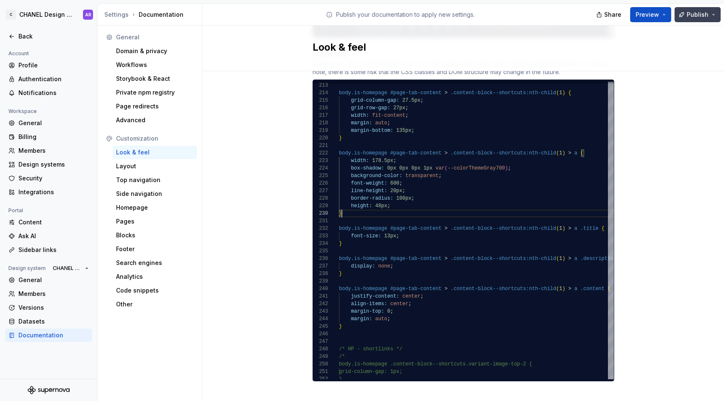
click at [691, 10] on span "Publish" at bounding box center [698, 14] width 22 height 8
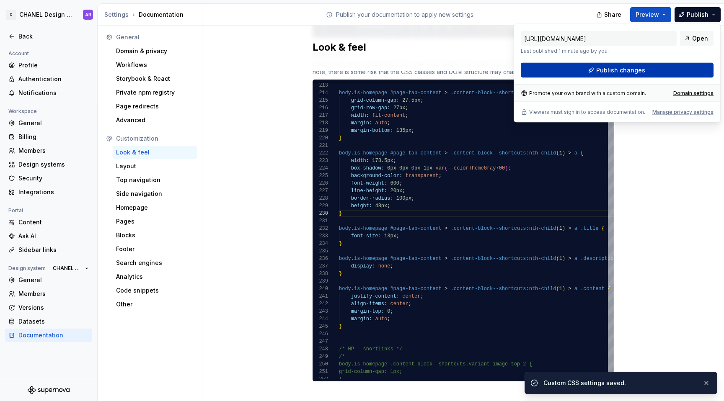
click at [659, 74] on button "Publish changes" at bounding box center [617, 70] width 193 height 15
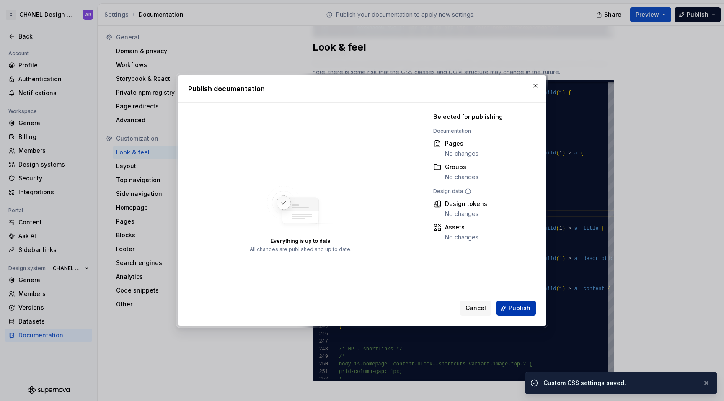
click at [526, 313] on button "Publish" at bounding box center [516, 308] width 39 height 15
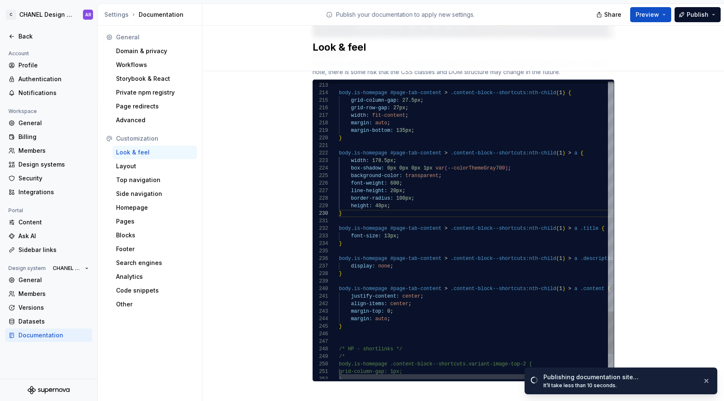
type textarea "**********"
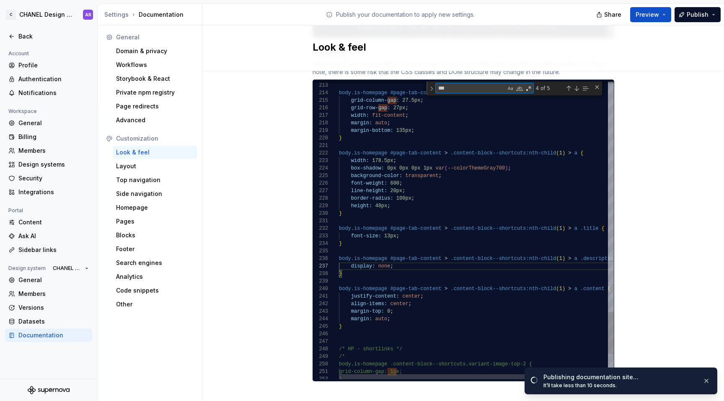
type textarea "*"
type textarea "**********"
type textarea "**"
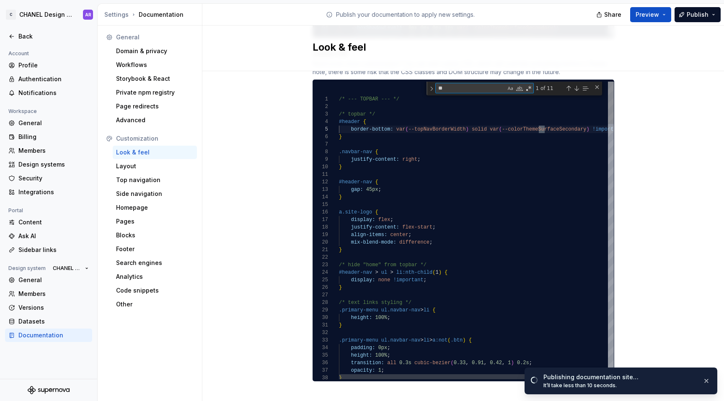
type textarea "**********"
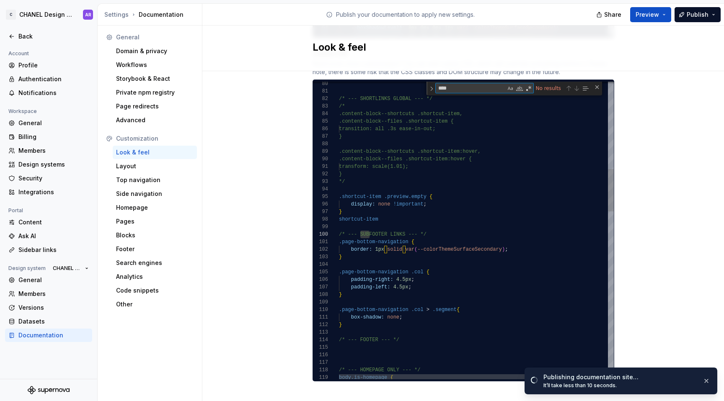
type textarea "***"
type textarea "**********"
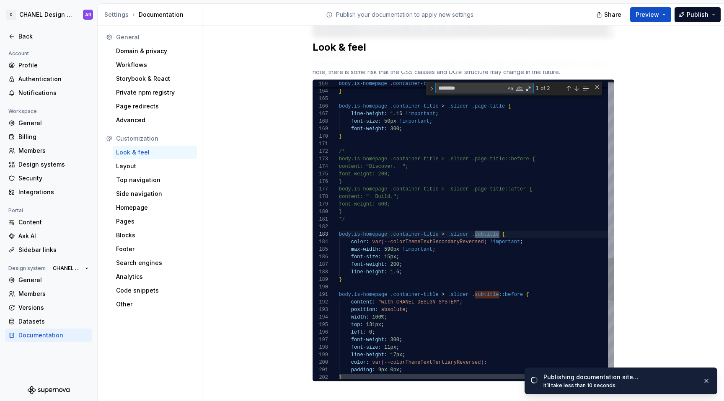
scroll to position [75, 160]
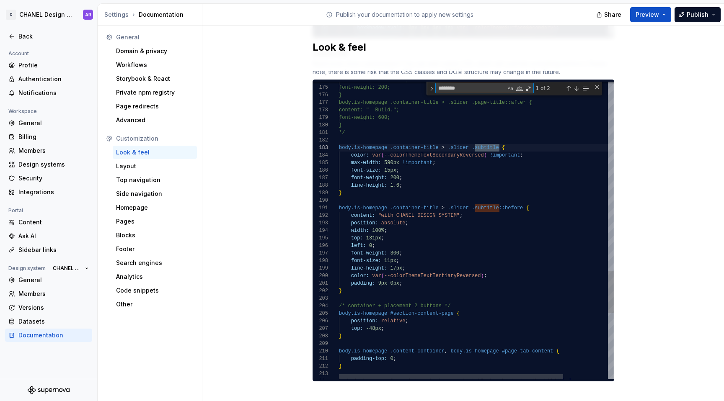
type textarea "********"
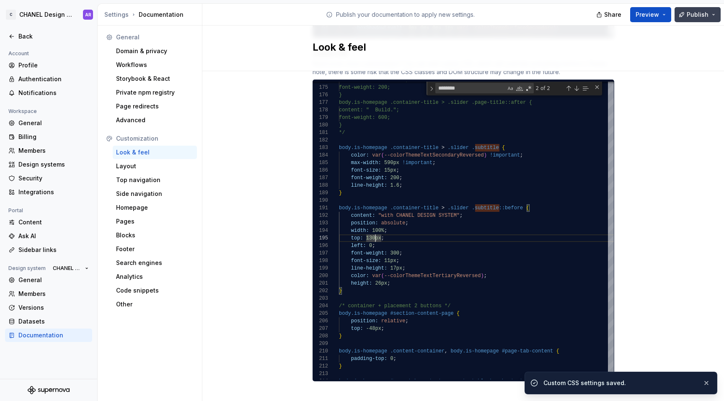
click at [696, 12] on span "Publish" at bounding box center [698, 14] width 22 height 8
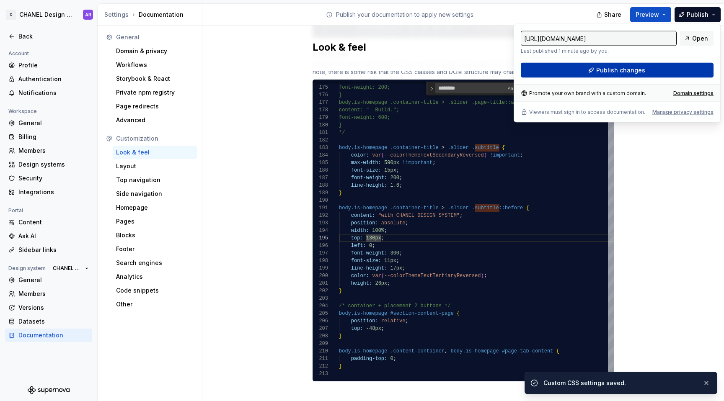
click at [666, 72] on button "Publish changes" at bounding box center [617, 70] width 193 height 15
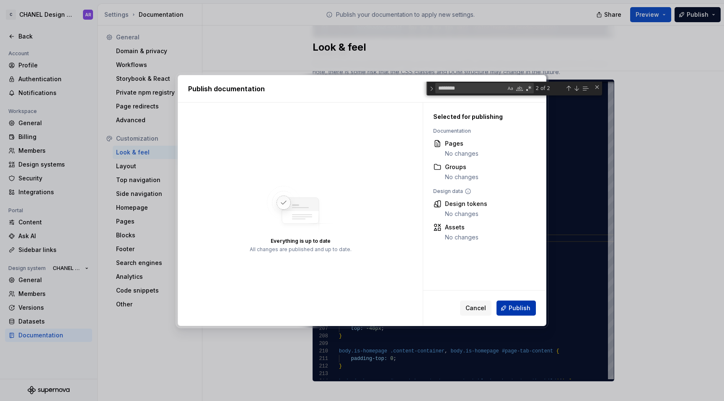
click at [522, 307] on span "Publish" at bounding box center [520, 308] width 22 height 8
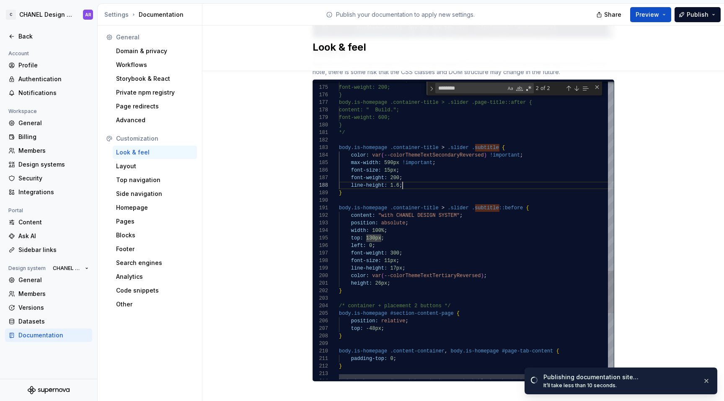
scroll to position [53, 64]
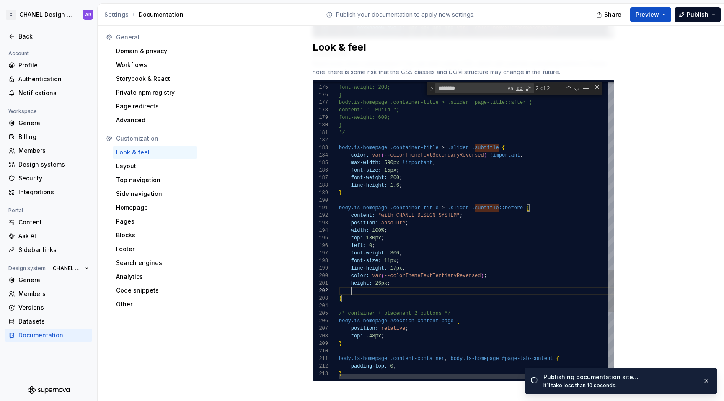
scroll to position [8, 91]
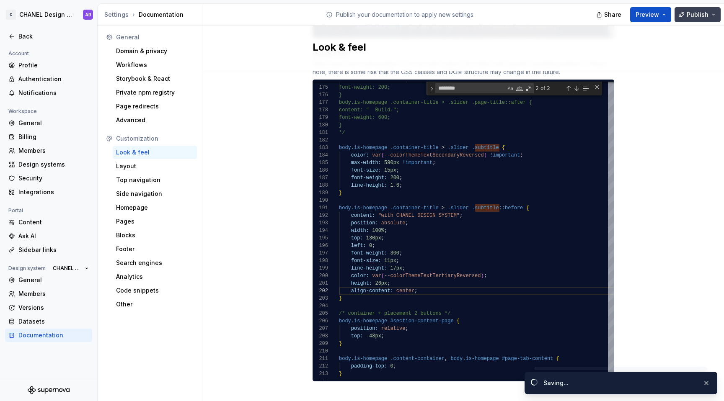
click at [691, 16] on span "Publish" at bounding box center [698, 14] width 22 height 8
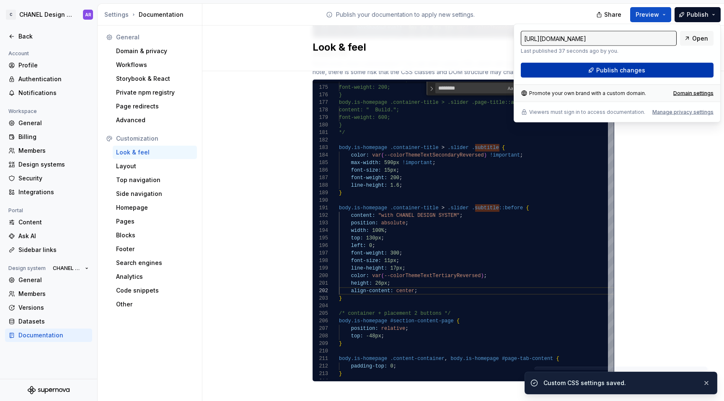
click at [655, 75] on button "Publish changes" at bounding box center [617, 70] width 193 height 15
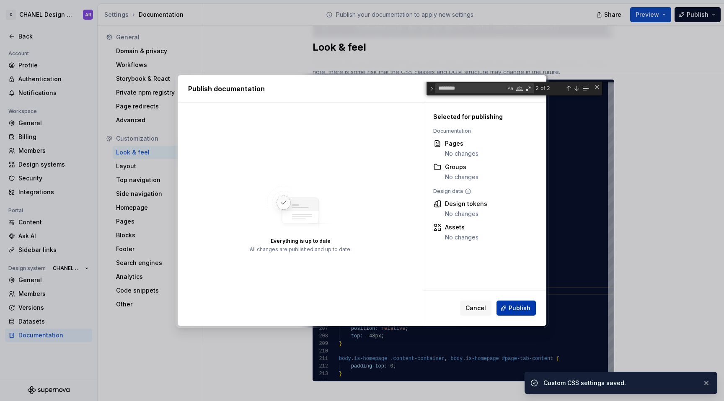
click at [516, 309] on span "Publish" at bounding box center [520, 308] width 22 height 8
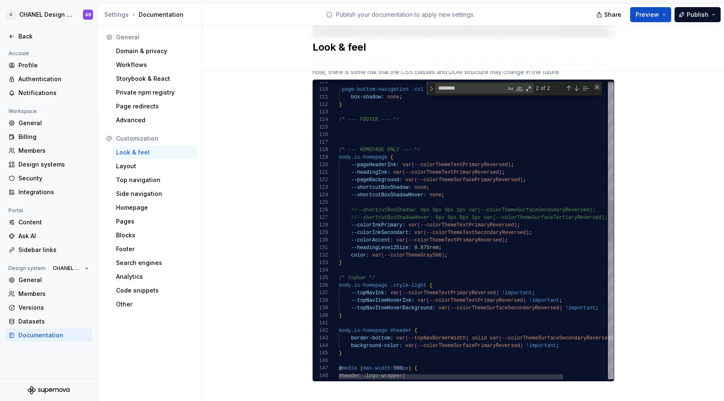
click at [595, 84] on div "Close (Escape)" at bounding box center [597, 87] width 7 height 7
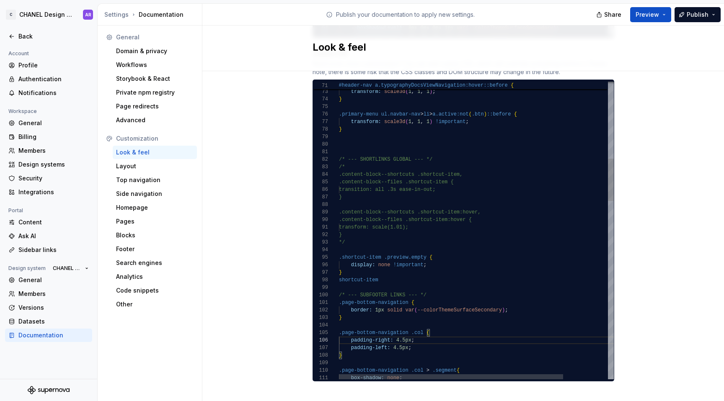
scroll to position [60, 0]
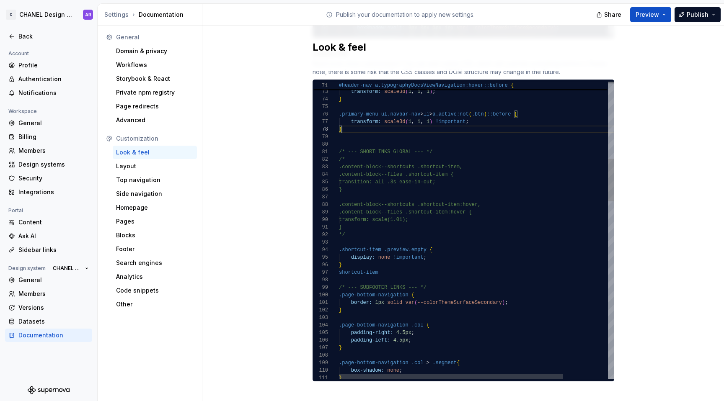
scroll to position [53, 3]
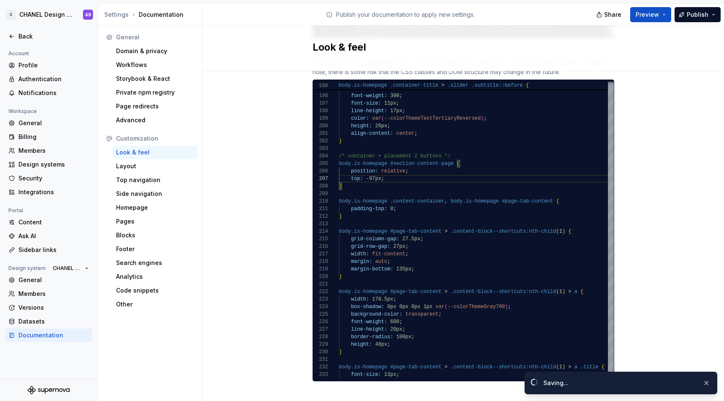
click at [711, 3] on div "C CHANEL Design System AR Back Account Profile Authentication Notifications Wor…" at bounding box center [362, 200] width 724 height 401
click at [711, 13] on button "Publish" at bounding box center [698, 14] width 46 height 15
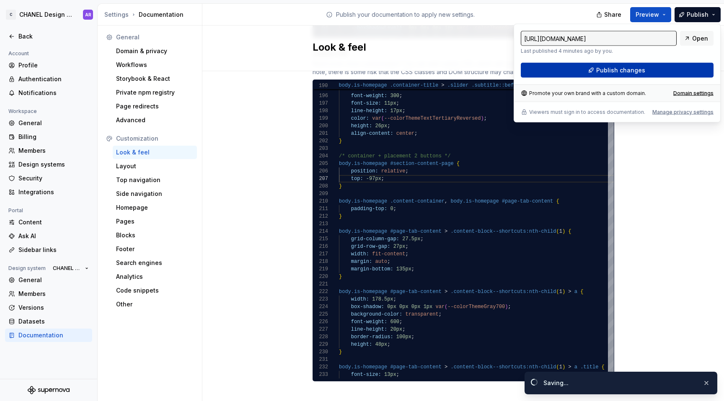
click at [649, 71] on button "Publish changes" at bounding box center [617, 70] width 193 height 15
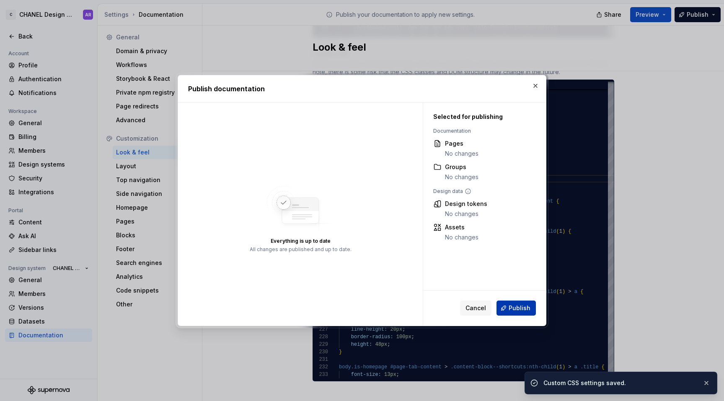
click at [522, 305] on span "Publish" at bounding box center [520, 308] width 22 height 8
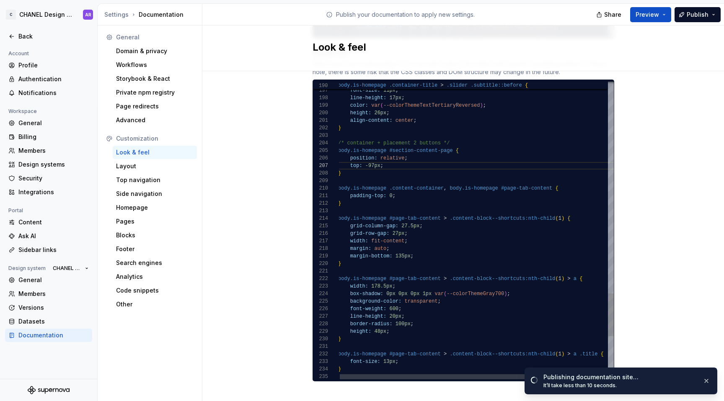
type textarea "**********"
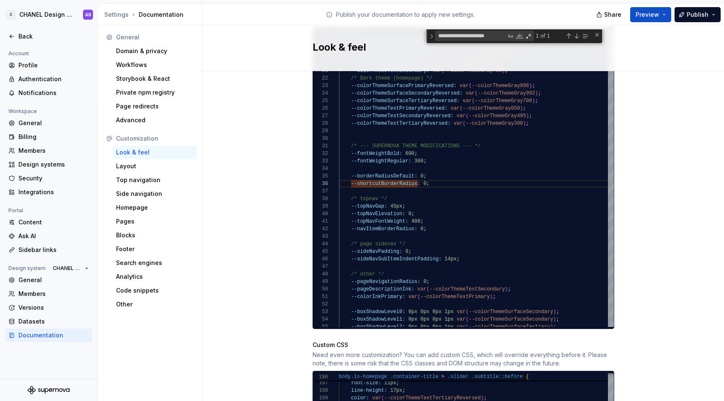
scroll to position [499, 0]
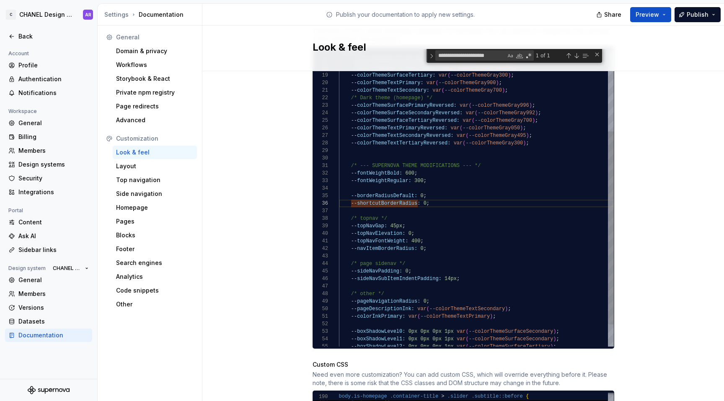
click at [513, 208] on div "--colorThemeTextPrimary: var ( --colorThemeGray900 ) ; --colorThemeTextSecondar…" at bounding box center [476, 151] width 275 height 459
paste textarea "*****"
type textarea "**********"
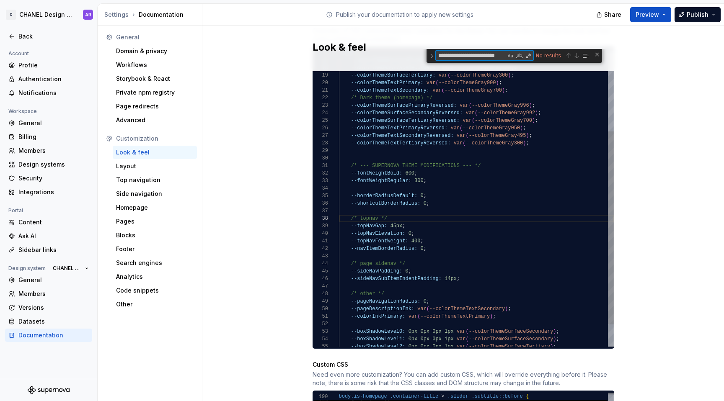
click at [452, 191] on div "--colorThemeTextPrimary: var ( --colorThemeGray900 ) ; --colorThemeTextSecondar…" at bounding box center [476, 151] width 275 height 459
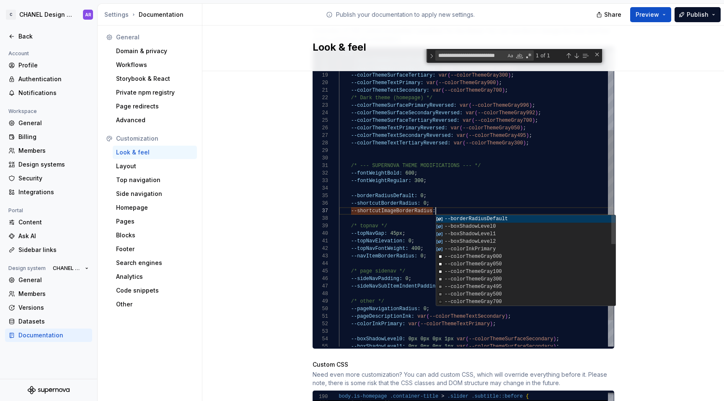
scroll to position [45, 100]
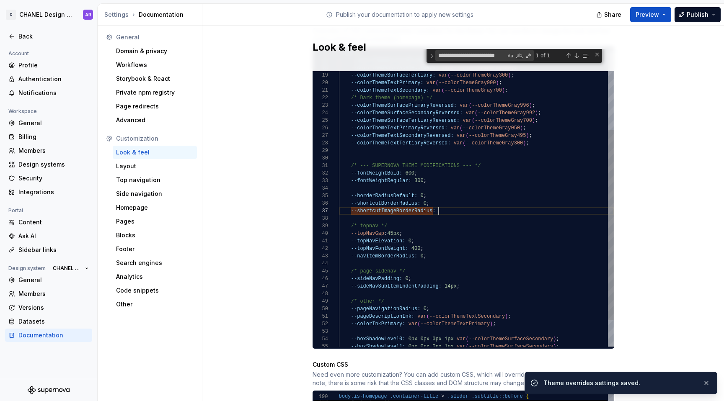
click at [436, 202] on div "--colorThemeTextPrimary: var ( --colorThemeGray900 ) ; --colorThemeTextSecondar…" at bounding box center [476, 155] width 275 height 466
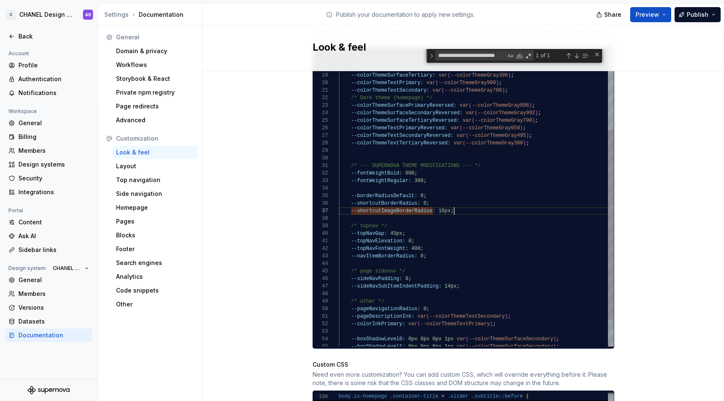
scroll to position [45, 115]
type textarea "**********"
click at [706, 15] on span "Publish" at bounding box center [698, 14] width 22 height 8
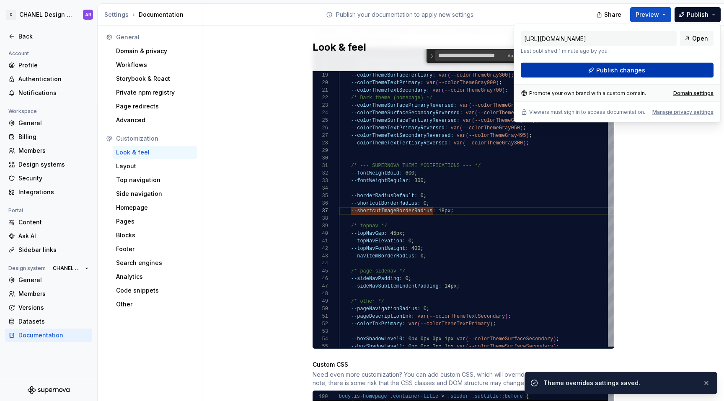
click at [644, 72] on button "Publish changes" at bounding box center [617, 70] width 193 height 15
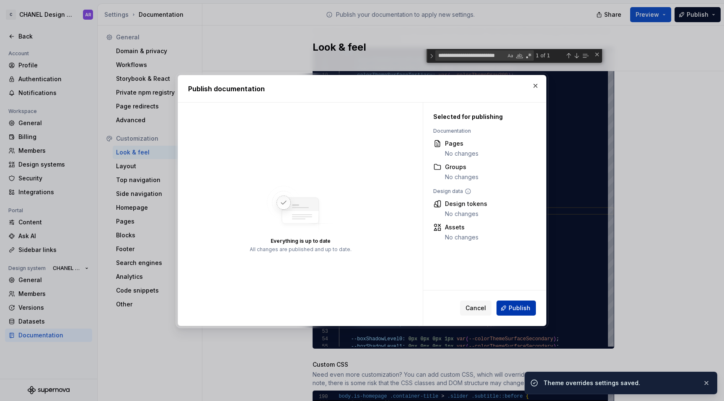
click at [513, 313] on button "Publish" at bounding box center [516, 308] width 39 height 15
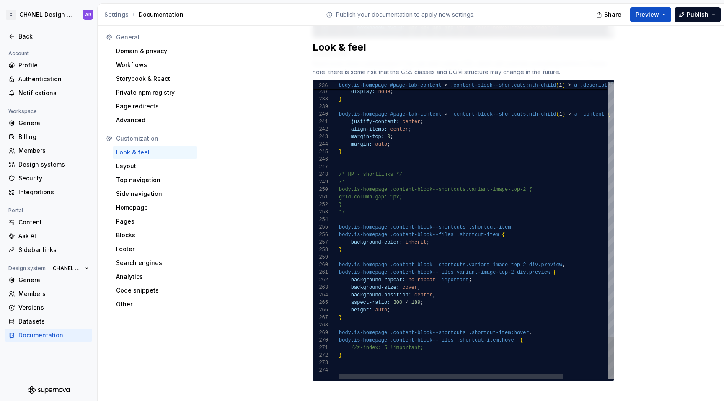
scroll to position [68, 221]
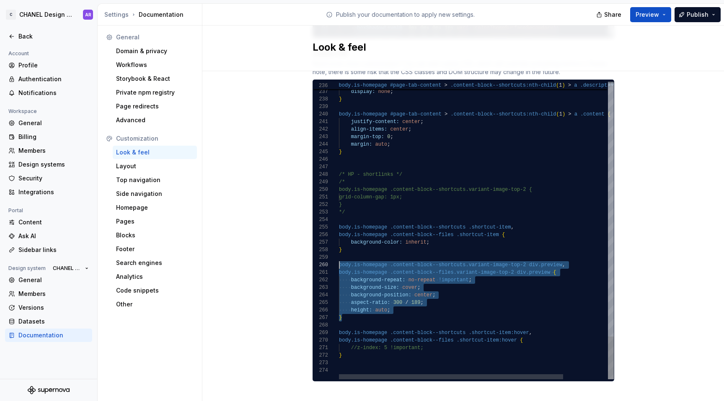
drag, startPoint x: 349, startPoint y: 300, endPoint x: 332, endPoint y: 254, distance: 48.4
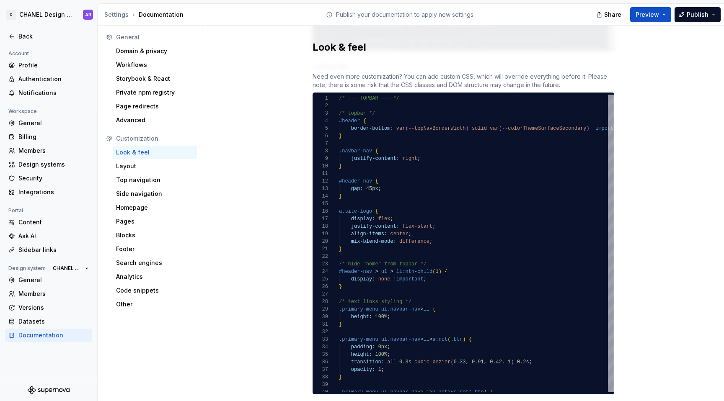
scroll to position [811, 0]
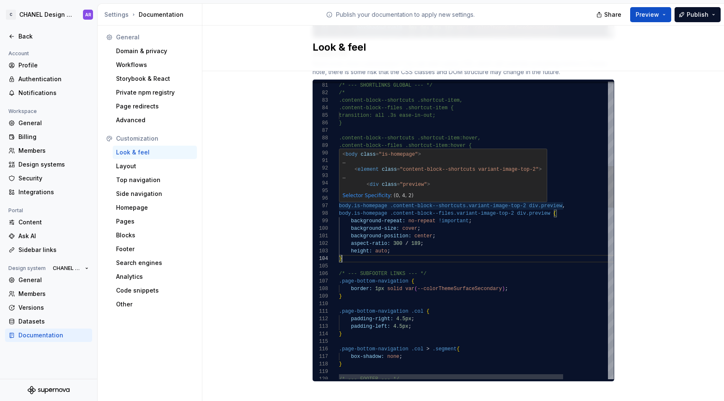
scroll to position [45, 145]
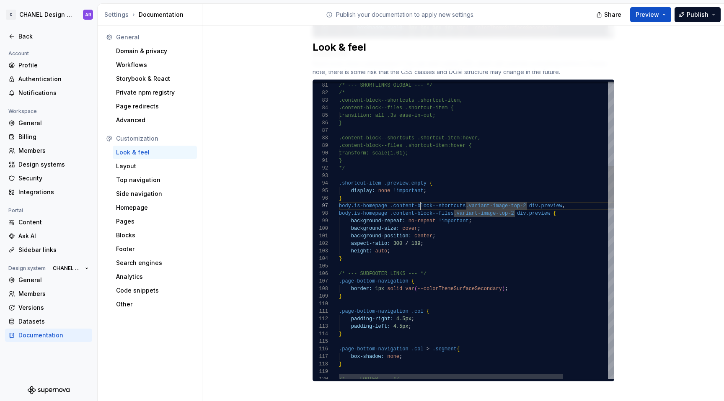
scroll to position [45, 82]
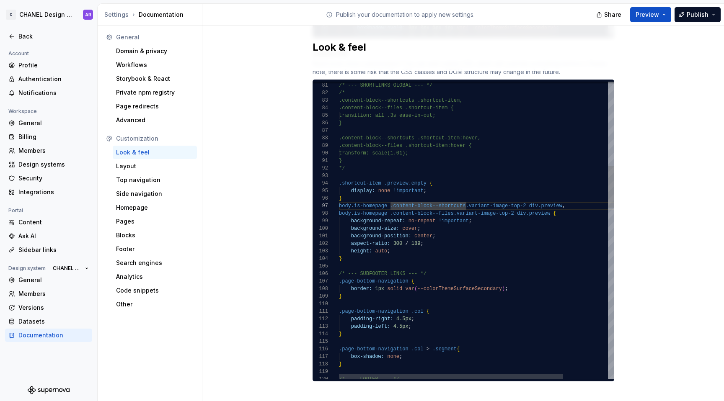
scroll to position [45, 188]
drag, startPoint x: 527, startPoint y: 205, endPoint x: 453, endPoint y: 204, distance: 74.2
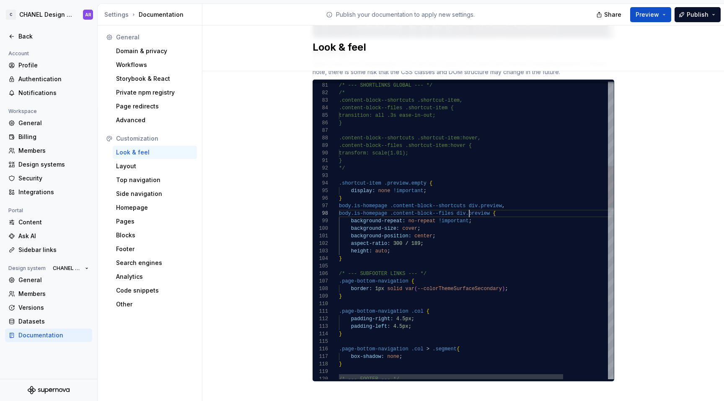
scroll to position [53, 49]
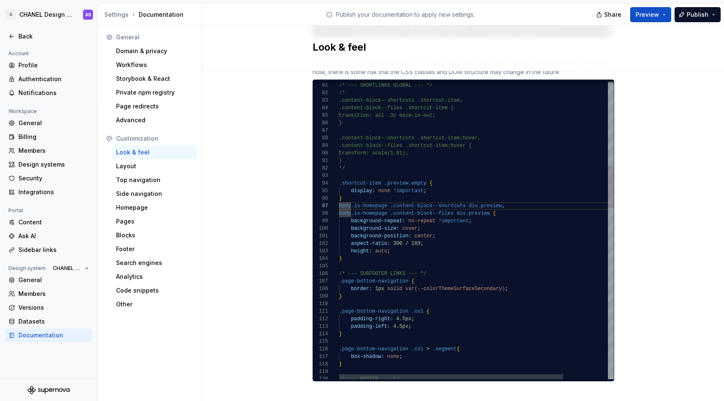
scroll to position [45, 52]
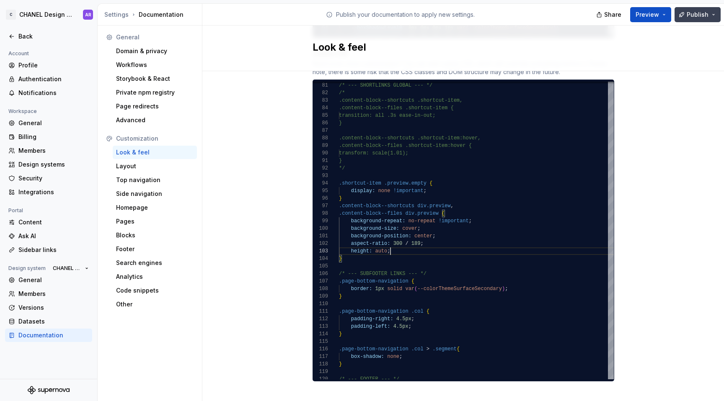
click at [700, 21] on button "Publish" at bounding box center [698, 14] width 46 height 15
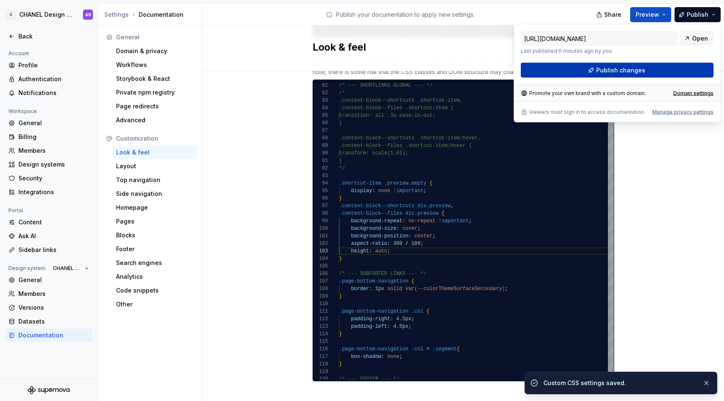
click at [664, 71] on button "Publish changes" at bounding box center [617, 70] width 193 height 15
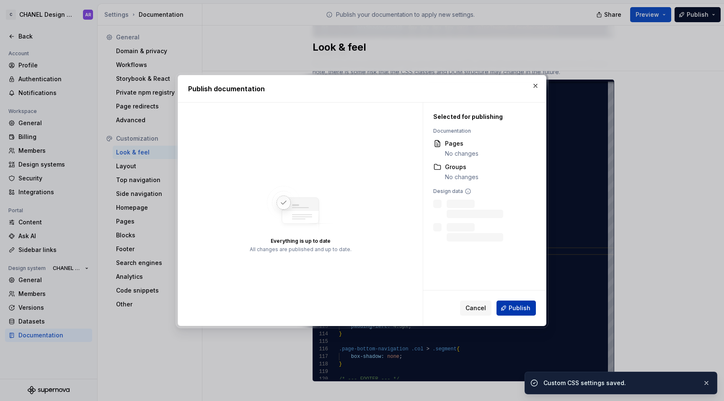
click at [521, 305] on span "Publish" at bounding box center [520, 308] width 22 height 8
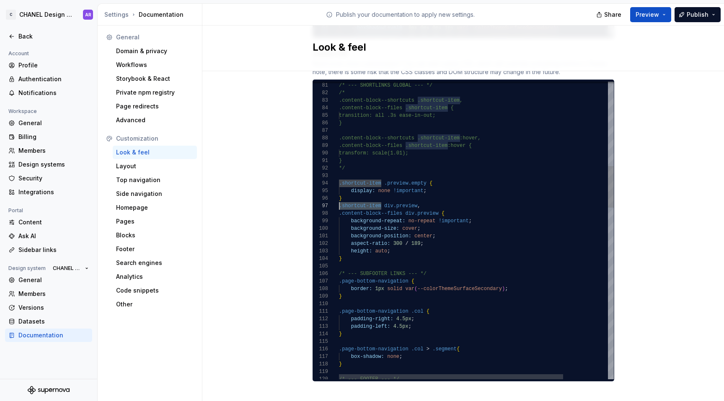
scroll to position [45, 0]
drag, startPoint x: 401, startPoint y: 207, endPoint x: 407, endPoint y: 205, distance: 6.9
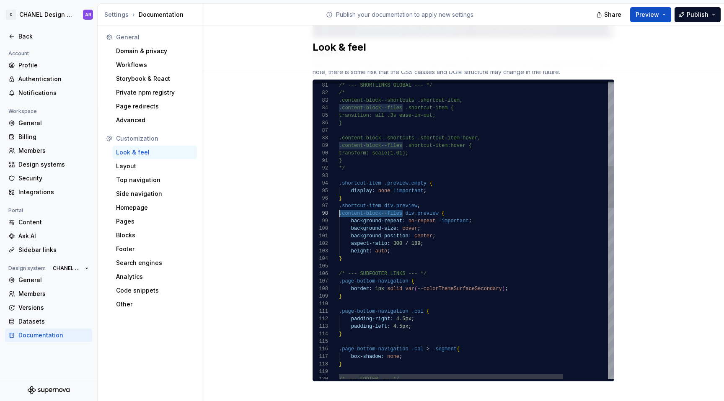
scroll to position [53, 42]
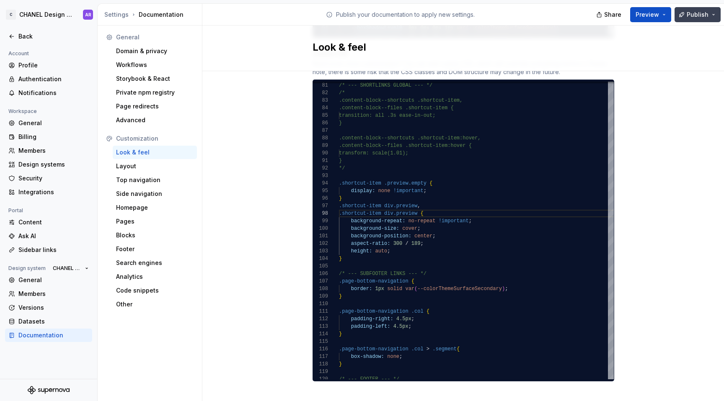
click at [701, 17] on span "Publish" at bounding box center [698, 14] width 22 height 8
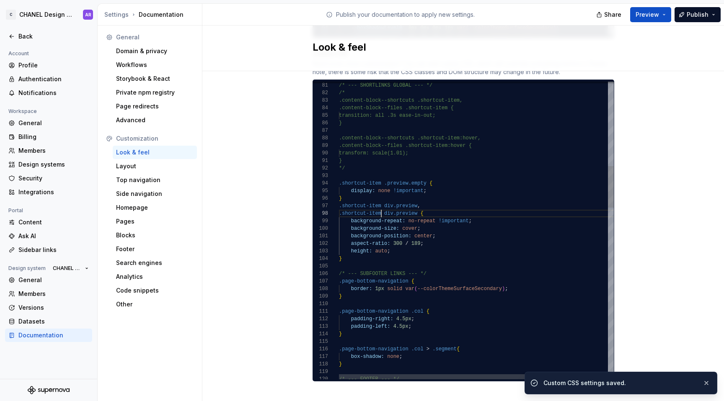
scroll to position [53, 42]
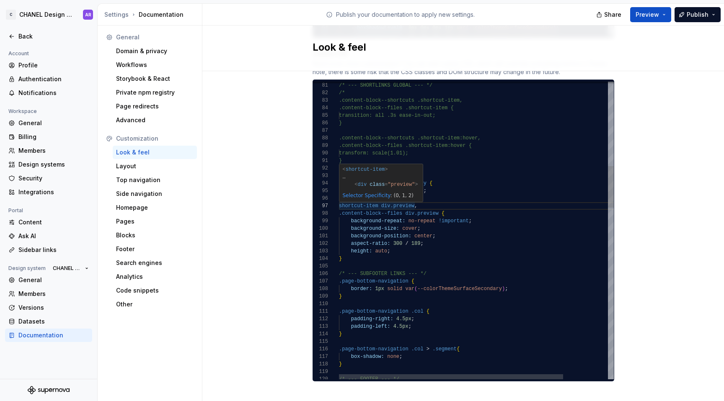
scroll to position [45, 79]
type textarea "**********"
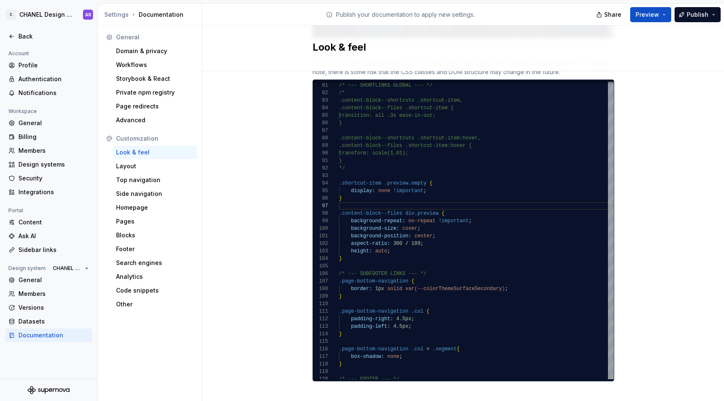
click at [707, 3] on div "Settings Documentation Publish your documentation to apply new settings. Share …" at bounding box center [410, 202] width 627 height 398
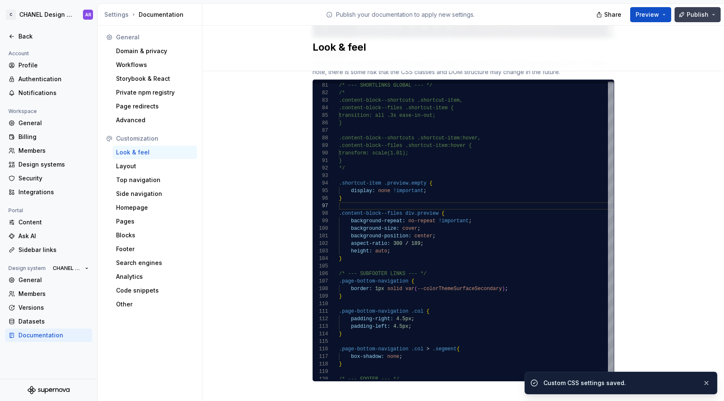
click at [707, 11] on span "Publish" at bounding box center [698, 14] width 22 height 8
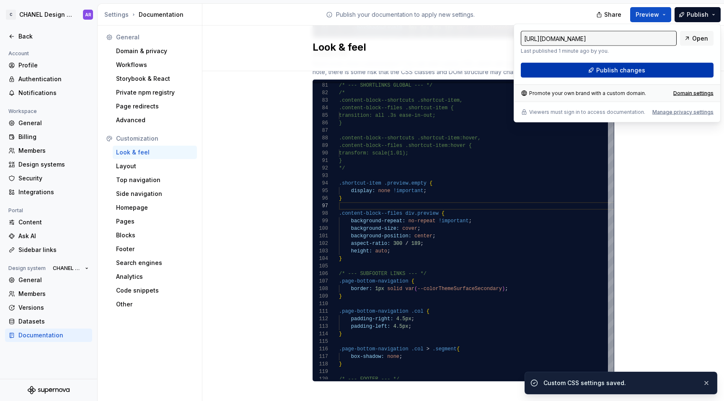
click at [613, 66] on span "Publish changes" at bounding box center [620, 70] width 49 height 8
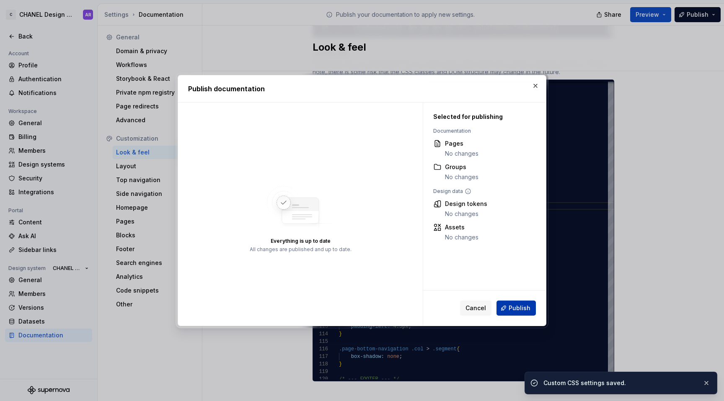
click at [525, 314] on button "Publish" at bounding box center [516, 308] width 39 height 15
